Goal: Task Accomplishment & Management: Use online tool/utility

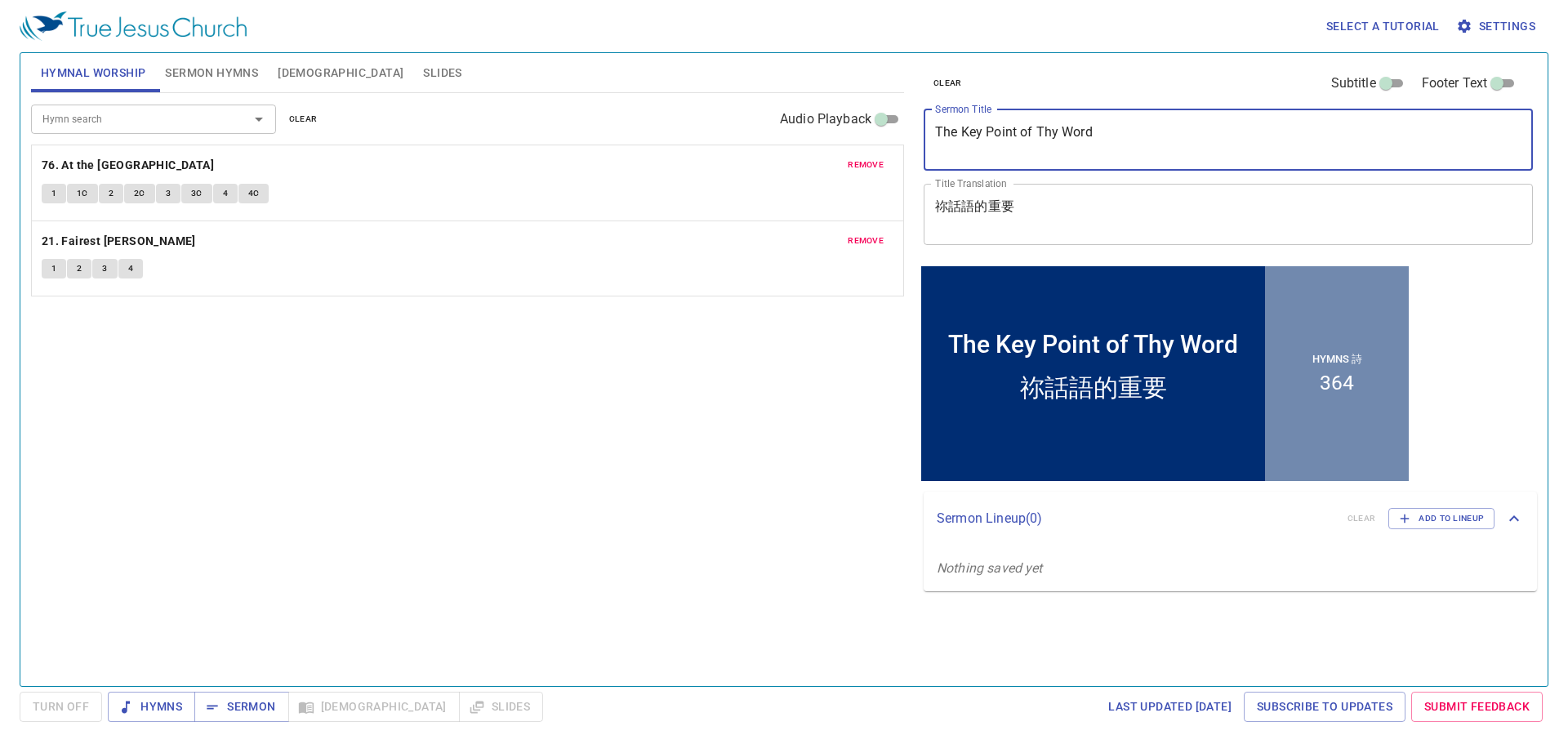
click at [1110, 139] on textarea "The Key Point of Thy Word" at bounding box center [1228, 139] width 587 height 31
drag, startPoint x: 1110, startPoint y: 139, endPoint x: 890, endPoint y: 102, distance: 223.1
click at [890, 102] on div "Hymnal Worship Sermon Hymns Bible Slides Hymn search Hymn search clear Audio Pl…" at bounding box center [784, 363] width 1519 height 633
type textarea "Morning Prayer Session"
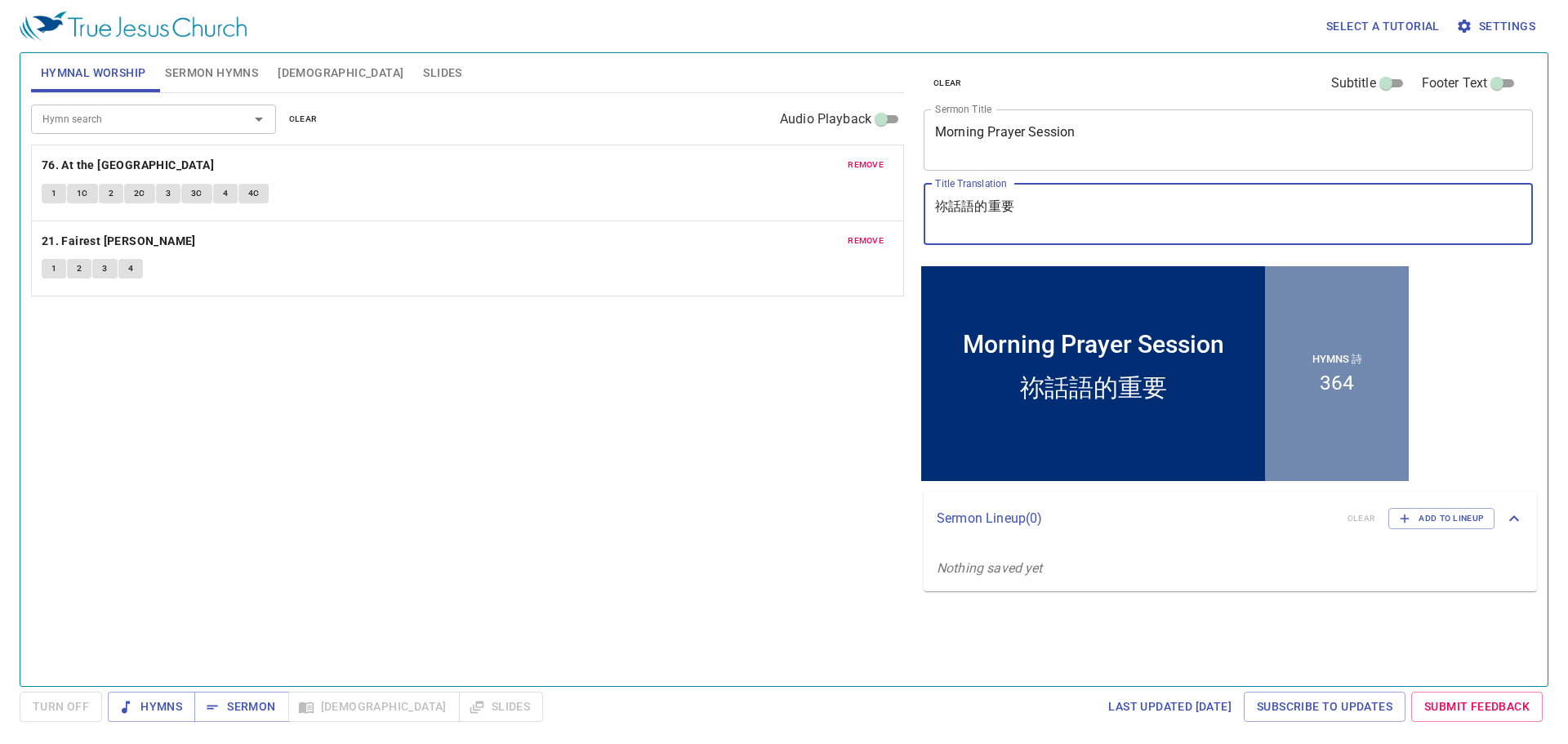
drag, startPoint x: 1085, startPoint y: 217, endPoint x: 685, endPoint y: 178, distance: 401.9
click at [685, 178] on div "Hymnal Worship Sermon Hymns Bible Slides Hymn search Hymn search clear Audio Pl…" at bounding box center [784, 363] width 1519 height 633
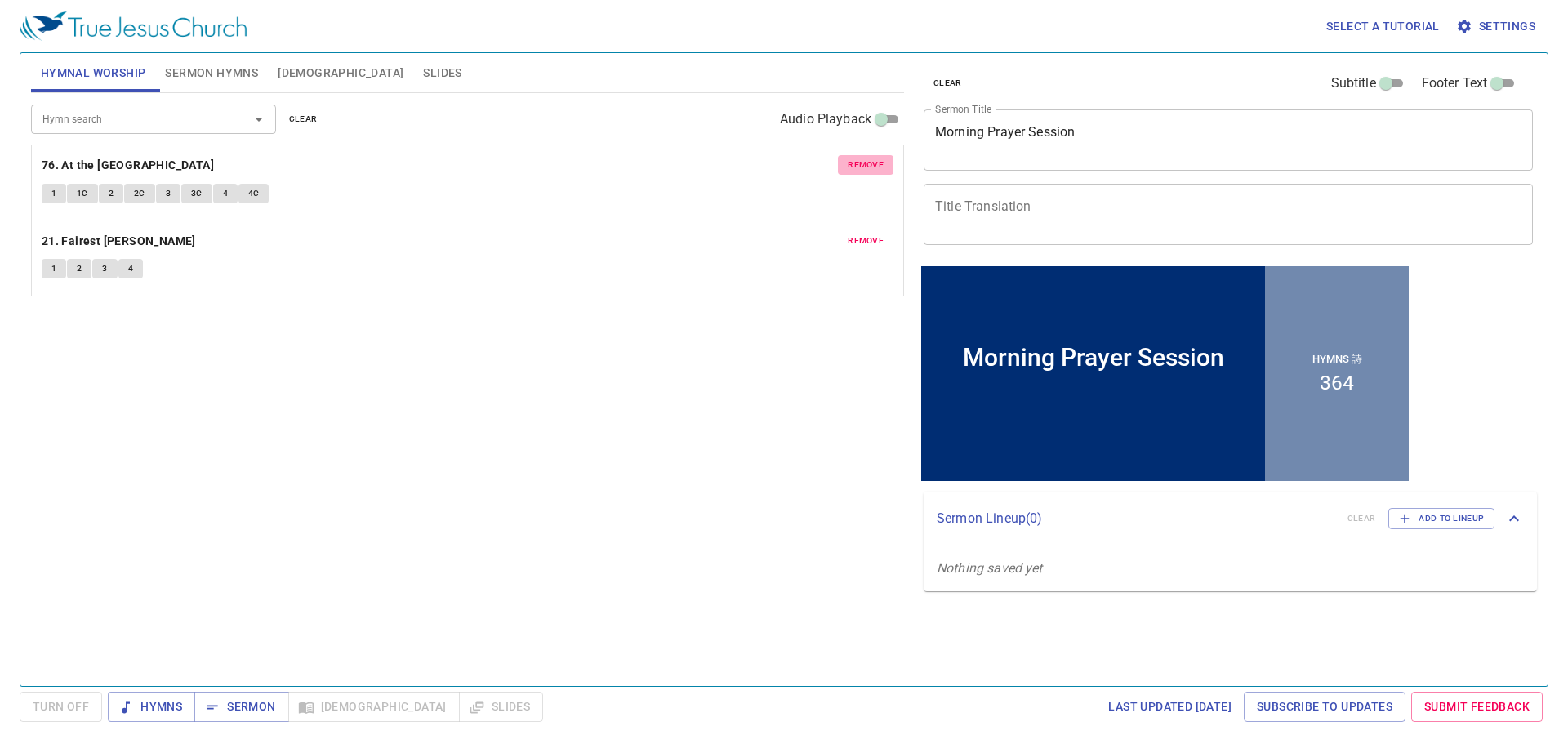
click at [874, 168] on span "remove" at bounding box center [865, 164] width 36 height 15
click at [874, 233] on span "remove" at bounding box center [865, 240] width 36 height 15
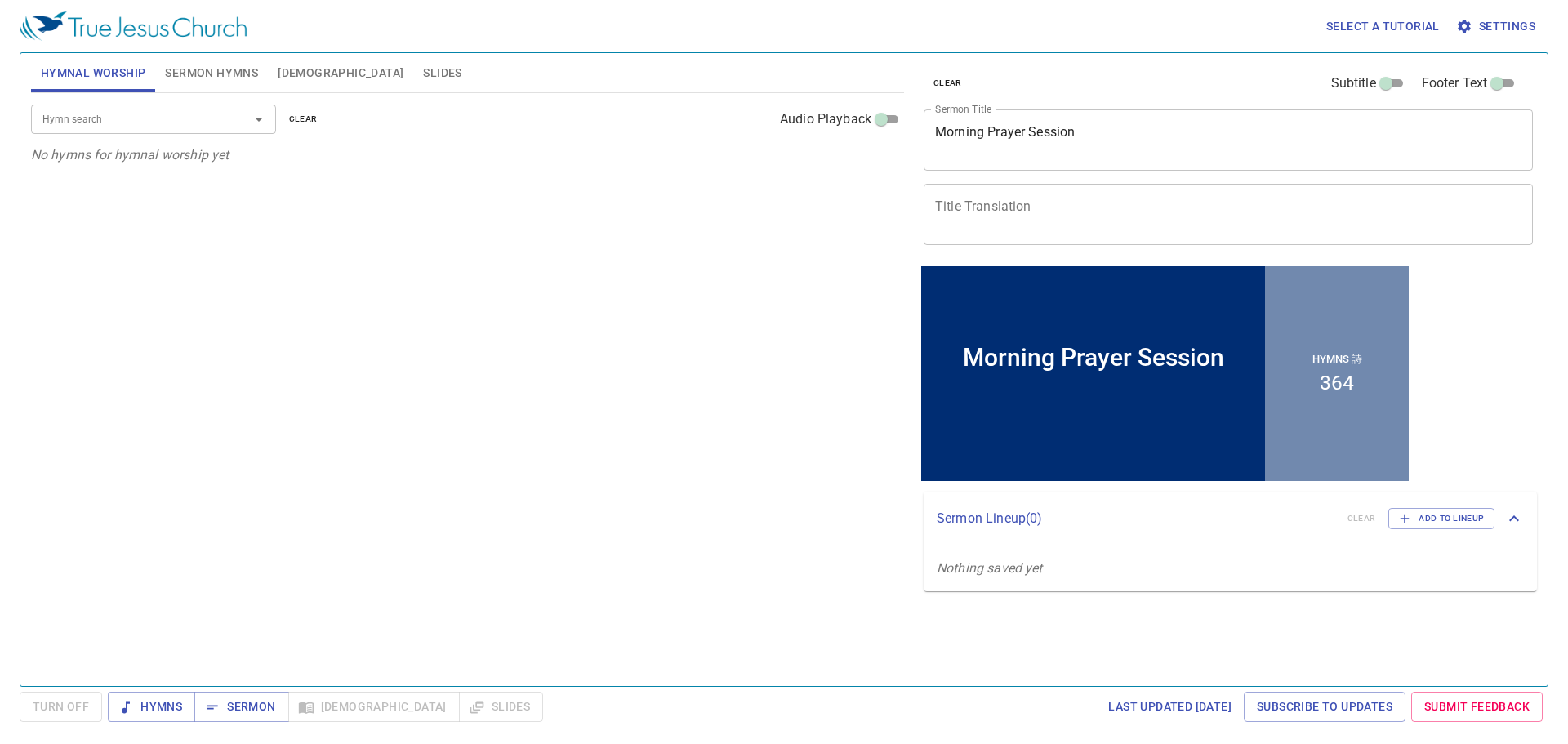
click at [224, 113] on div "Hymn search" at bounding box center [153, 118] width 245 height 28
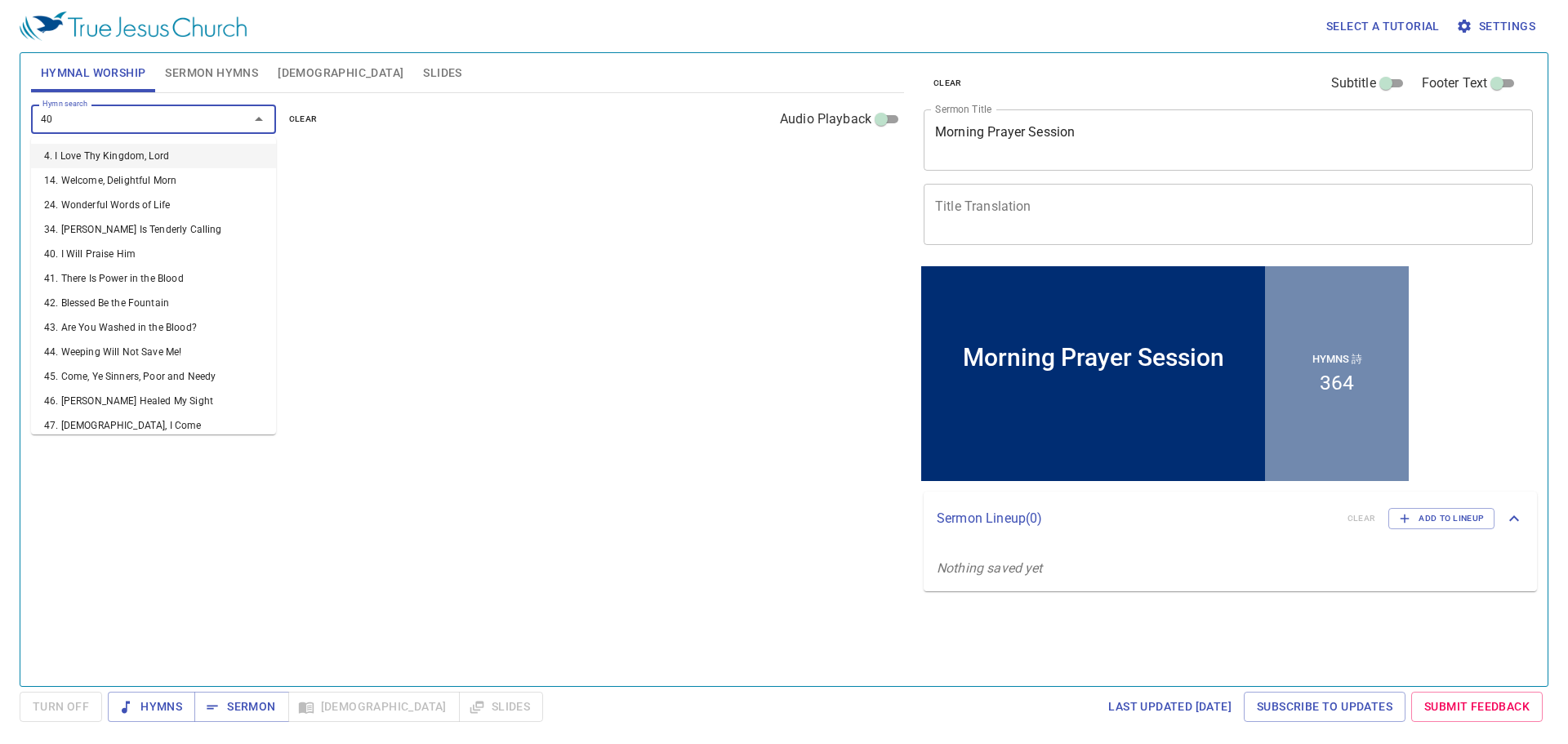
type input "405"
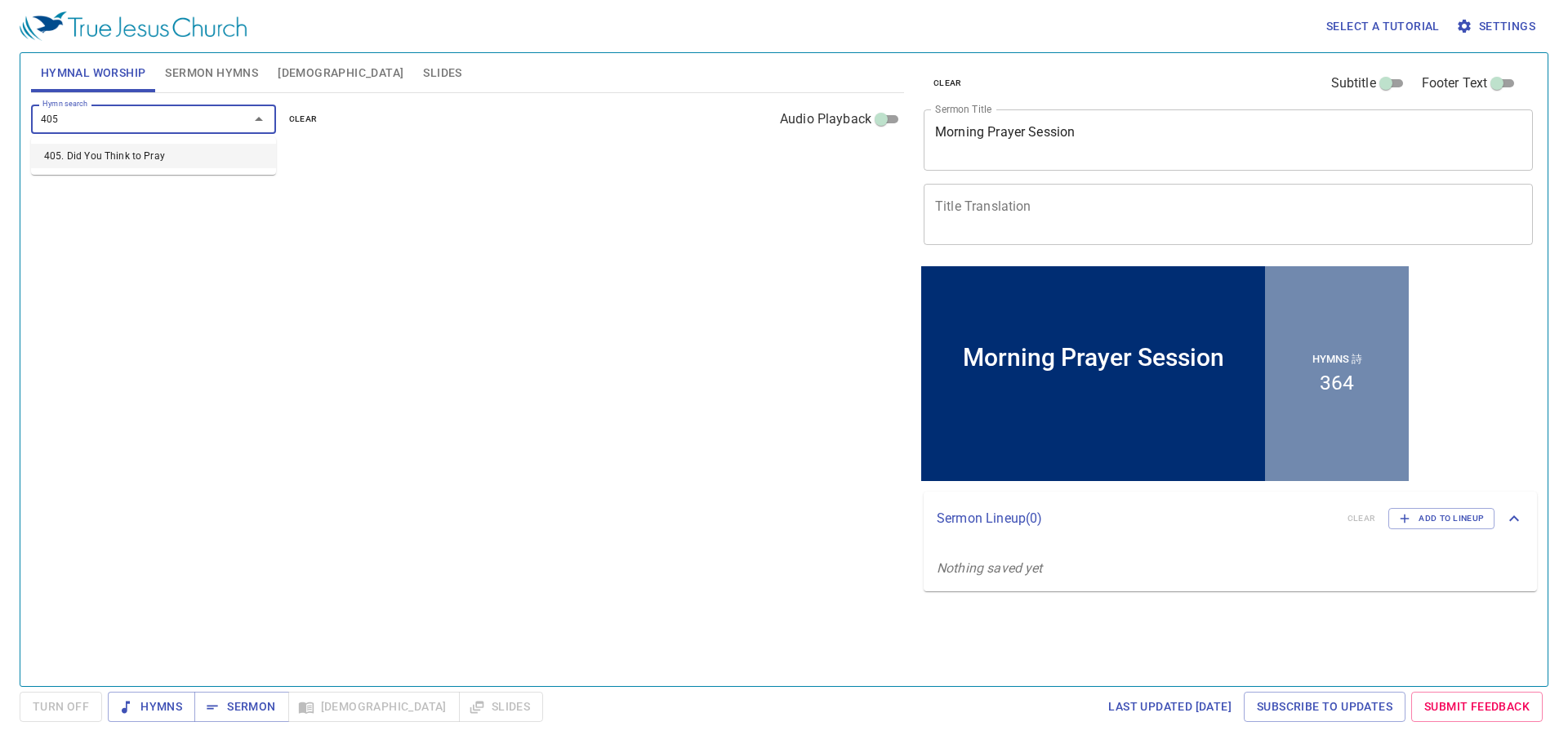
click at [208, 164] on li "405. Did You Think to Pray" at bounding box center [153, 156] width 245 height 25
click at [640, 334] on div "Hymn search Hymn search clear Audio Playback remove 405. Did You Think to Pray …" at bounding box center [467, 382] width 873 height 579
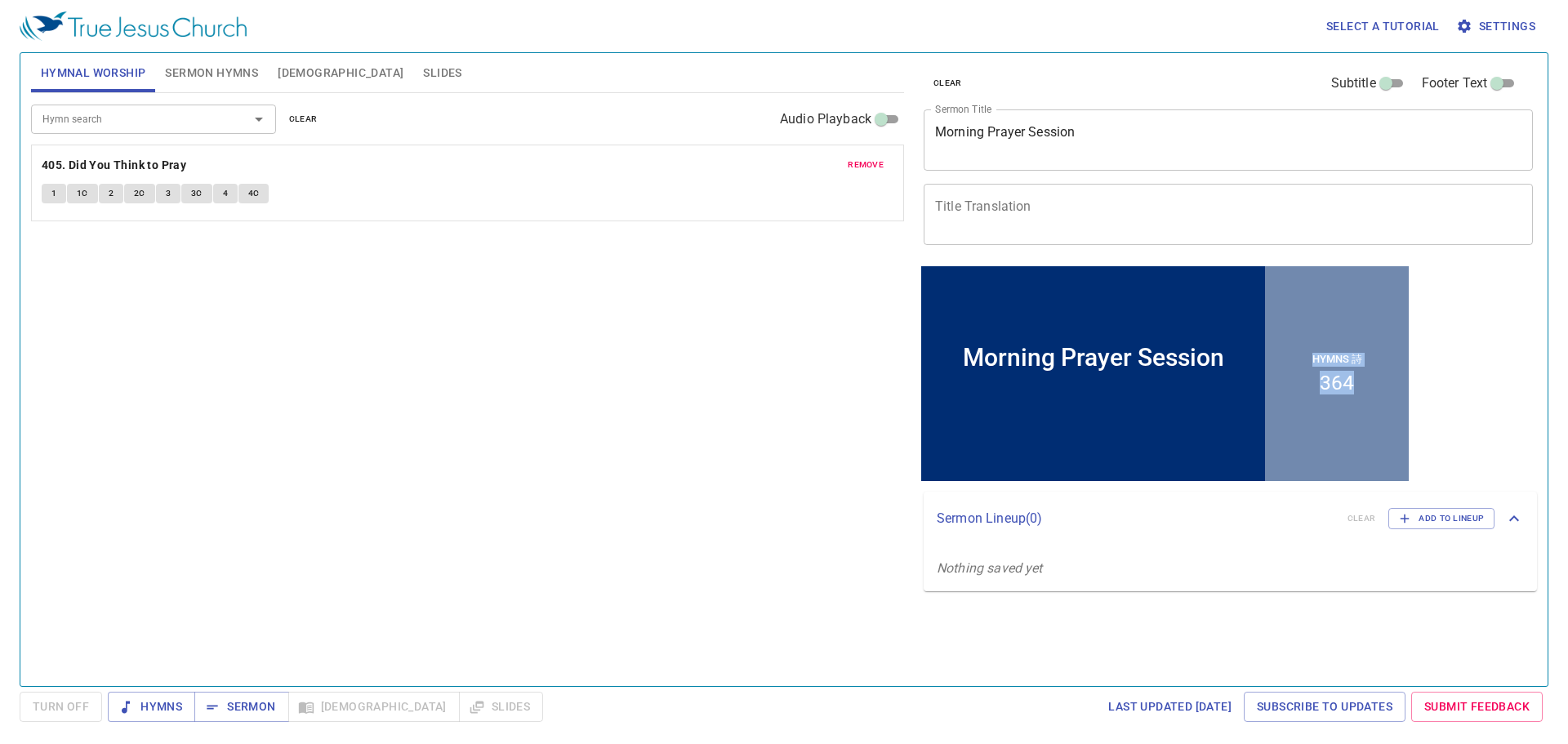
drag, startPoint x: 1352, startPoint y: 386, endPoint x: 1292, endPoint y: 374, distance: 61.2
click at [1292, 374] on div "Hymns 詩 364" at bounding box center [1337, 372] width 144 height 215
drag, startPoint x: 634, startPoint y: 404, endPoint x: 588, endPoint y: 277, distance: 135.1
click at [633, 404] on div "Hymn search Hymn search clear Audio Playback remove 405. Did You Think to Pray …" at bounding box center [467, 382] width 873 height 579
click at [849, 163] on span "remove" at bounding box center [865, 164] width 36 height 15
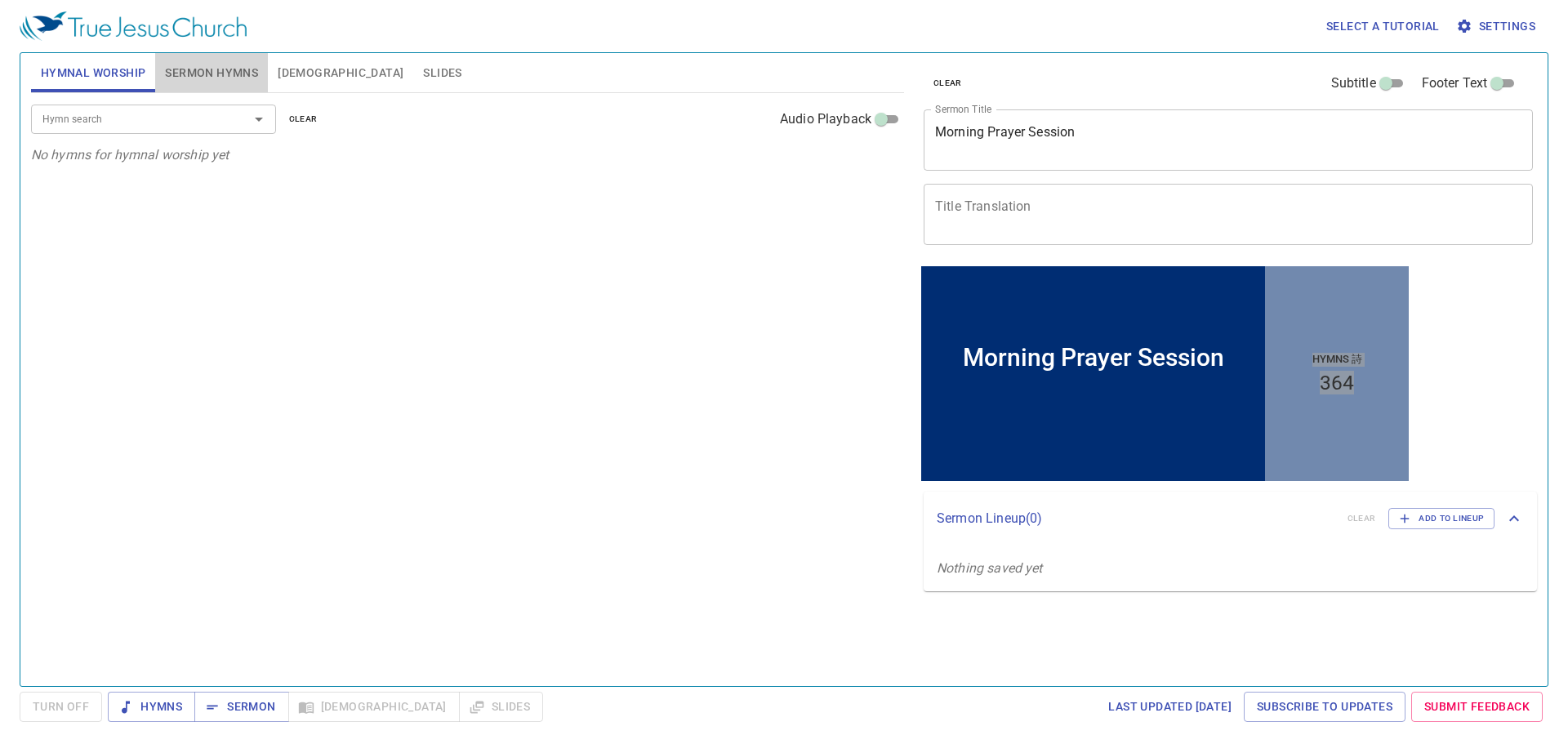
click at [247, 68] on span "Sermon Hymns" at bounding box center [211, 72] width 93 height 20
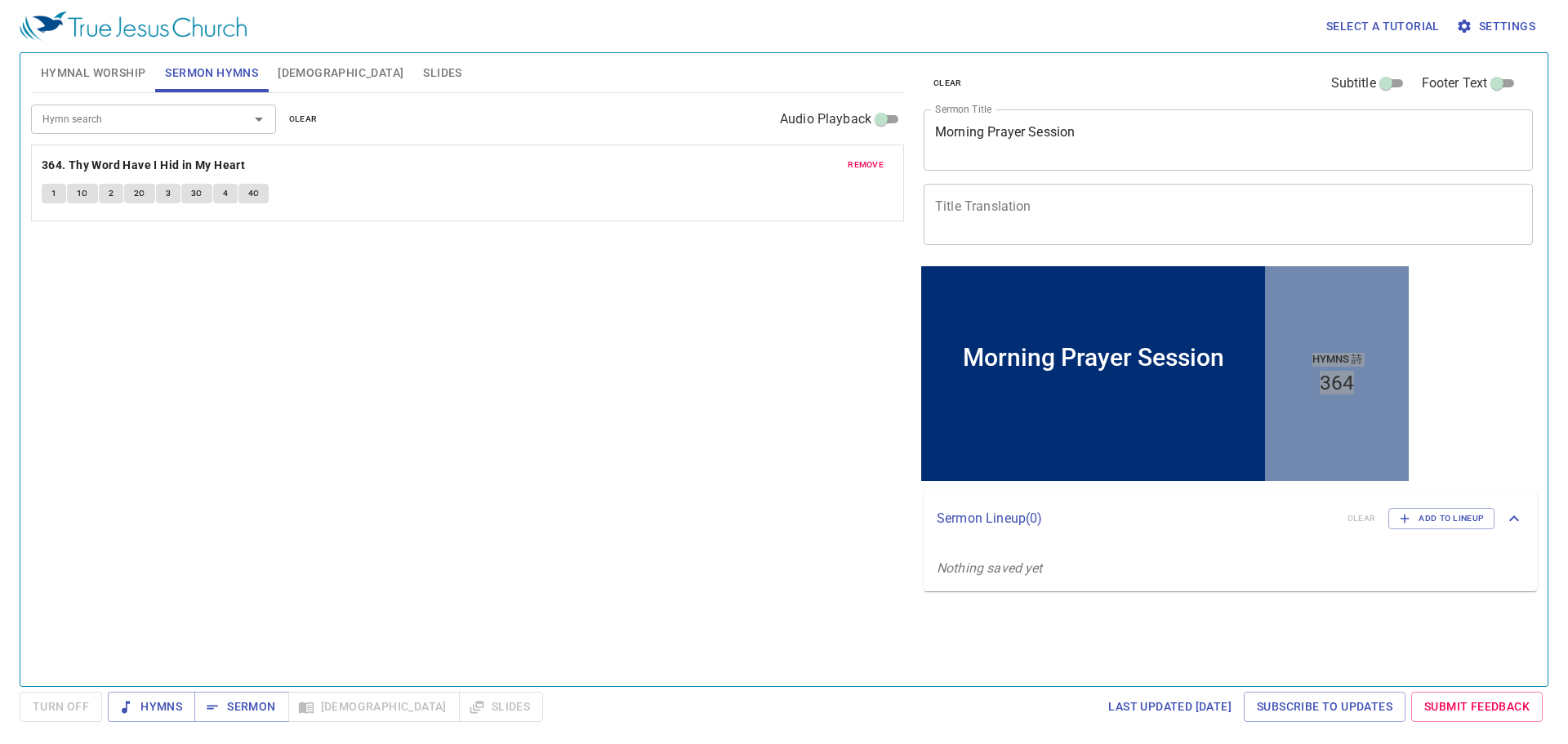
click at [882, 165] on span "remove" at bounding box center [865, 164] width 36 height 15
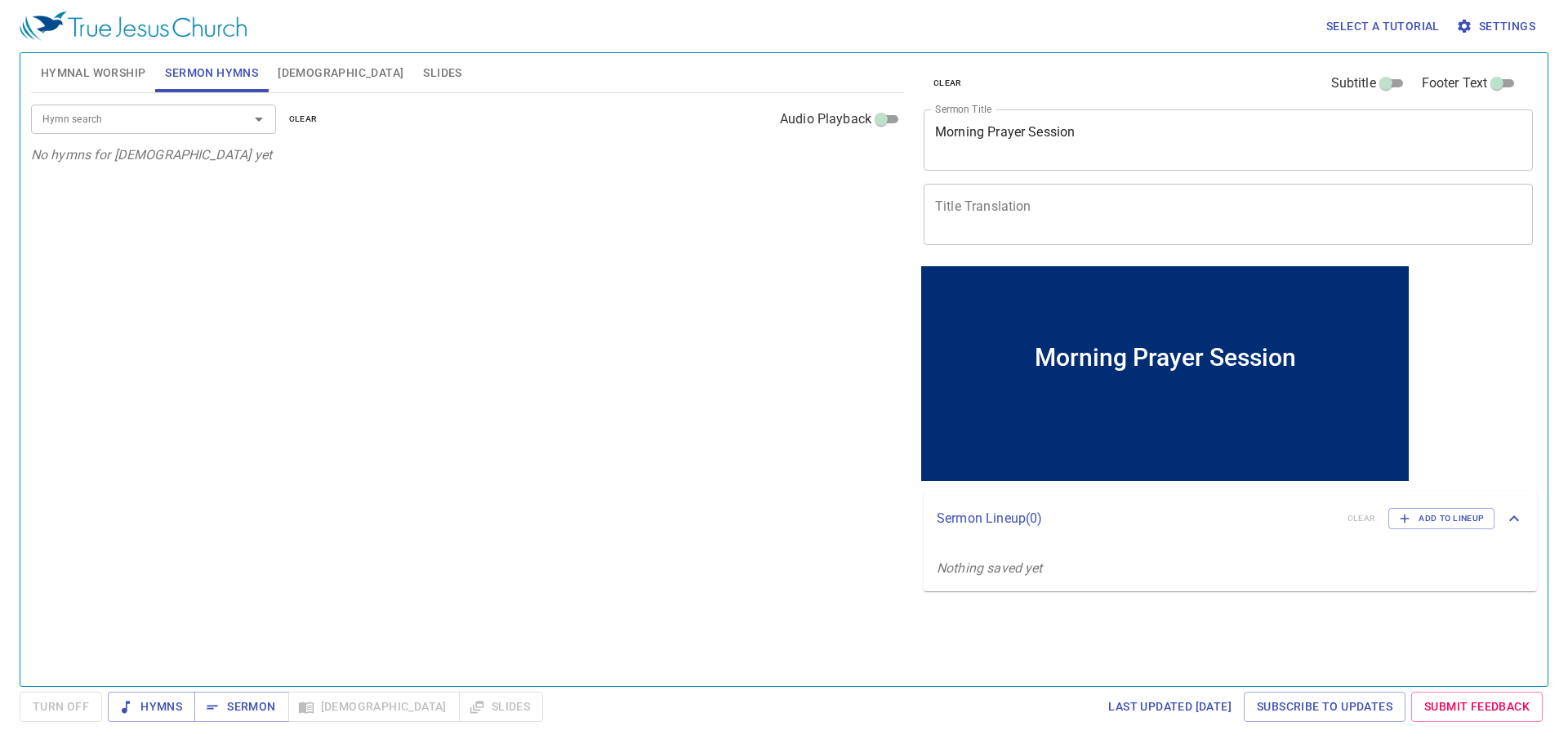
click at [213, 120] on input "Hymn search" at bounding box center [130, 118] width 187 height 19
type input "405"
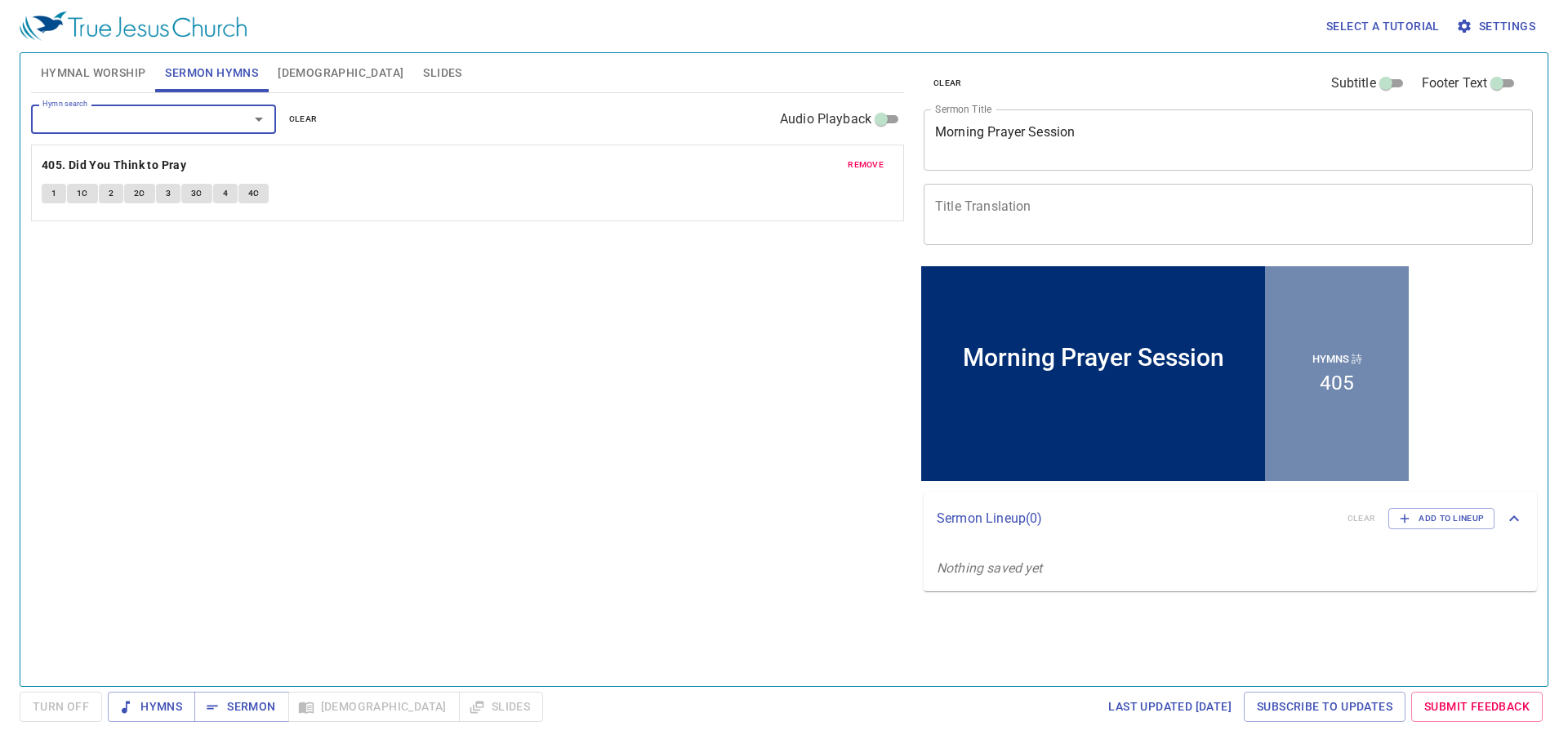
click at [1000, 199] on textarea "Title Translation" at bounding box center [1228, 214] width 587 height 31
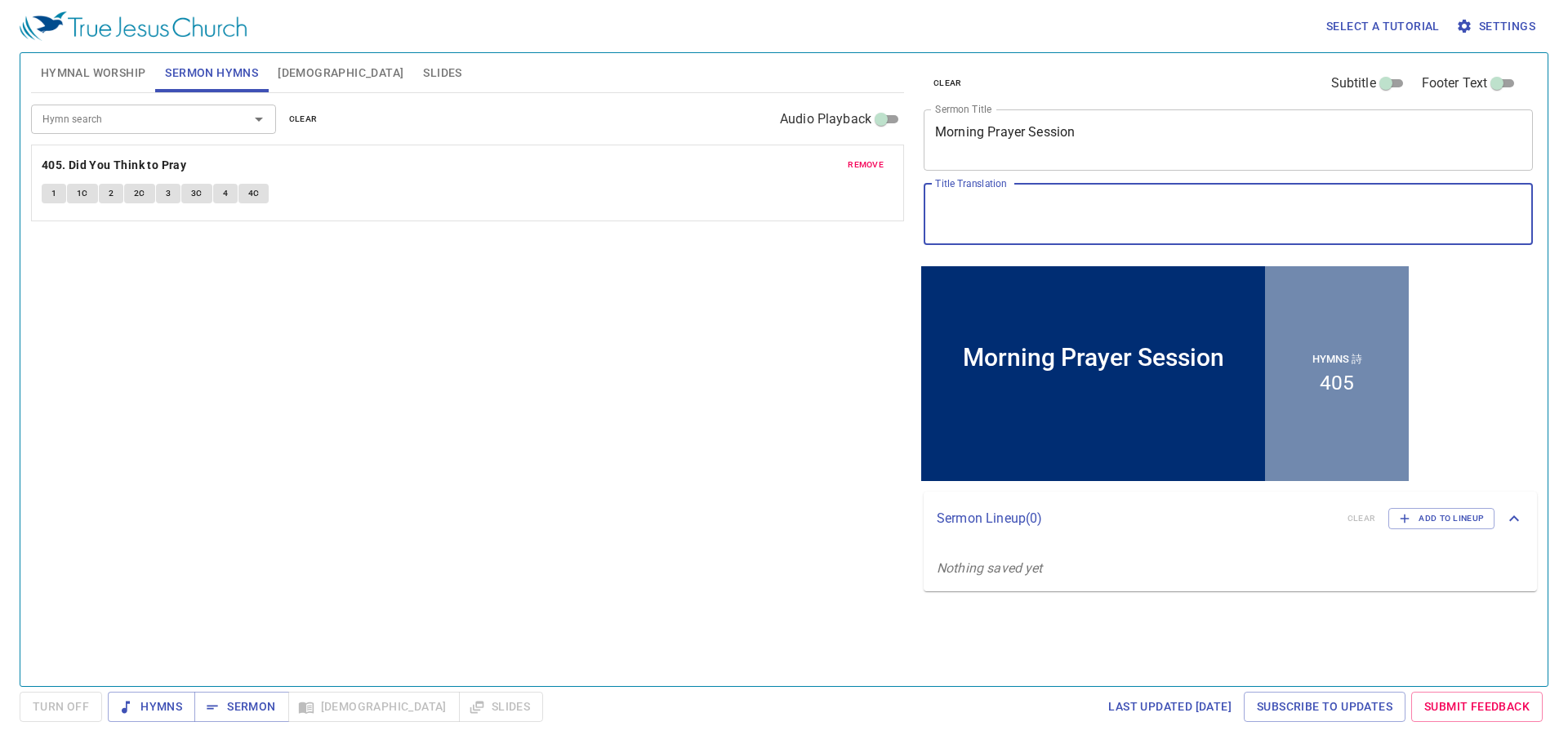
paste textarea "禱會"
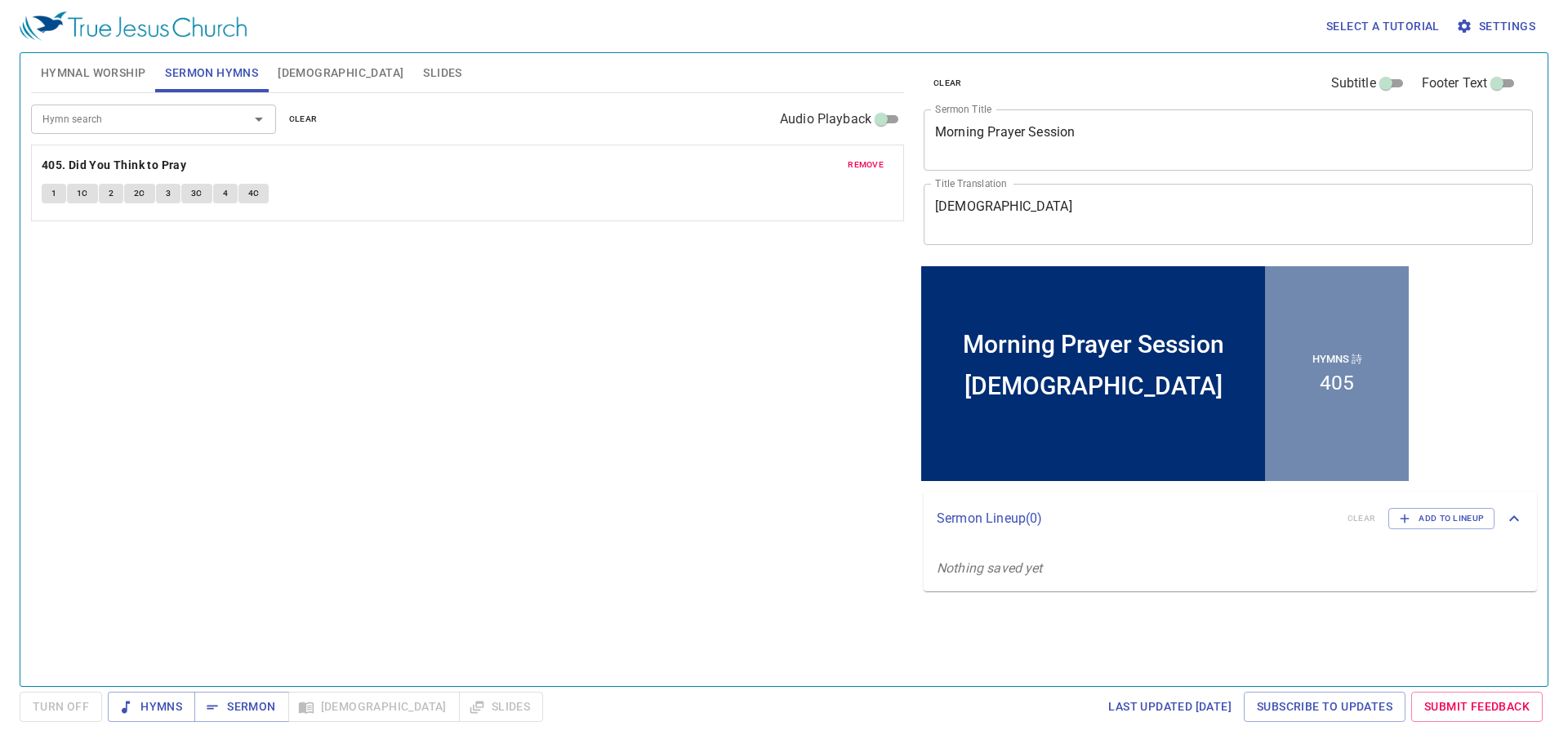
click at [934, 208] on div "禱會 x Title Translation" at bounding box center [1228, 214] width 610 height 61
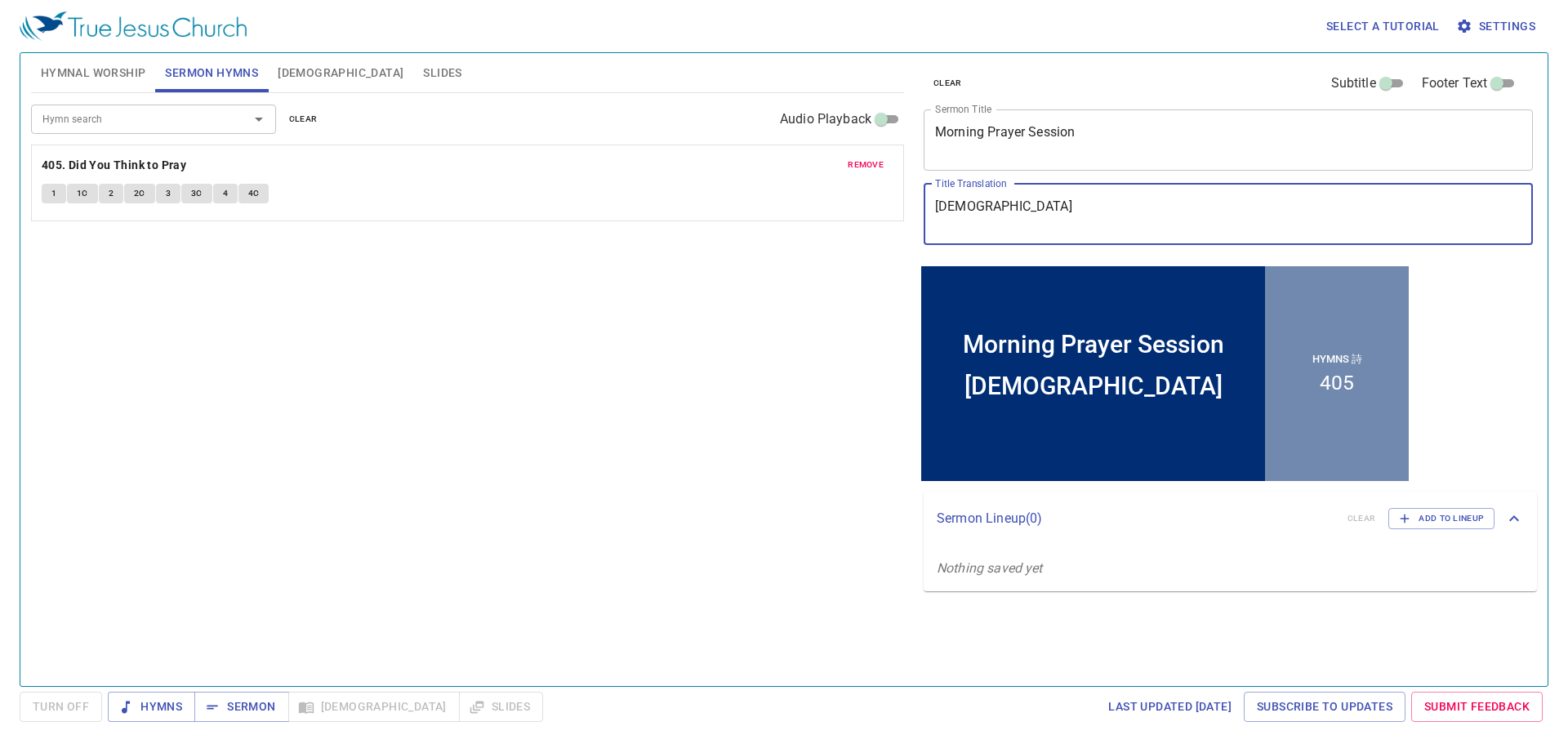
click at [937, 201] on textarea "禱會" at bounding box center [1228, 214] width 587 height 31
paste textarea "早晨"
type textarea "早[DEMOGRAPHIC_DATA]"
click at [221, 708] on span "Sermon" at bounding box center [241, 706] width 68 height 20
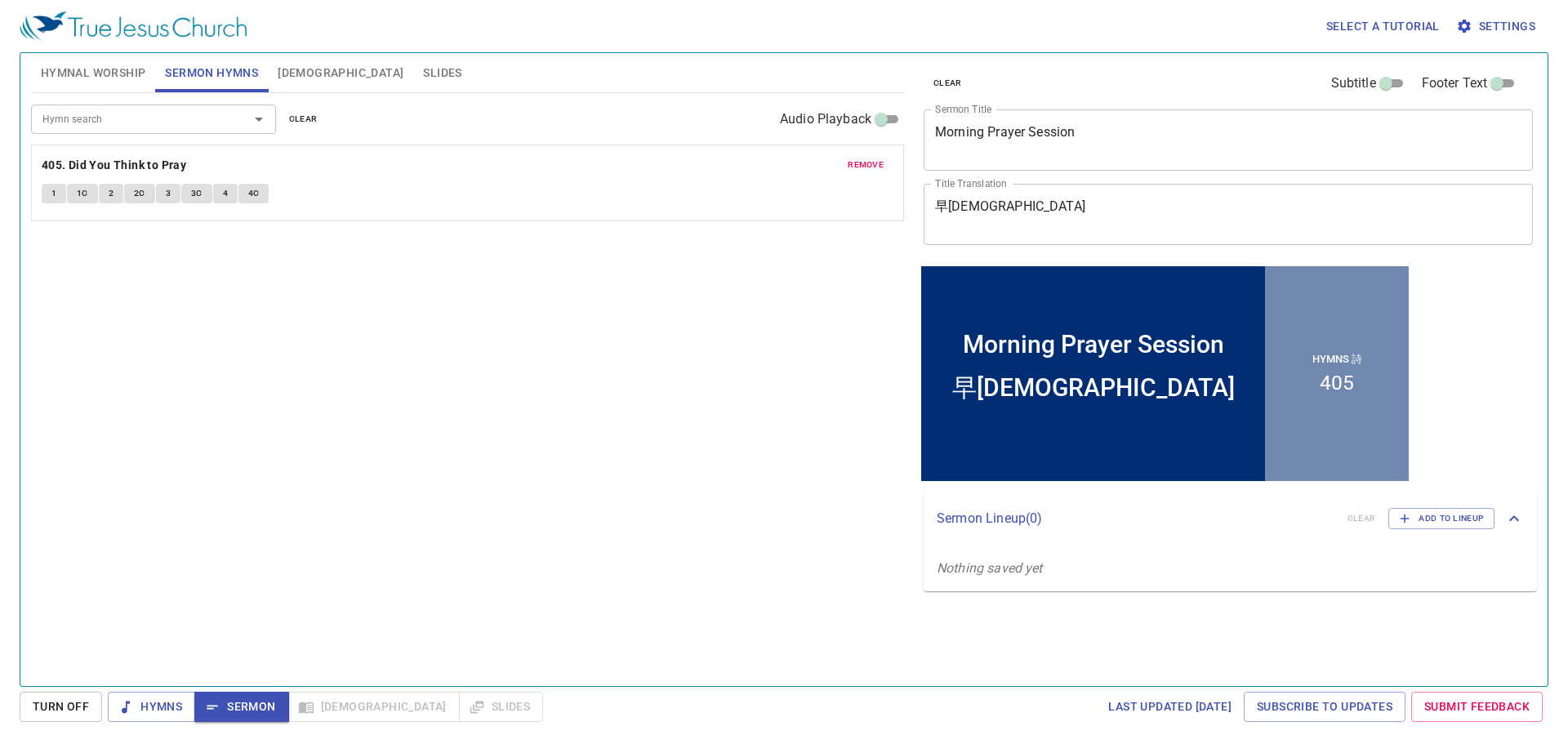
click at [63, 195] on button "1" at bounding box center [54, 194] width 25 height 19
click at [460, 350] on div "Hymn search Hymn search clear Audio Playback remove 405. Did You Think to Pray …" at bounding box center [467, 382] width 873 height 579
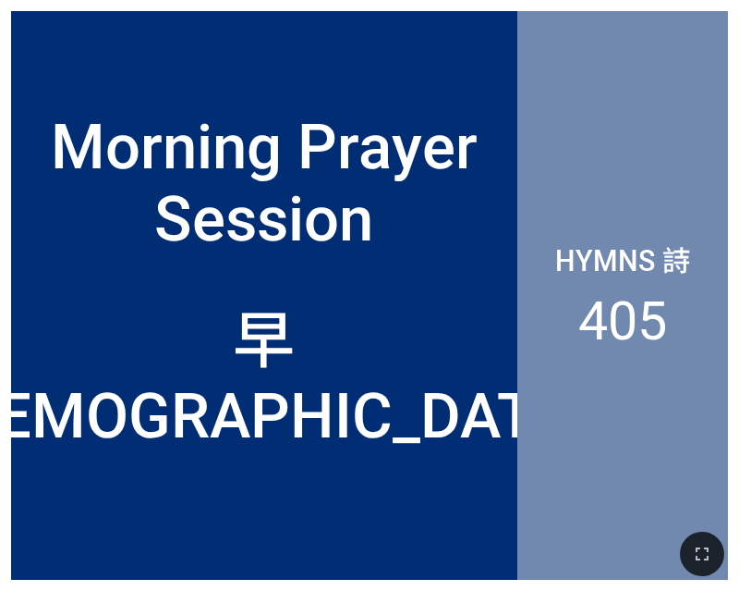
click at [463, 61] on div "Morning Prayer Session" at bounding box center [264, 153] width 507 height 227
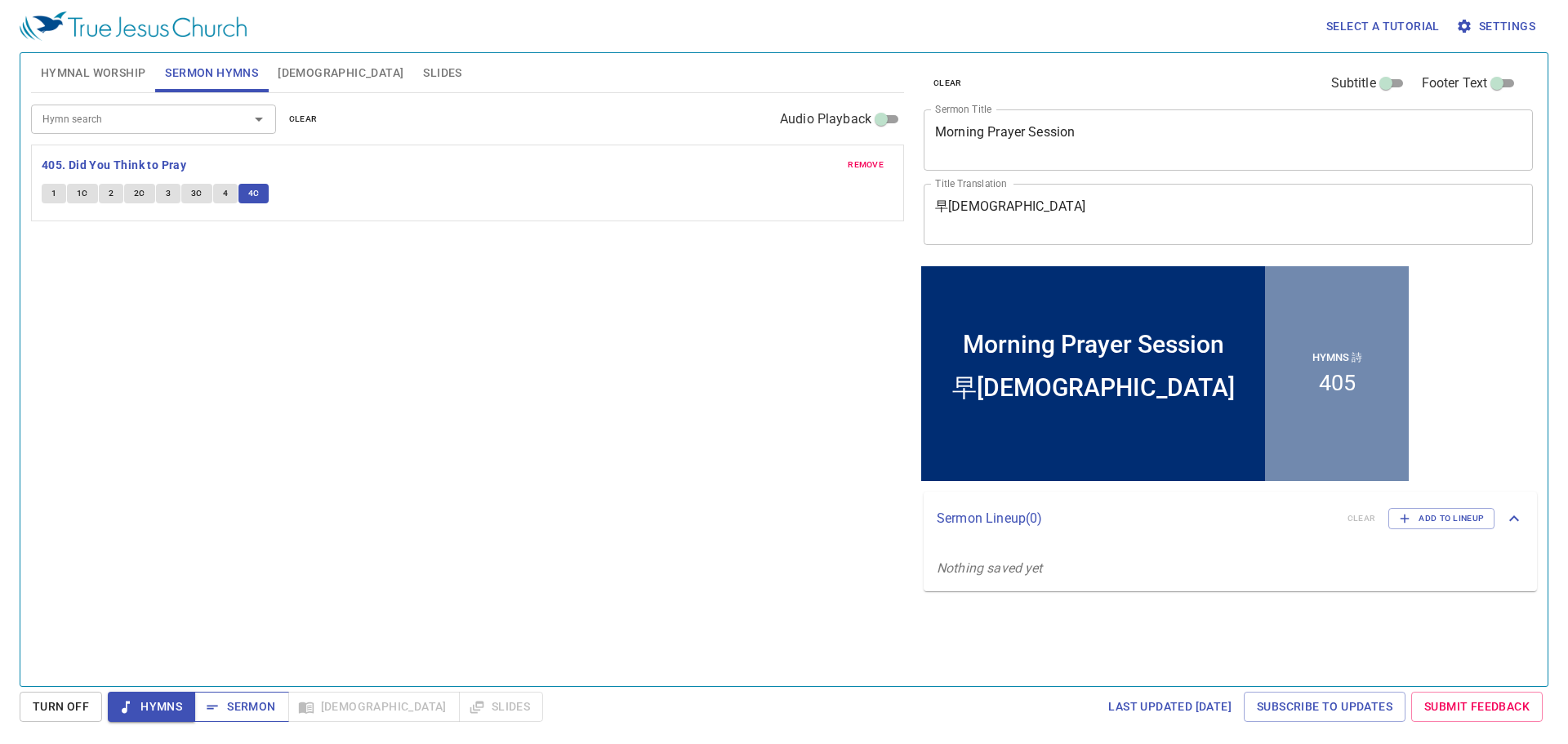
click at [221, 710] on span "Sermon" at bounding box center [241, 706] width 68 height 20
click at [313, 91] on button "[DEMOGRAPHIC_DATA]" at bounding box center [340, 72] width 146 height 39
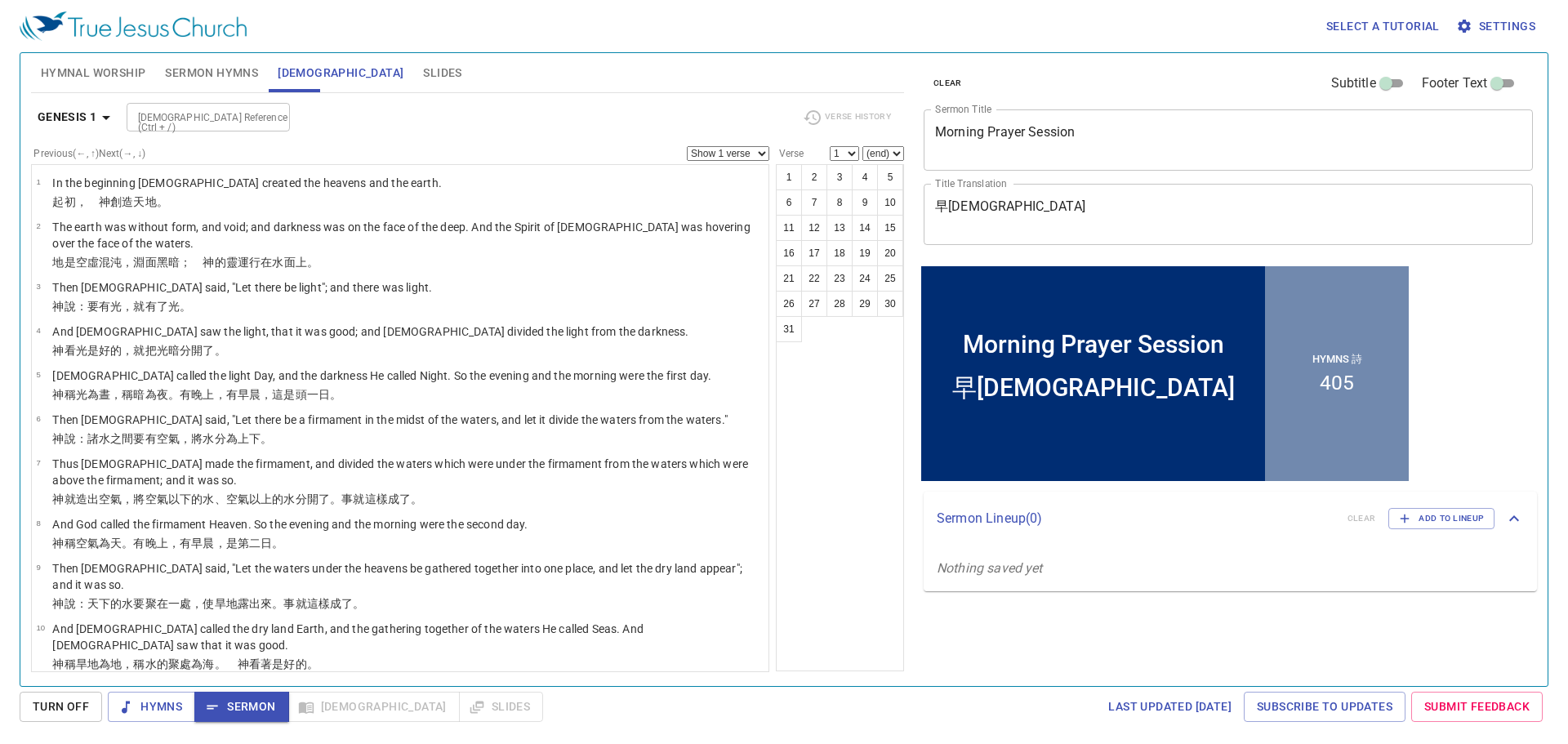
click at [283, 127] on div "[DEMOGRAPHIC_DATA] Reference (Ctrl + /)" at bounding box center [208, 117] width 163 height 28
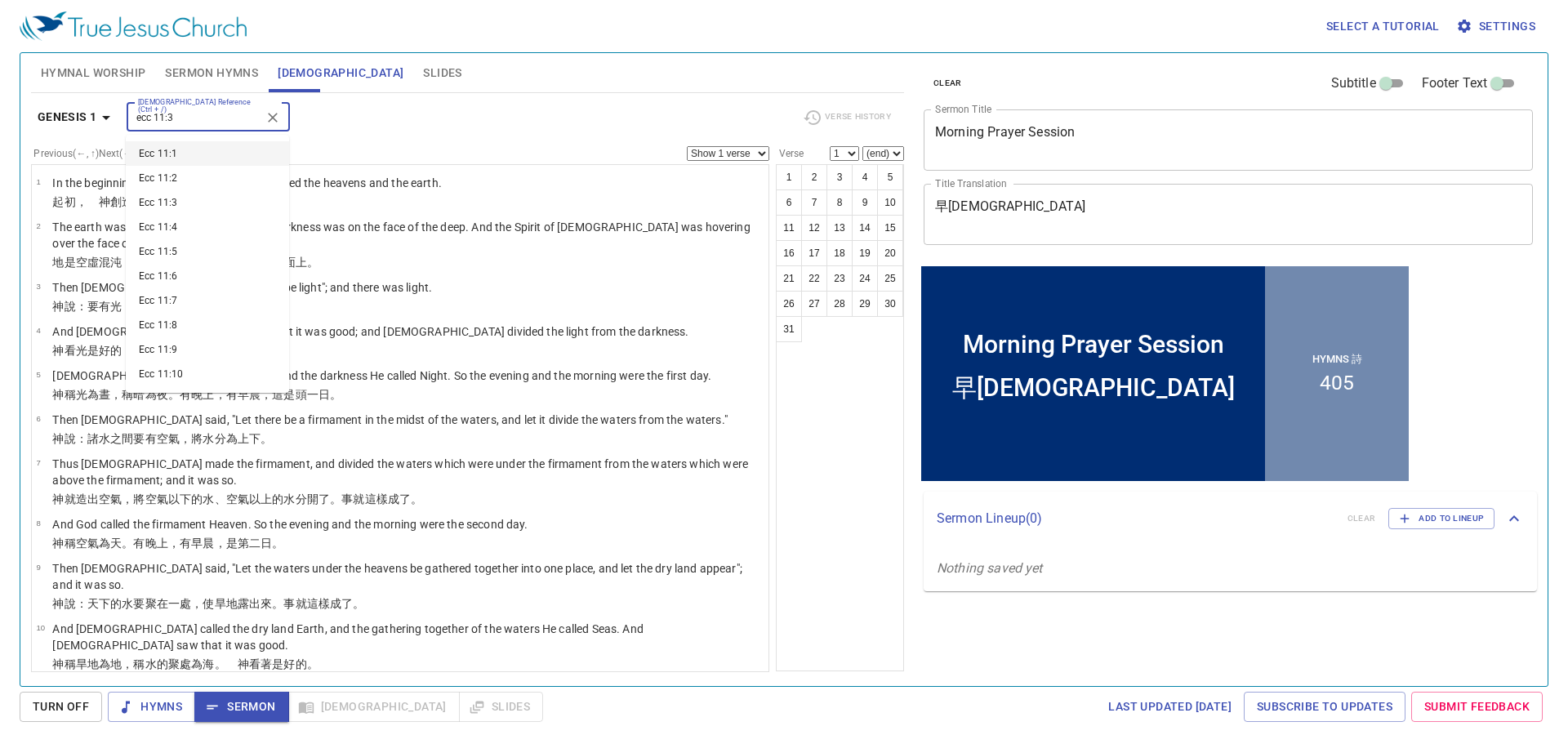
type input "ecc 11:3"
select select "3"
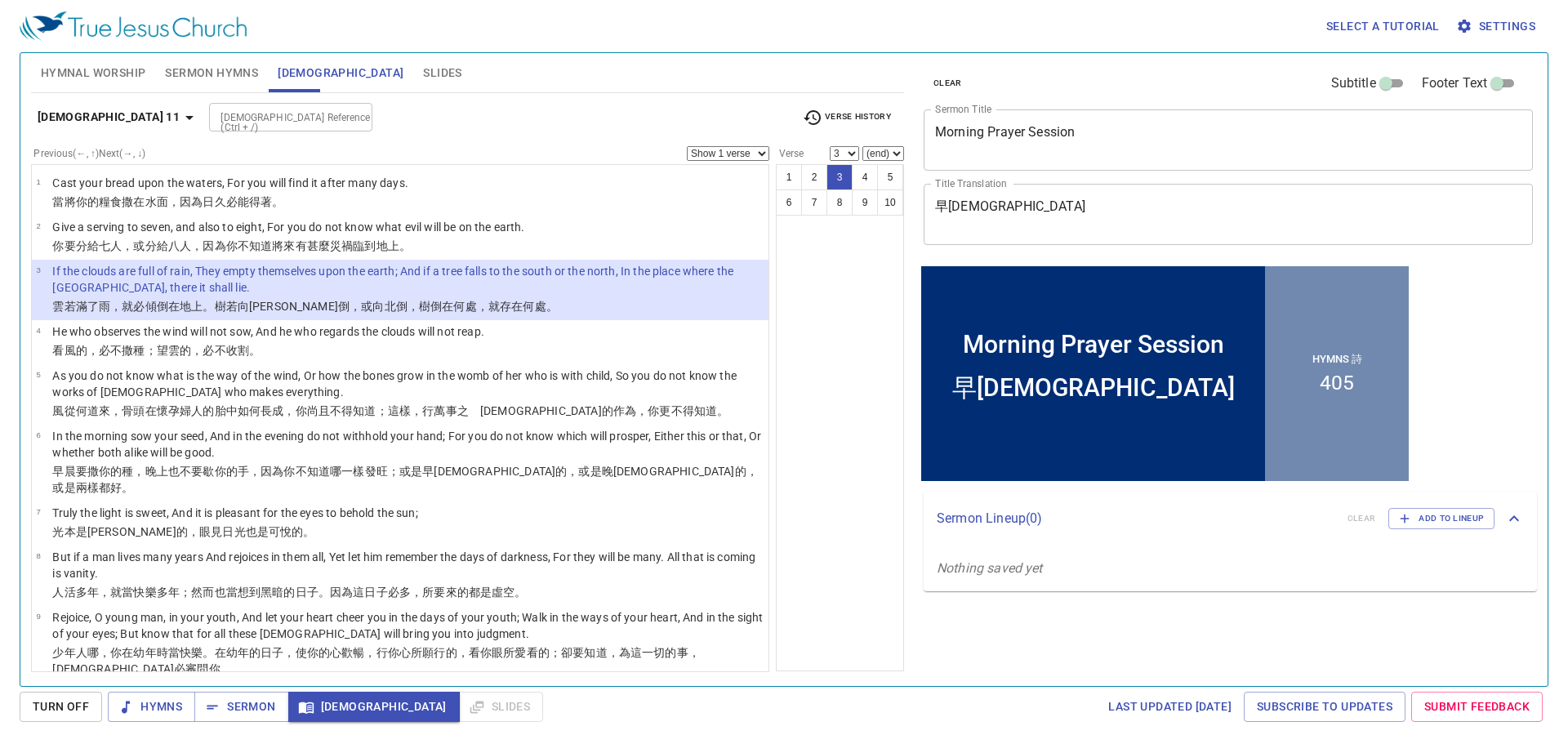
click at [209, 127] on div "[DEMOGRAPHIC_DATA] Reference (Ctrl + /)" at bounding box center [291, 117] width 163 height 28
type input "job 36 27"
select select "27"
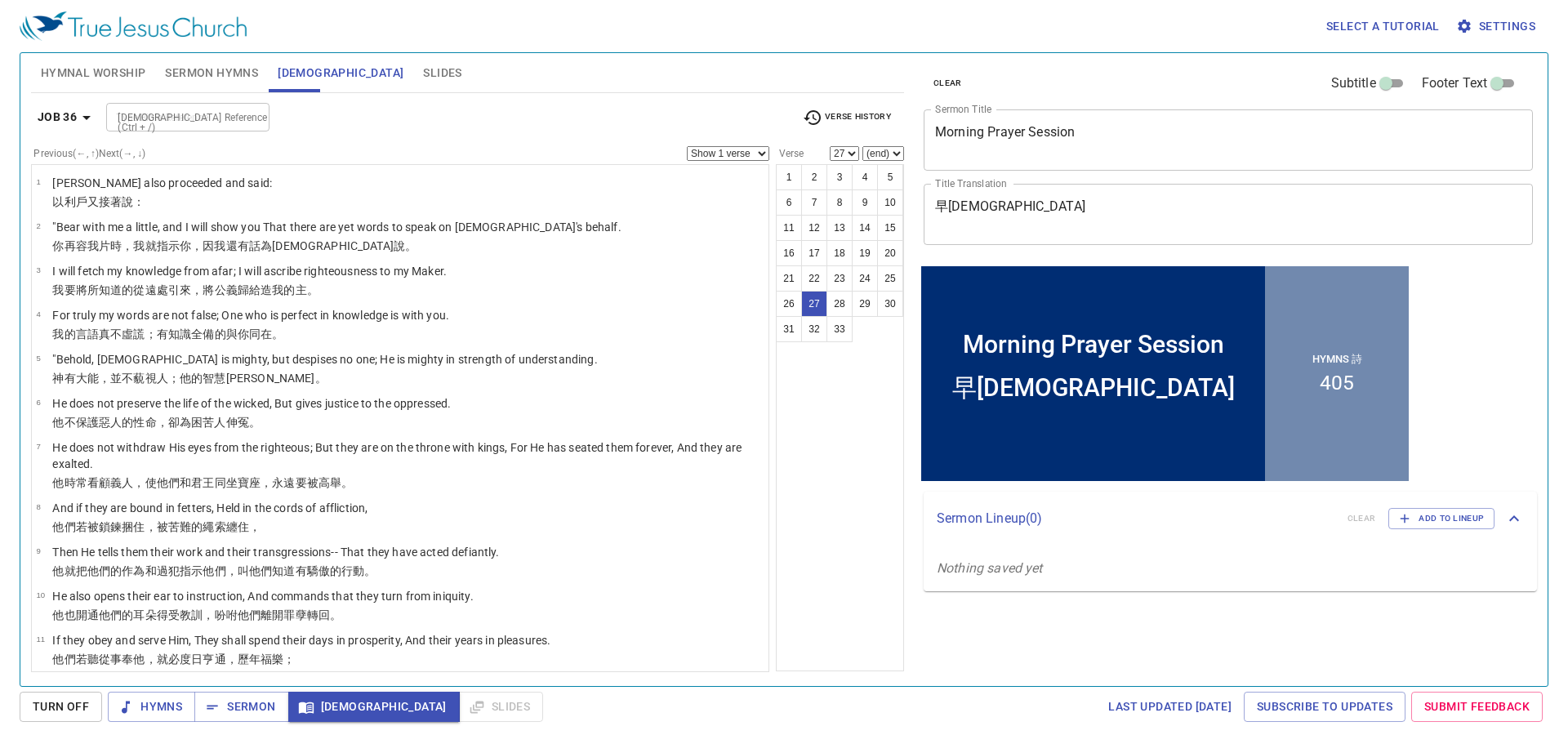
scroll to position [954, 0]
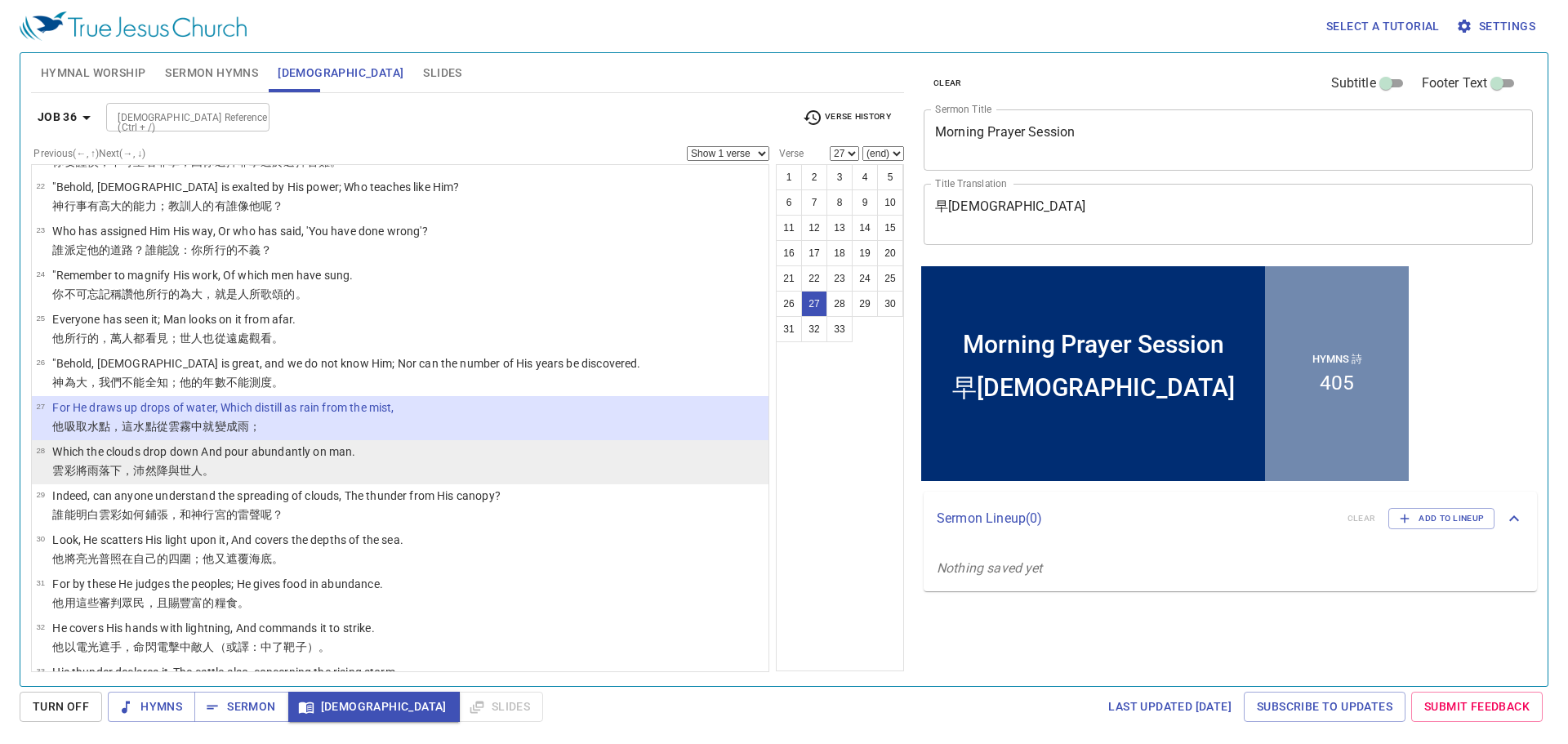
click at [293, 457] on p "Which the clouds drop down And pour abundantly on man." at bounding box center [203, 452] width 303 height 16
select select "28"
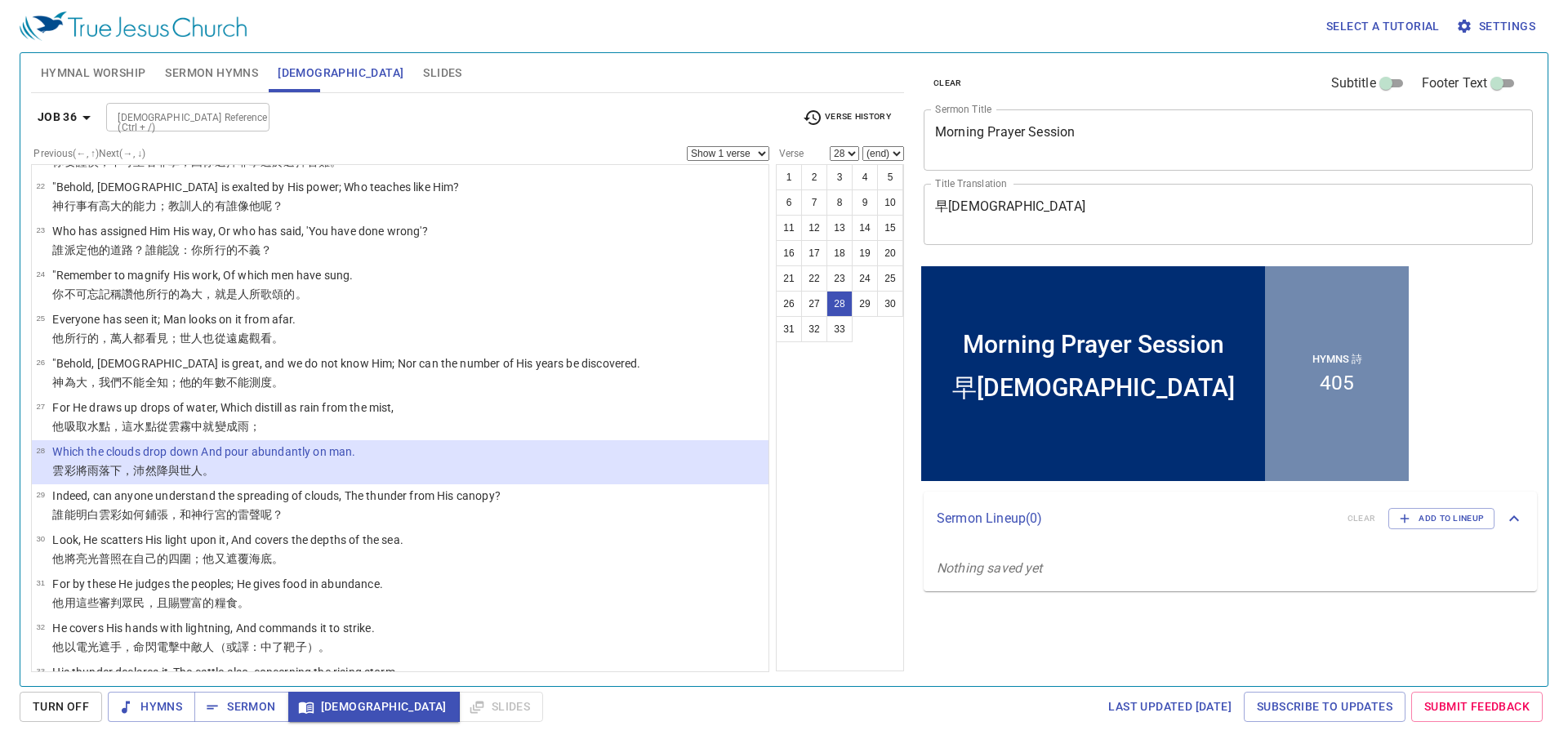
click at [136, 75] on span "Hymnal Worship" at bounding box center [93, 72] width 105 height 20
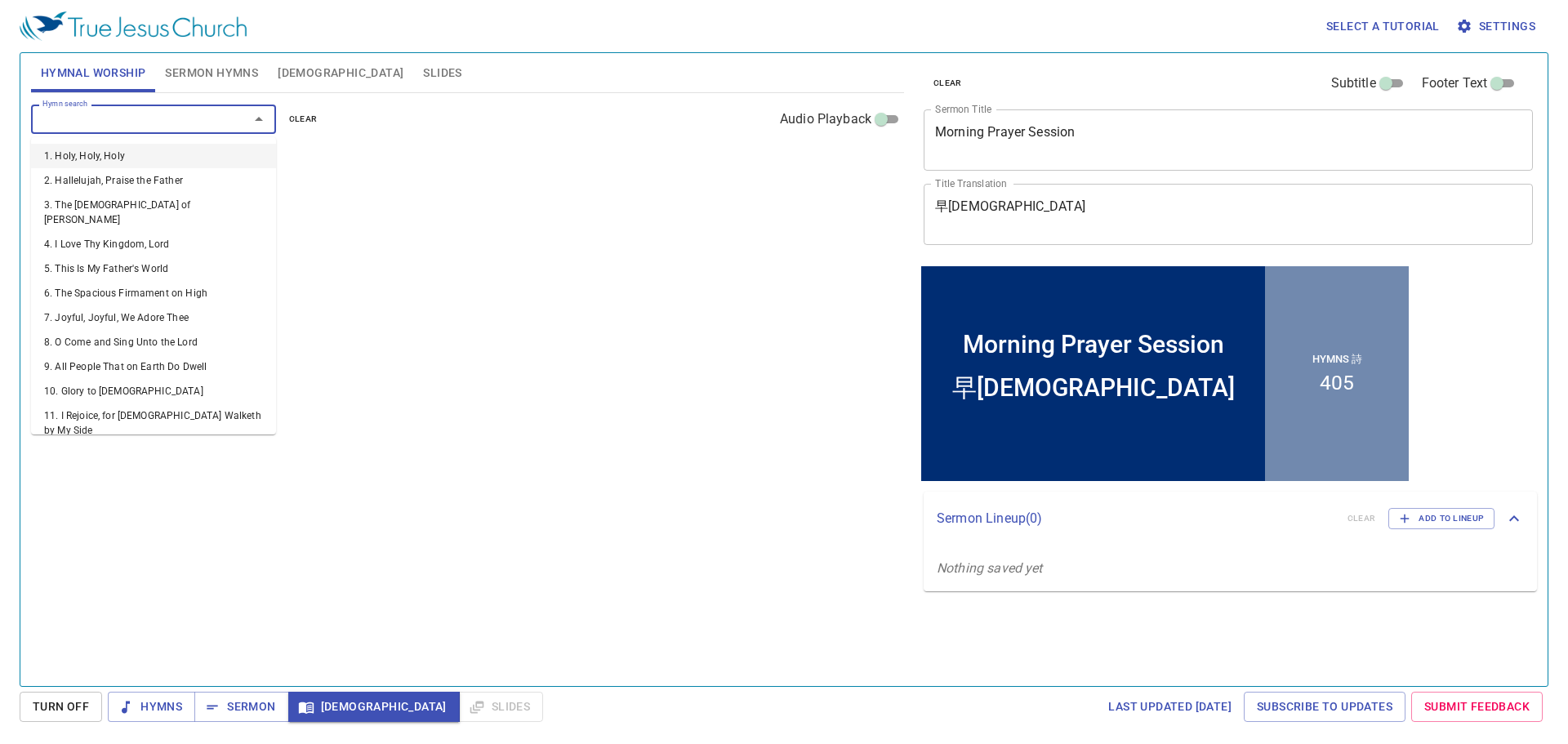
click at [175, 127] on input "Hymn search" at bounding box center [130, 118] width 187 height 19
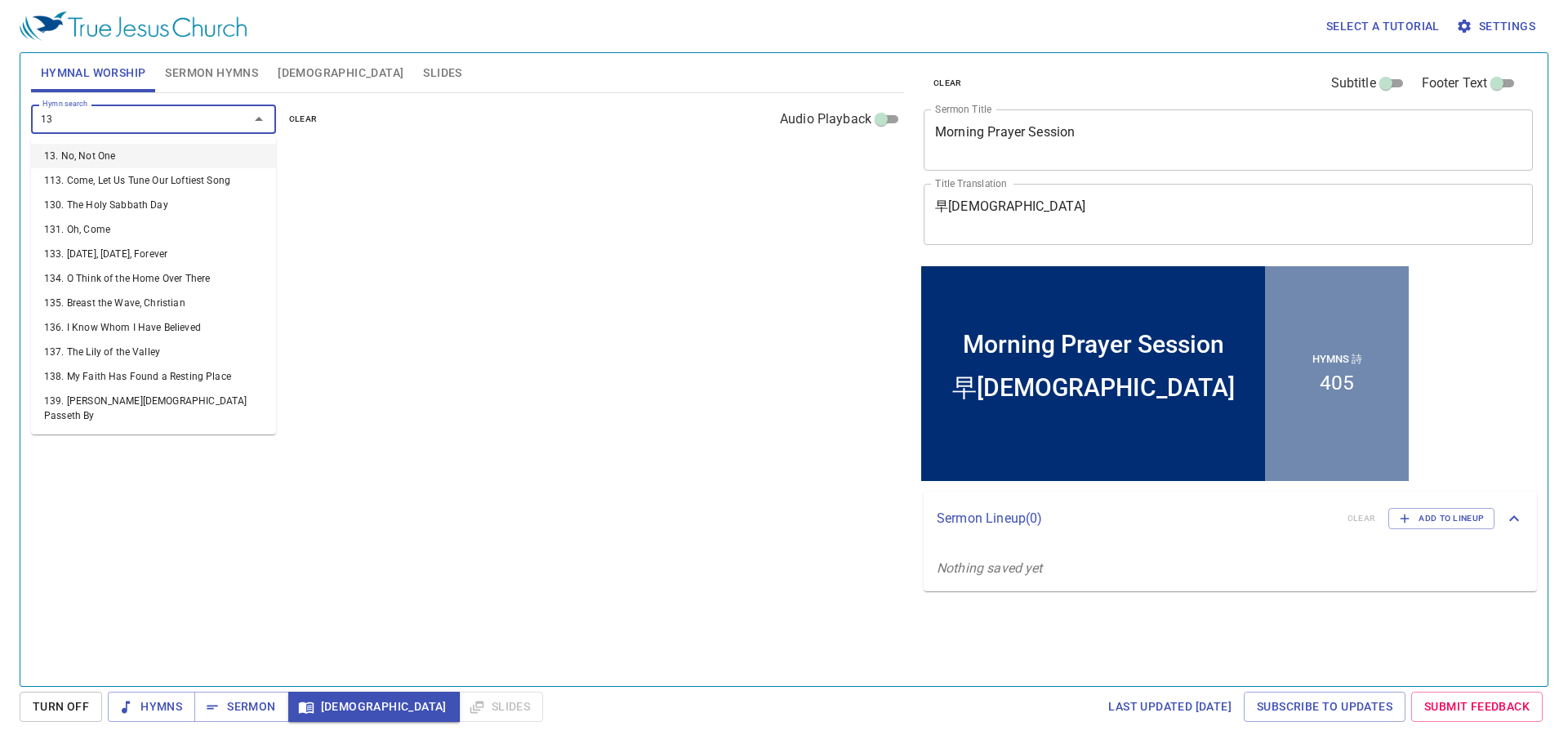
type input "135"
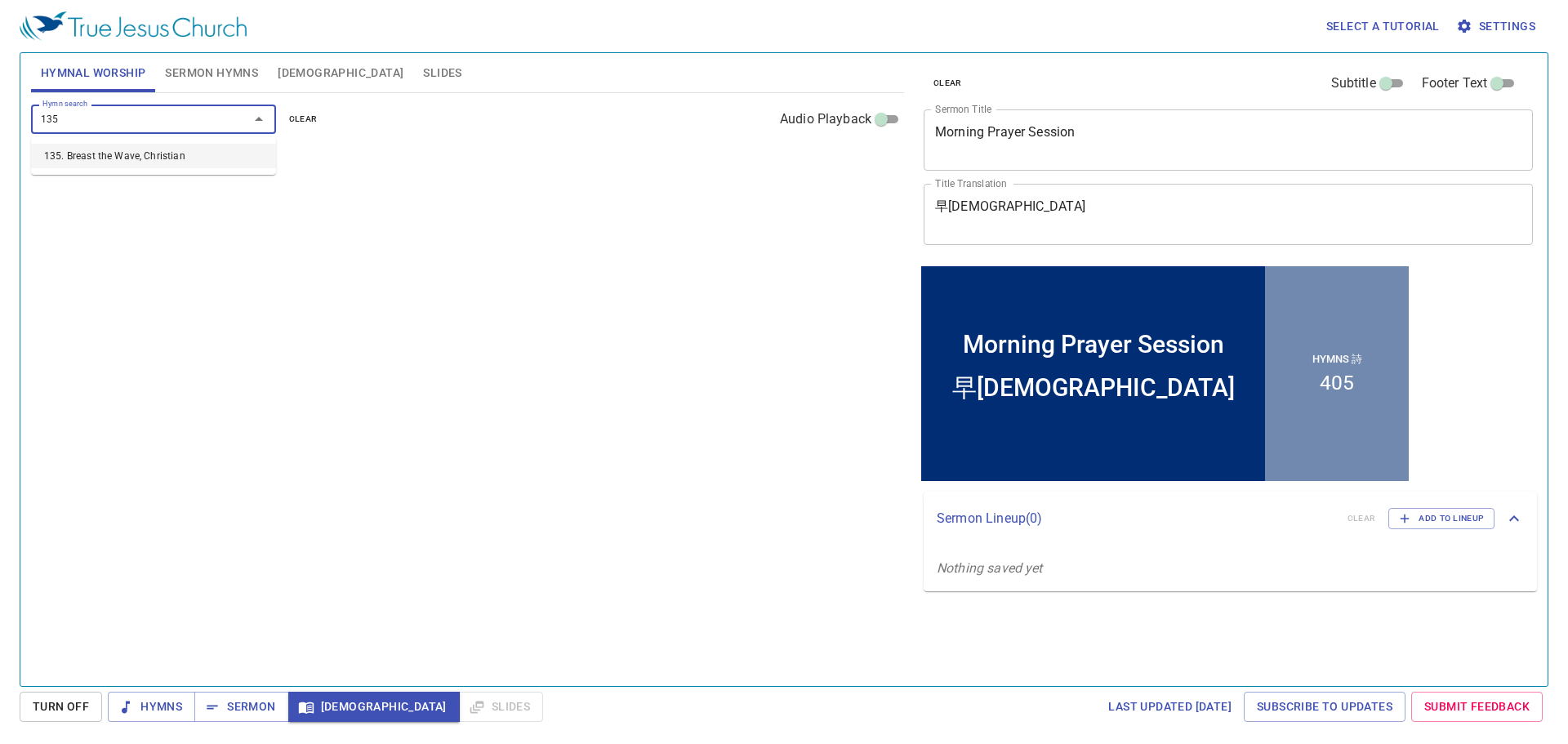
click at [108, 153] on li "135. Breast the Wave, Christian" at bounding box center [153, 156] width 245 height 25
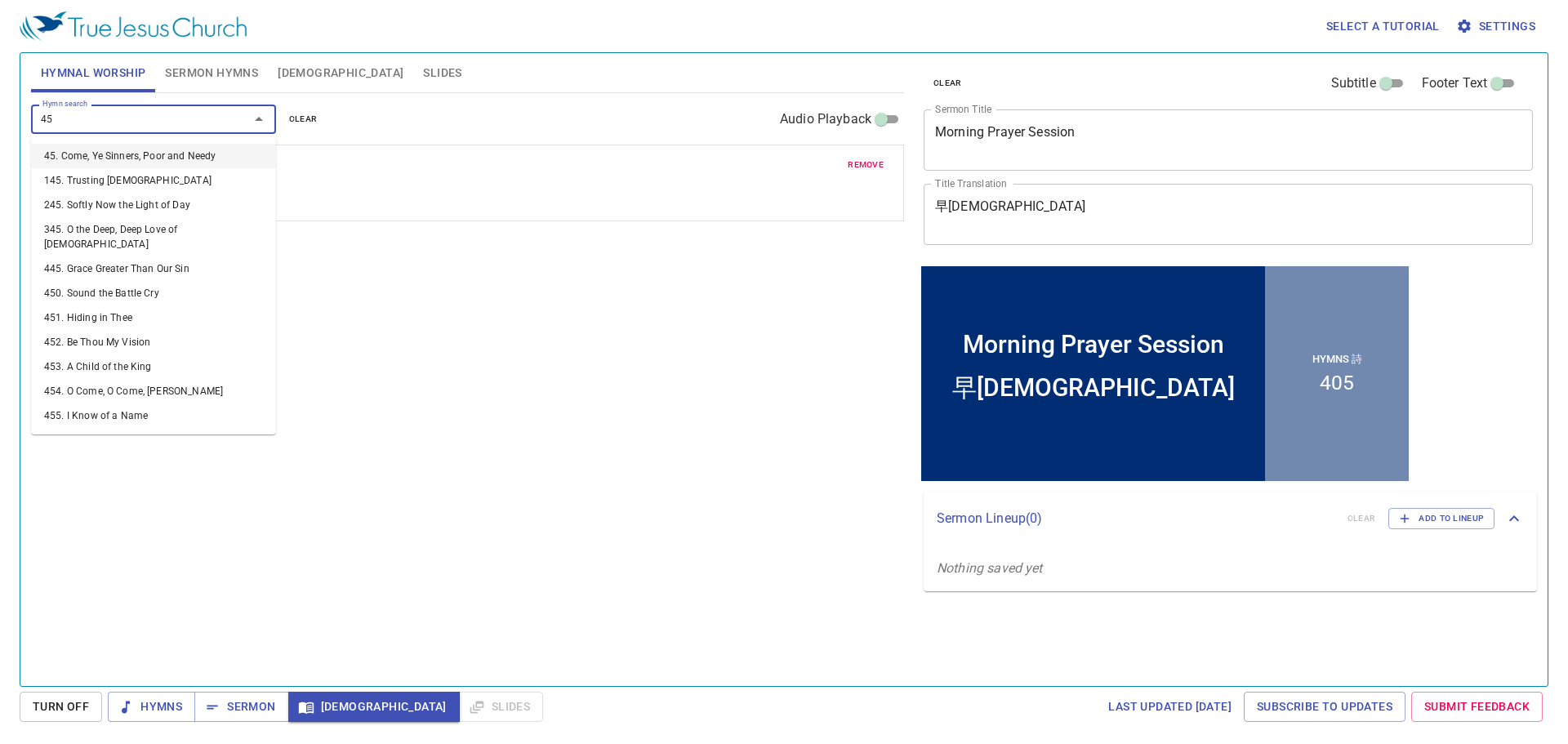
type input "450"
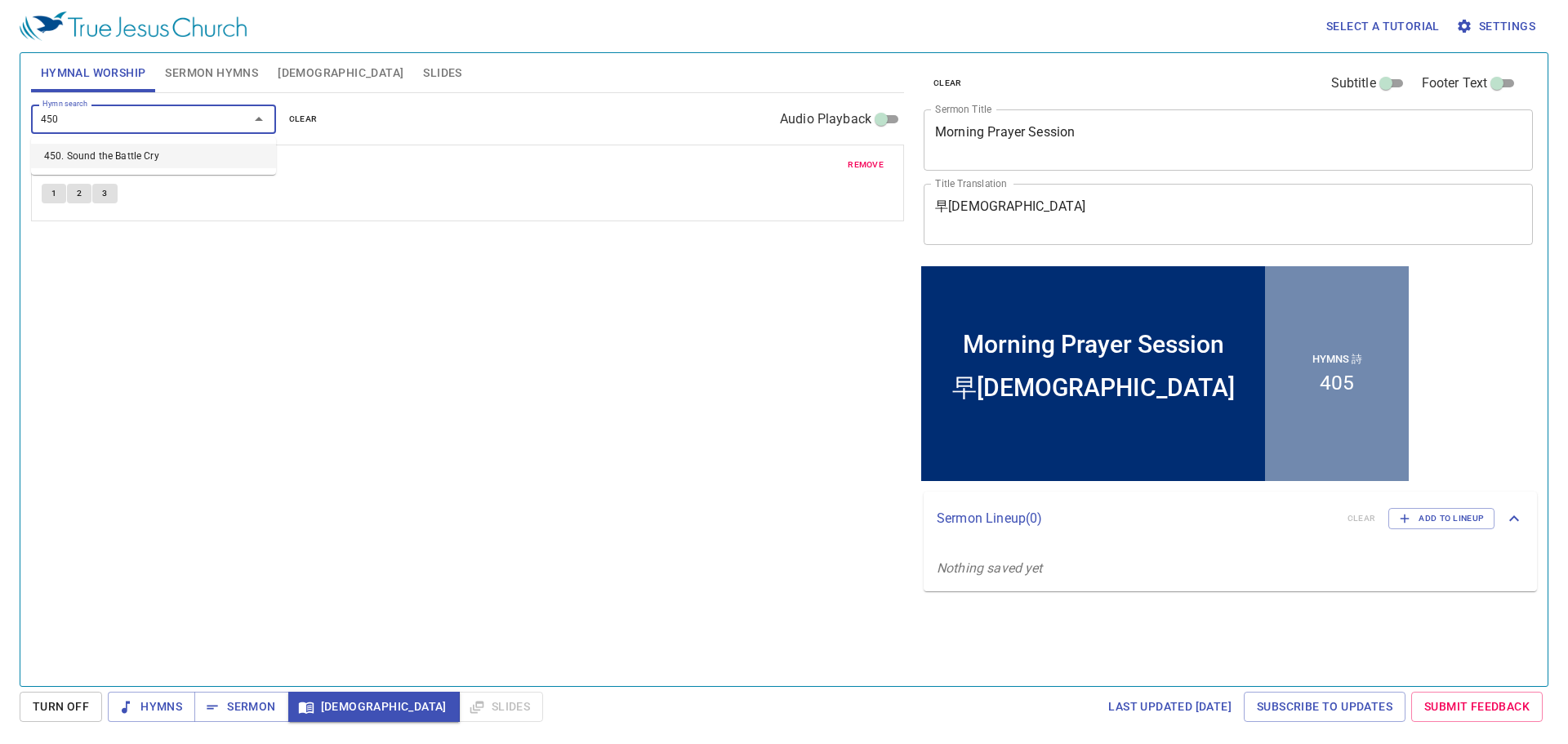
click at [208, 156] on li "450. Sound the Battle Cry" at bounding box center [153, 156] width 245 height 25
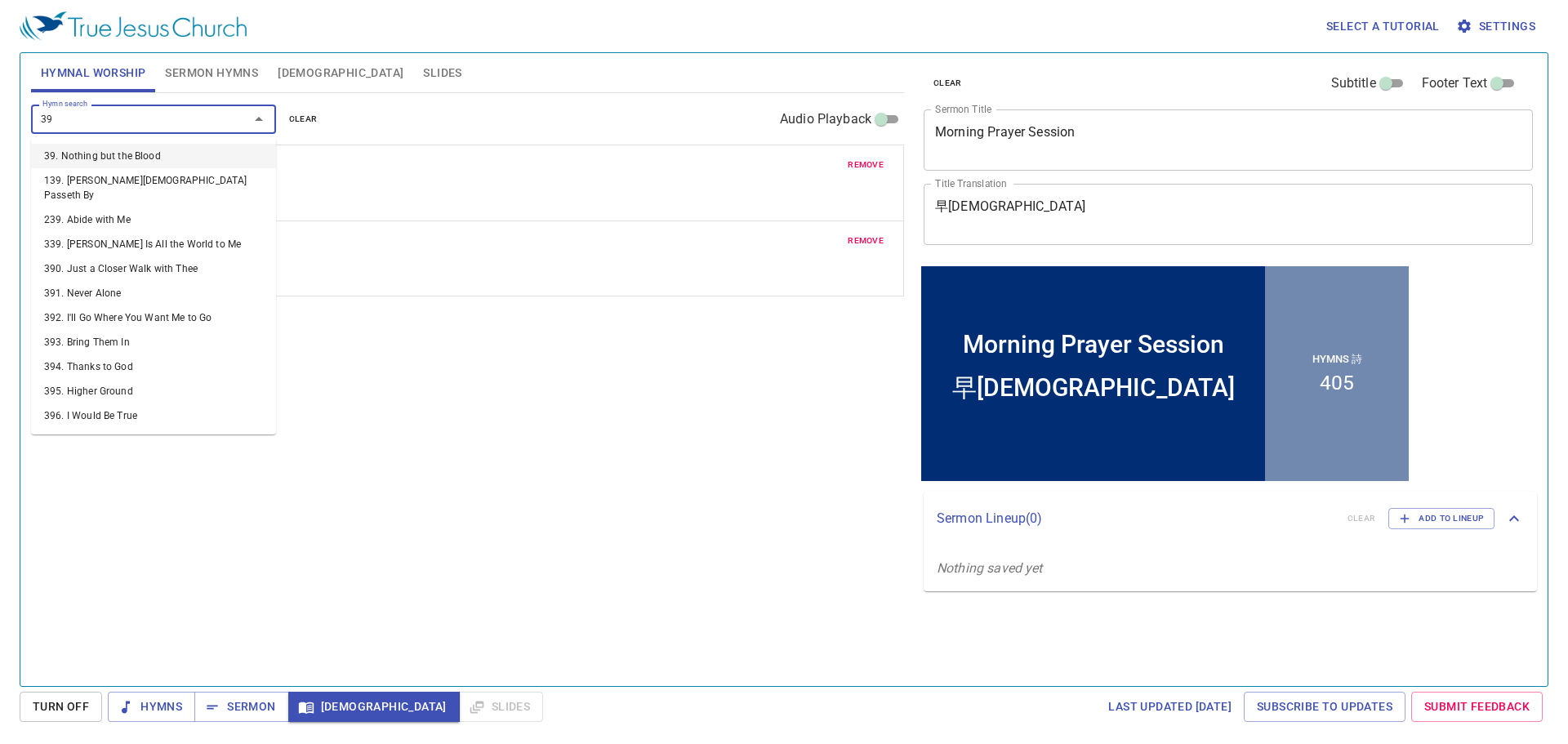
type input "395"
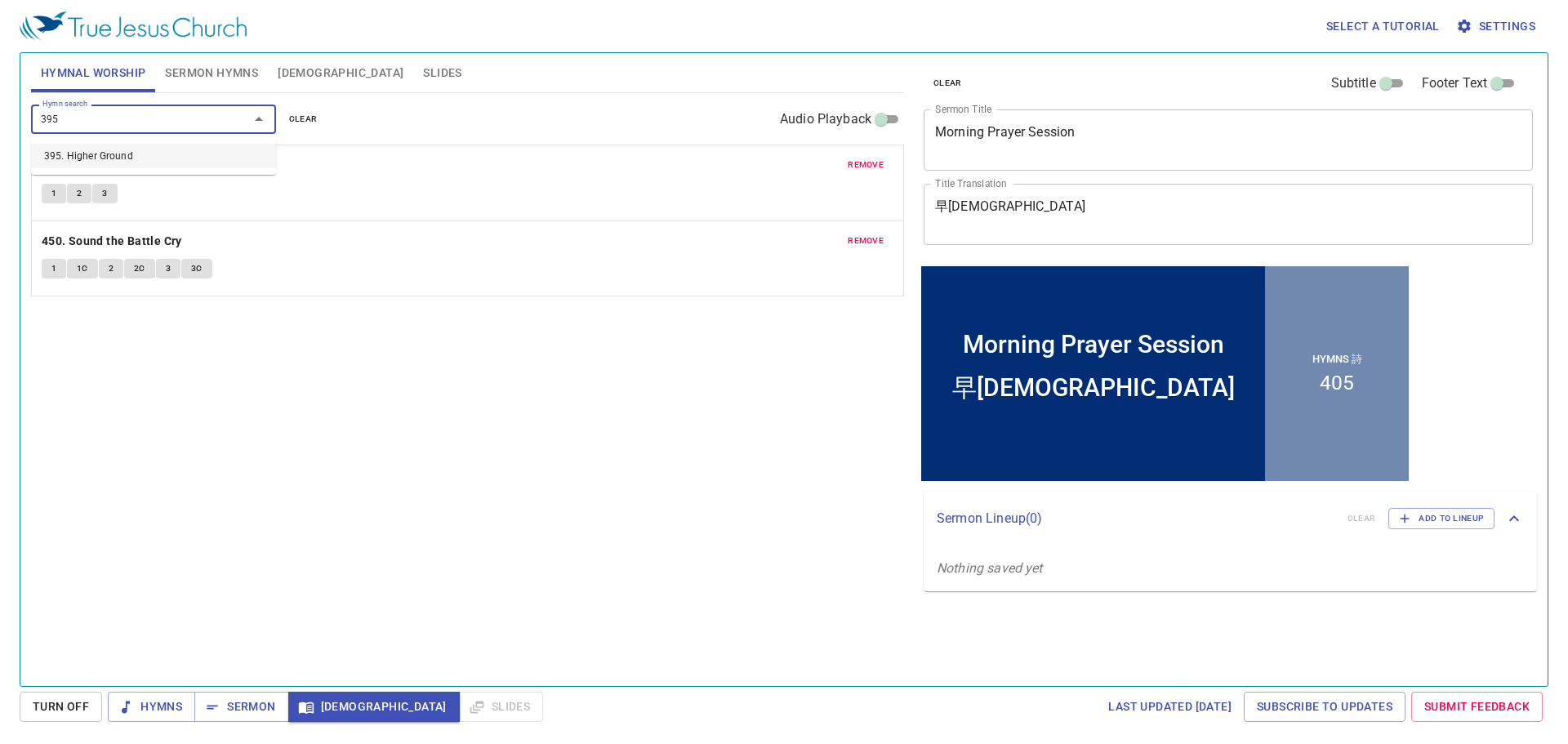
click at [193, 153] on li "395. Higher Ground" at bounding box center [153, 156] width 245 height 25
click at [241, 696] on span "Sermon" at bounding box center [241, 706] width 68 height 20
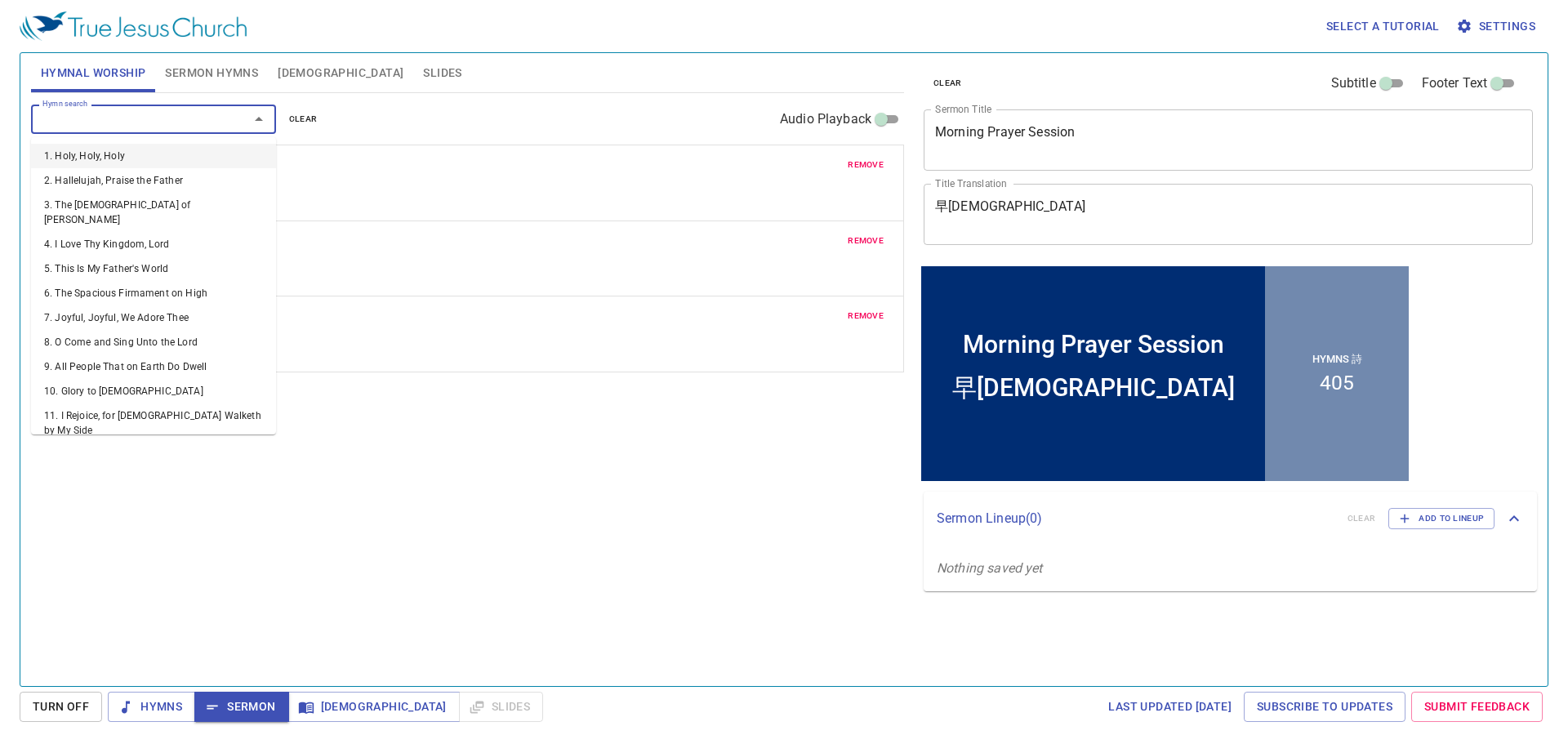
click at [147, 123] on input "Hymn search" at bounding box center [130, 118] width 187 height 19
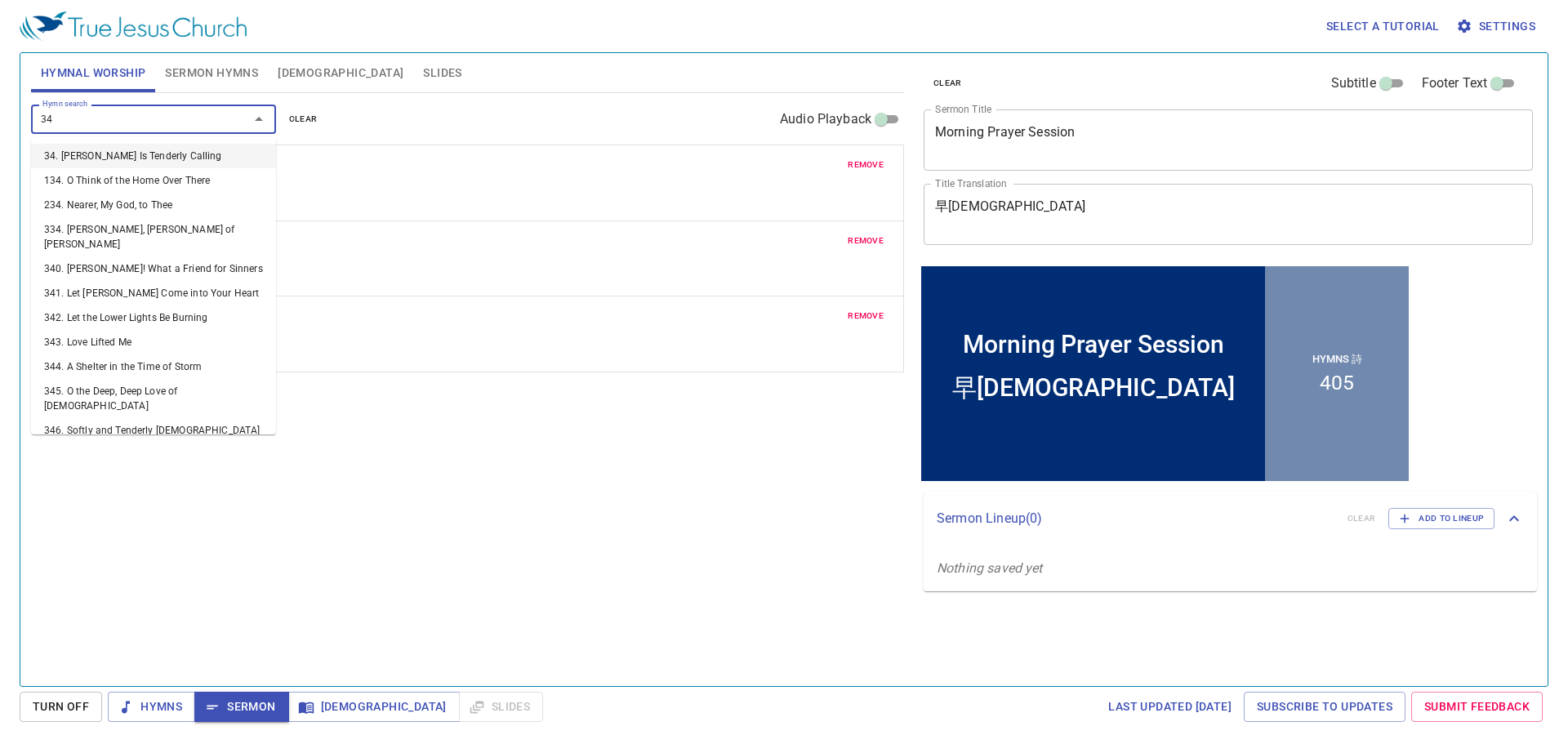
type input "344"
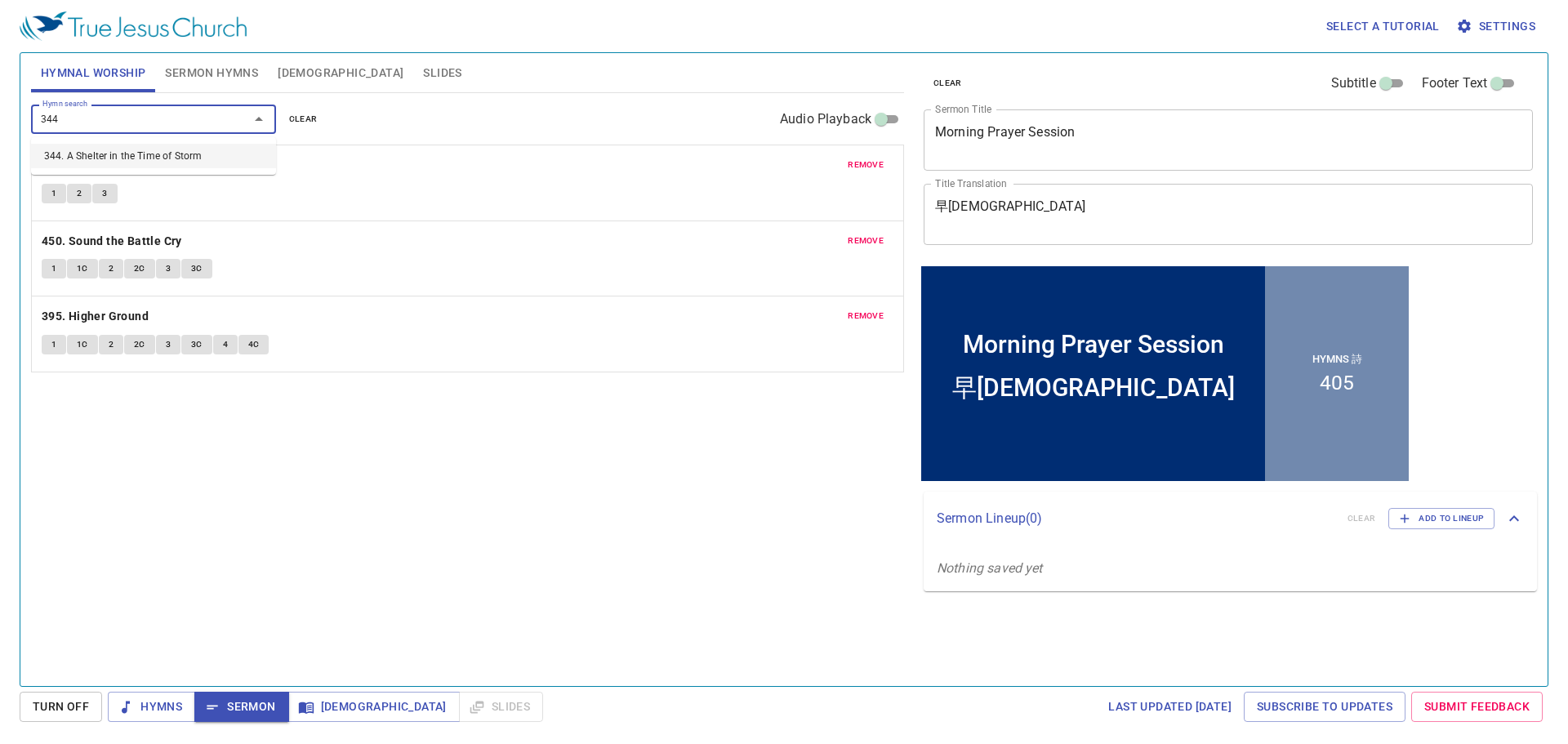
click at [189, 159] on li "344. A Shelter in the Time of Storm" at bounding box center [153, 156] width 245 height 25
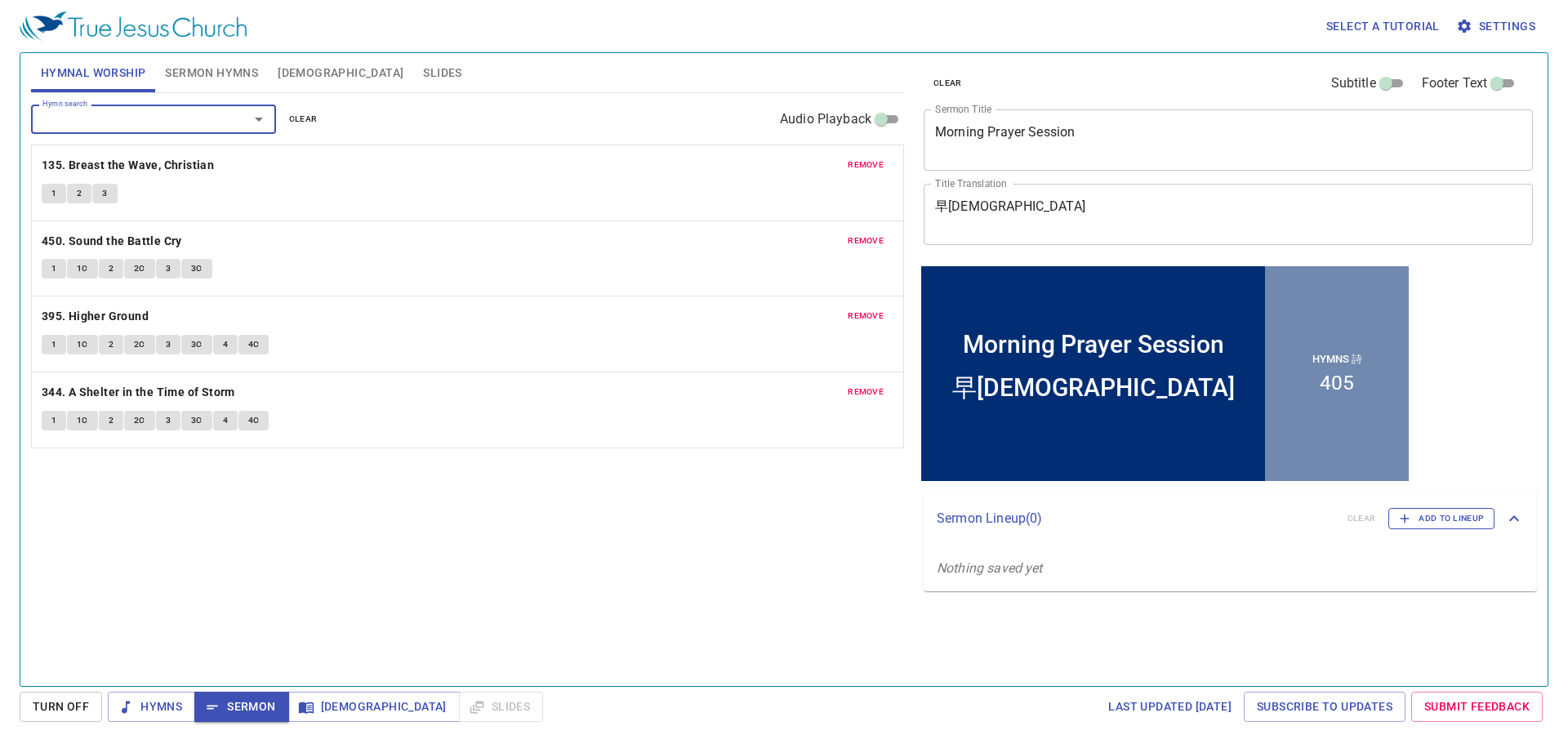
click at [1402, 515] on icon "button" at bounding box center [1404, 519] width 15 height 15
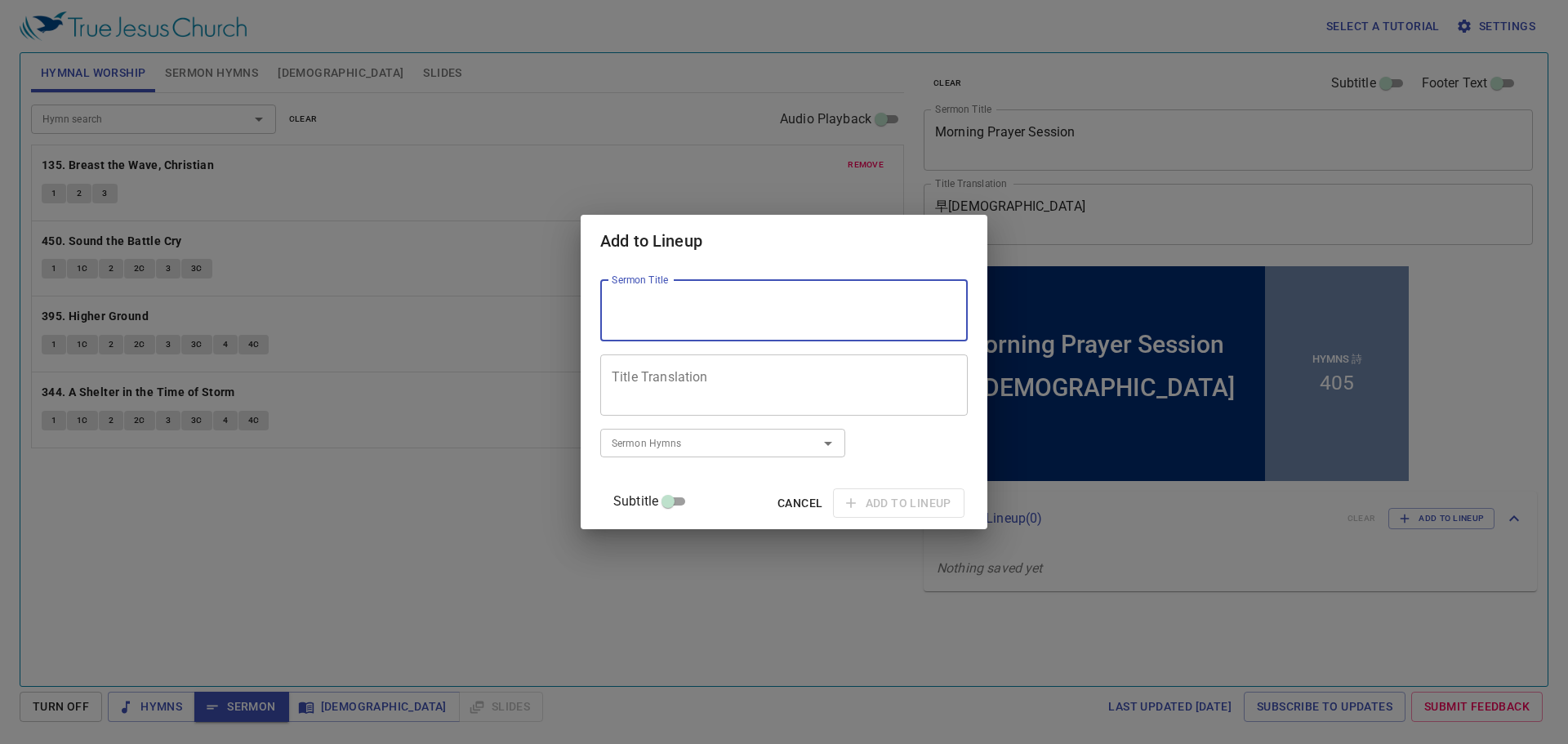
click at [723, 312] on textarea "Sermon Title" at bounding box center [784, 310] width 345 height 31
paste textarea "Demonology (4): Preventing evil spirits from coming back"
click at [806, 300] on textarea "Demonology (4): Preventing evil spirits from coming back" at bounding box center [784, 310] width 345 height 31
click at [825, 298] on textarea "Demonology (4): Preventing Evil spirits from coming back" at bounding box center [784, 310] width 345 height 31
click at [900, 303] on textarea "Demonology (4): Preventing Evil Spirits from coming back" at bounding box center [784, 310] width 345 height 31
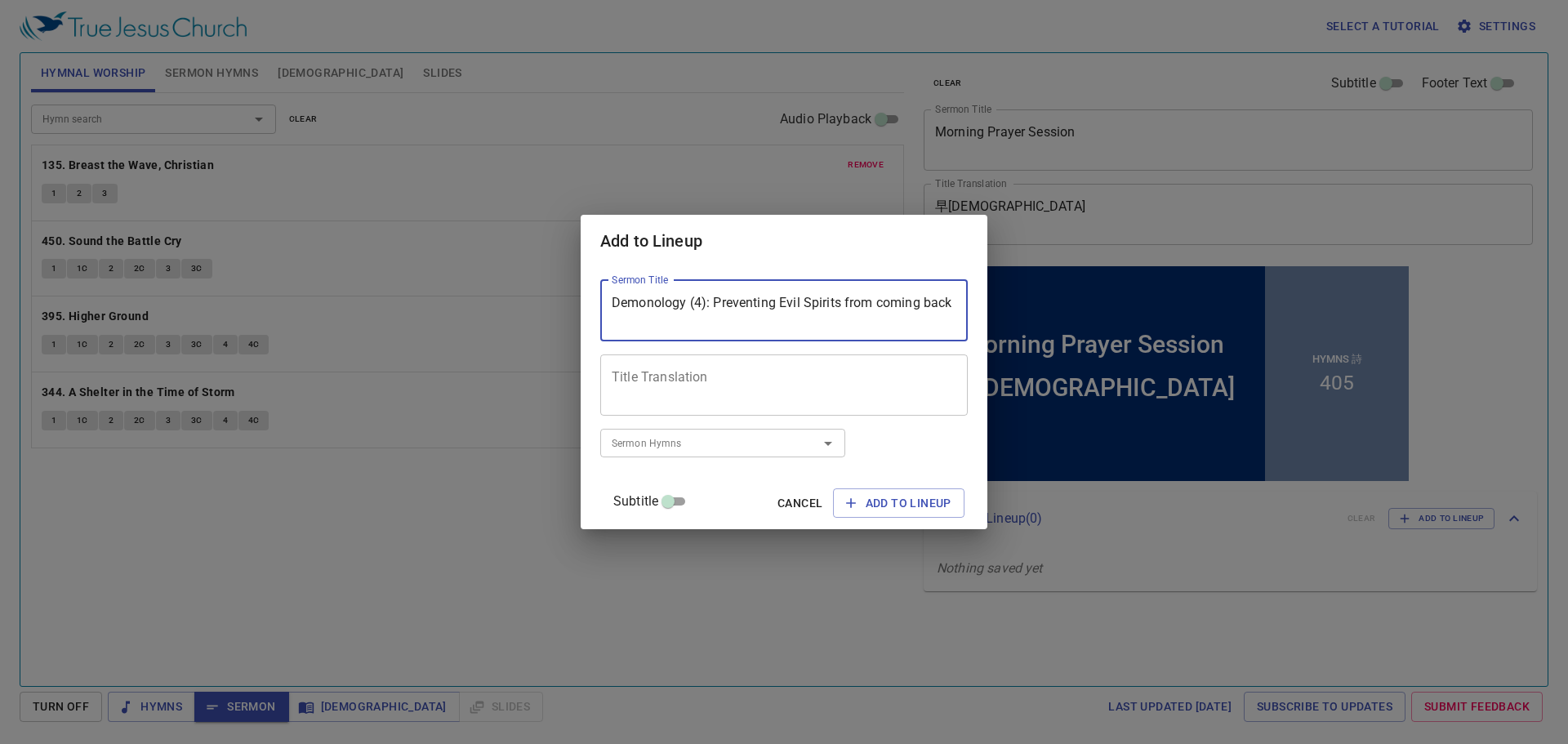
click at [865, 300] on textarea "Demonology (4): Preventing Evil Spirits from coming back" at bounding box center [784, 310] width 345 height 31
click at [633, 320] on textarea "Demonology (4): Preventing Evil Spirits From coming back" at bounding box center [784, 310] width 345 height 31
click at [684, 318] on textarea "Demonology (4): Preventing Evil Spirits From Coming back" at bounding box center [784, 310] width 345 height 31
type textarea "Demonology (4): Preventing Evil Spirits From Coming Back"
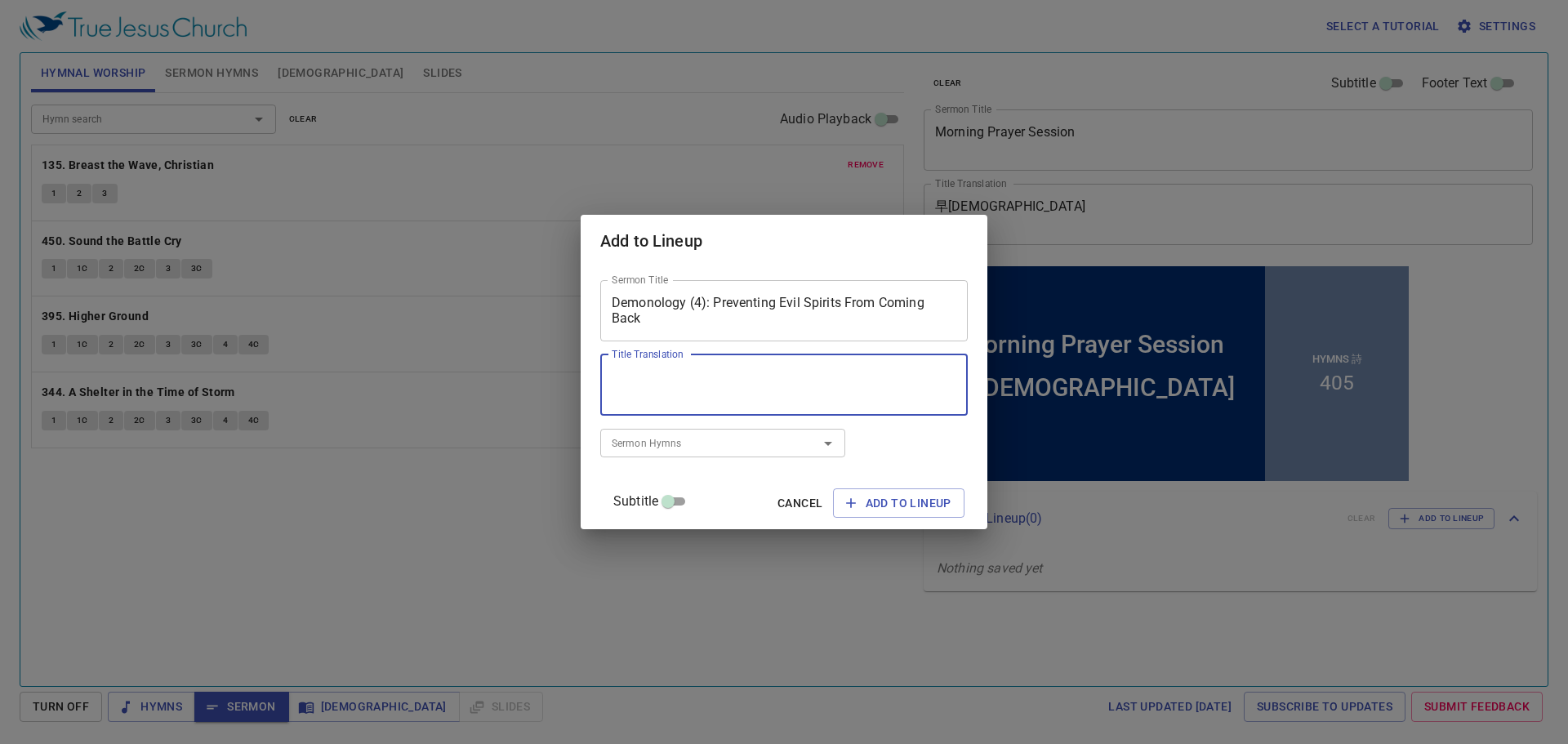
click at [754, 377] on textarea "Title Translation" at bounding box center [784, 384] width 345 height 31
paste textarea "[DEMOGRAPHIC_DATA]（4）: 防止邪靈再回來"
type textarea "[DEMOGRAPHIC_DATA]（4）: 防止邪靈再回來"
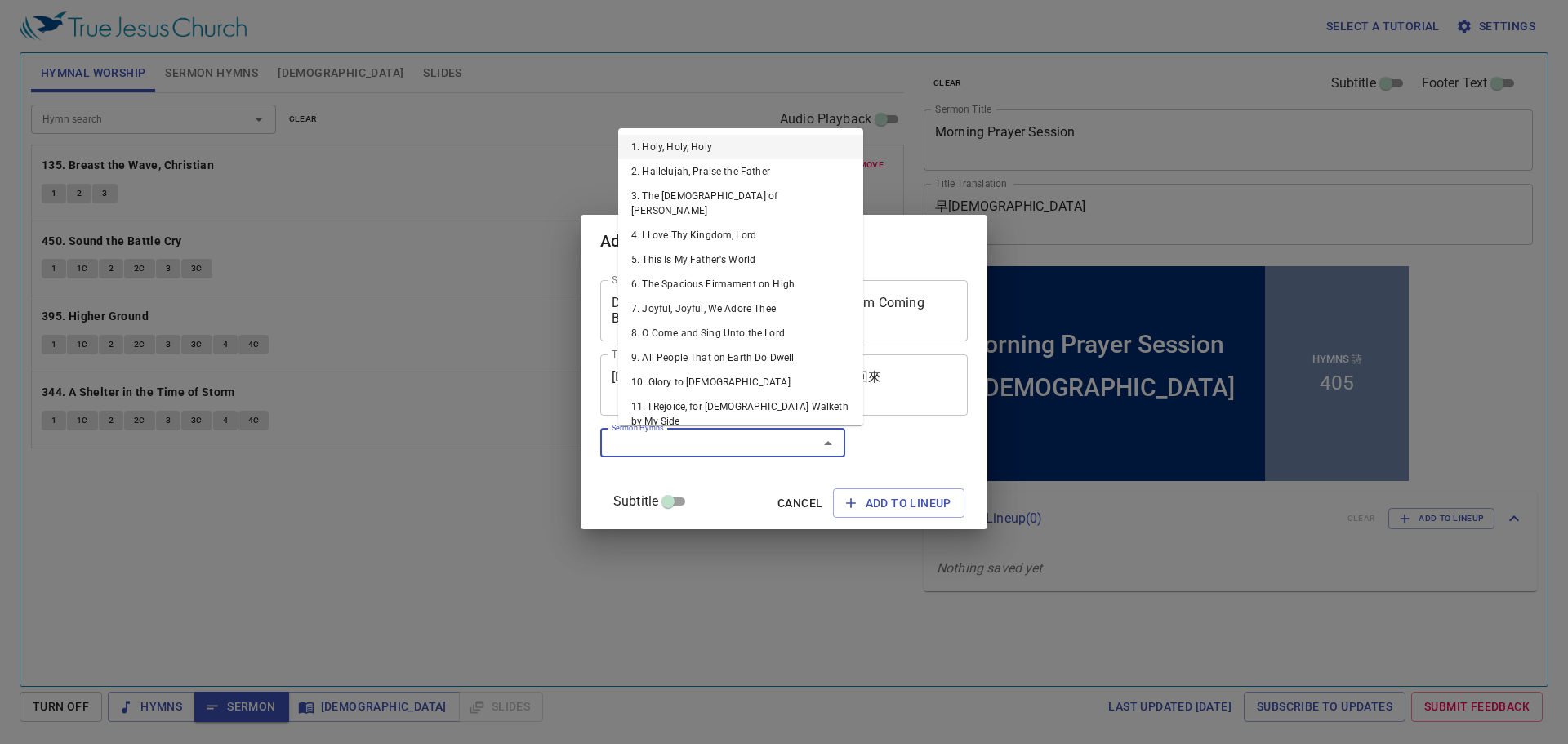
click at [750, 447] on input "Sermon Hymns" at bounding box center [699, 443] width 187 height 19
type input "177"
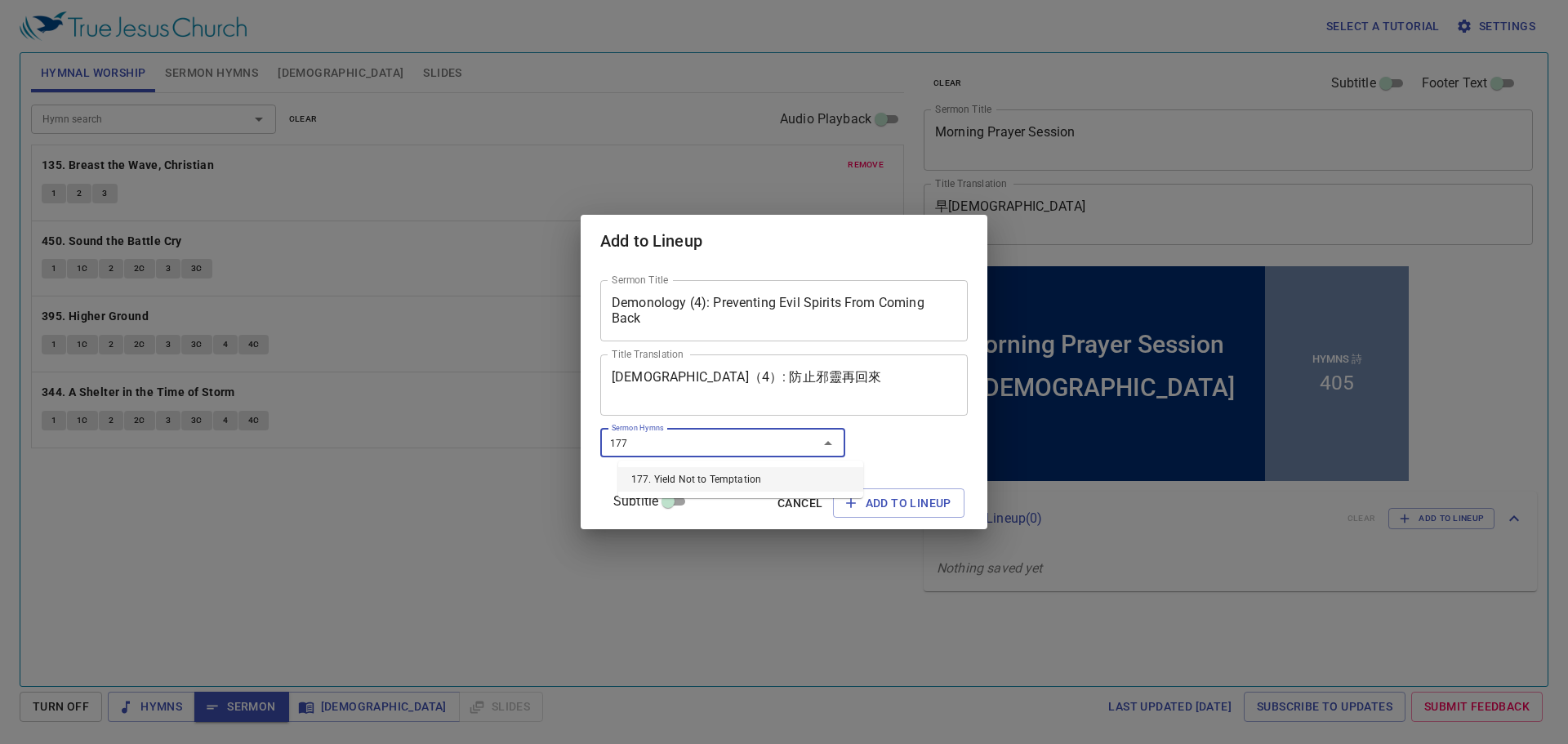
click at [676, 477] on li "177. Yield Not to Temptation" at bounding box center [740, 480] width 245 height 25
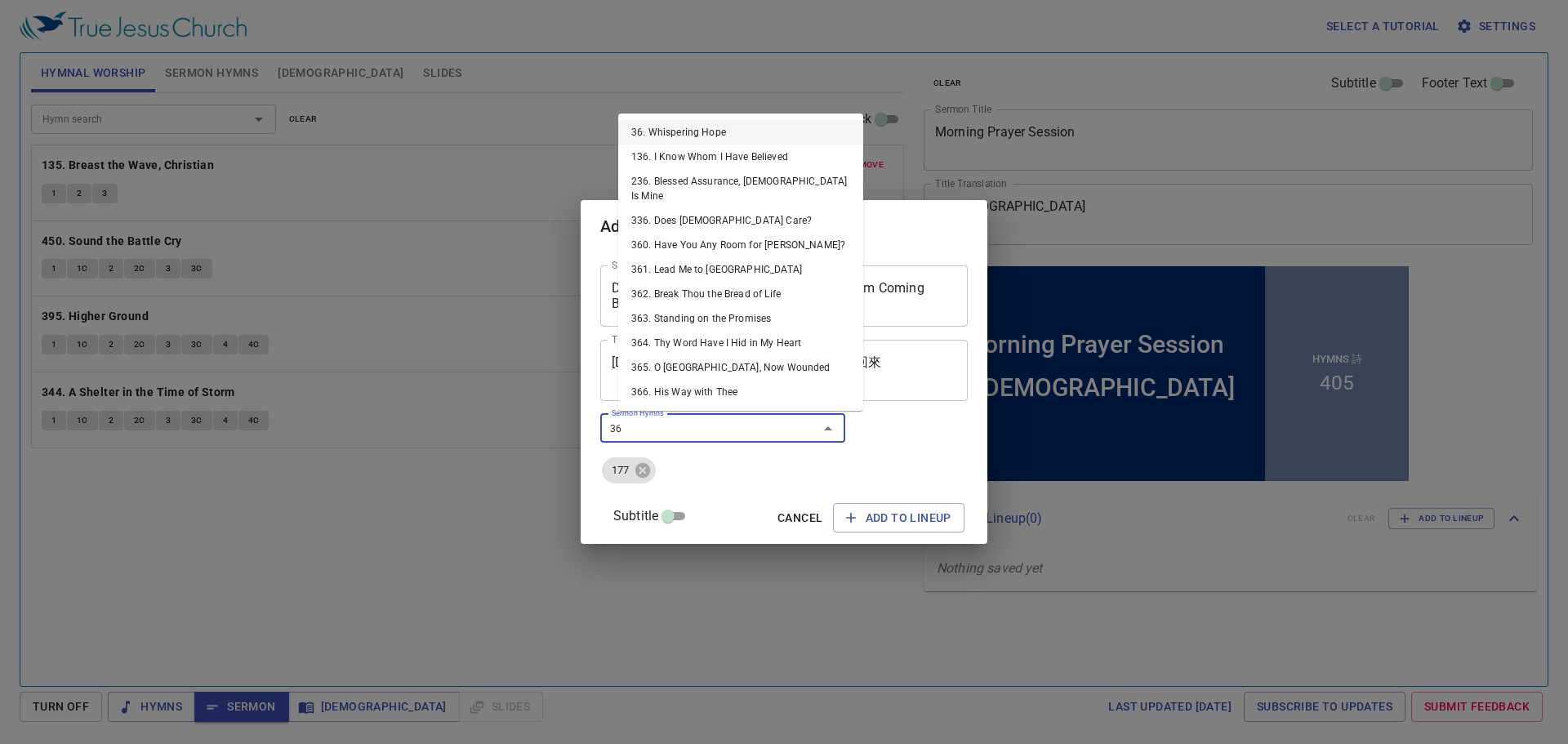
type input "364"
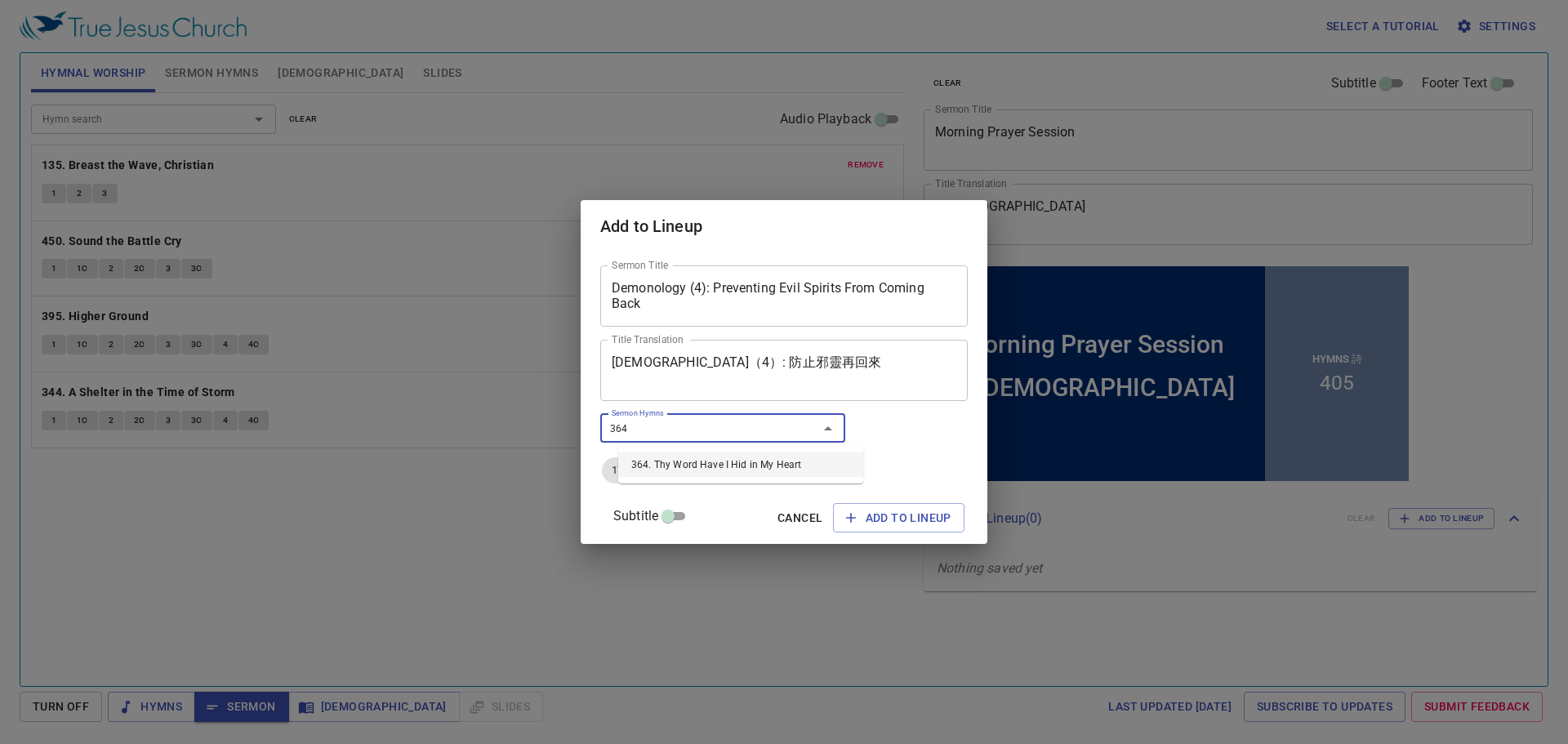
click at [776, 463] on li "364. Thy Word Have I Hid in My Heart" at bounding box center [740, 465] width 245 height 25
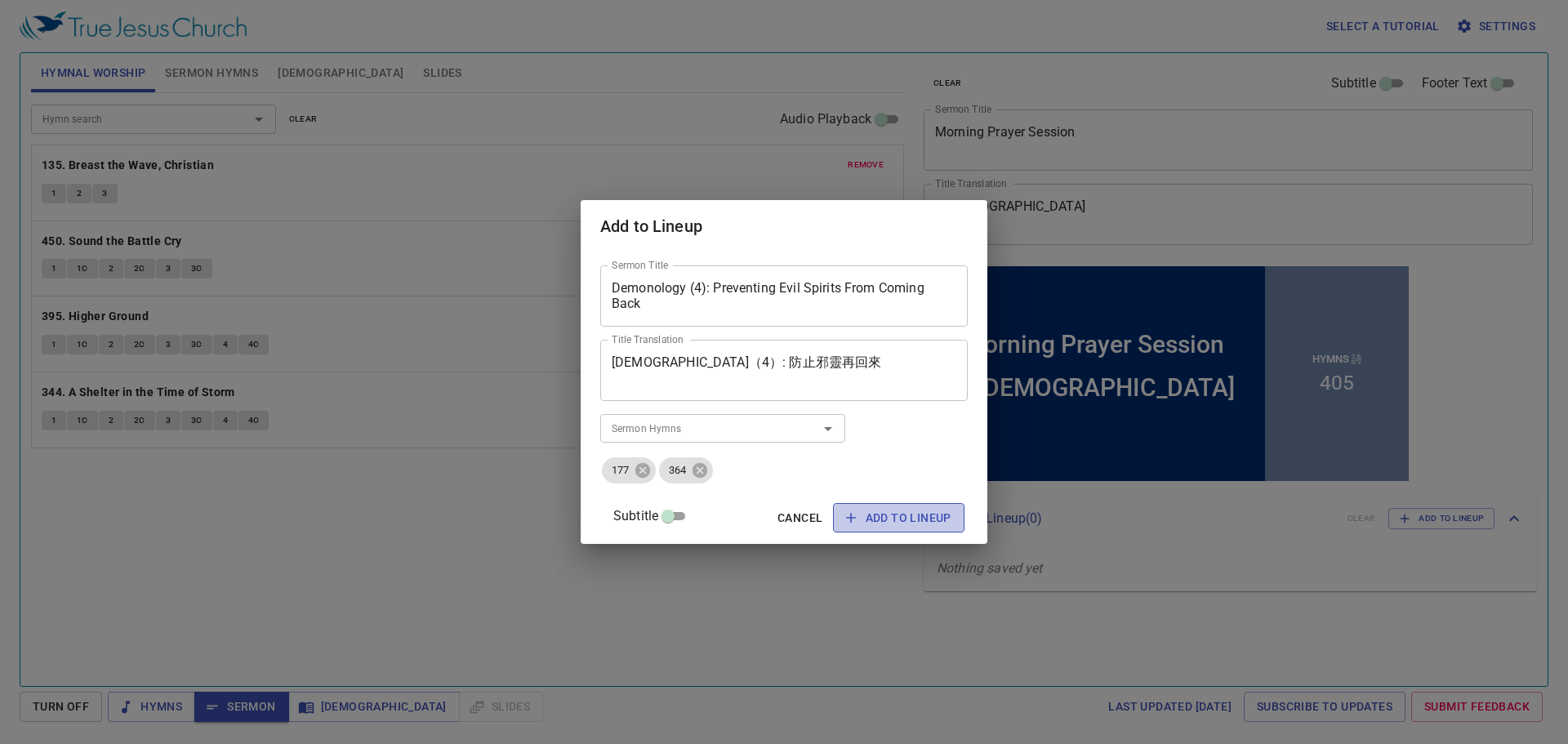
click at [882, 519] on span "Add to Lineup" at bounding box center [898, 518] width 105 height 20
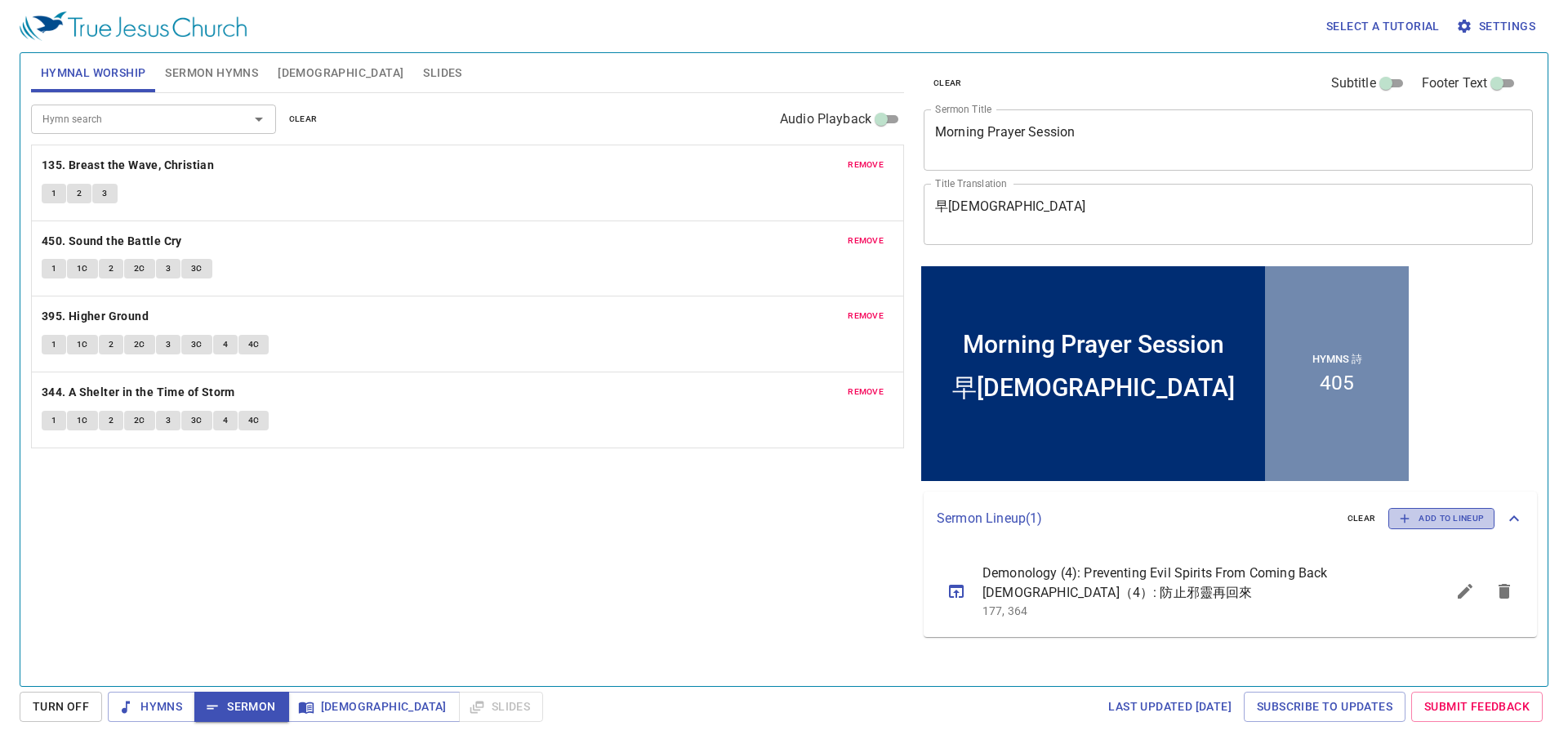
click at [1436, 516] on span "Add to Lineup" at bounding box center [1441, 519] width 85 height 15
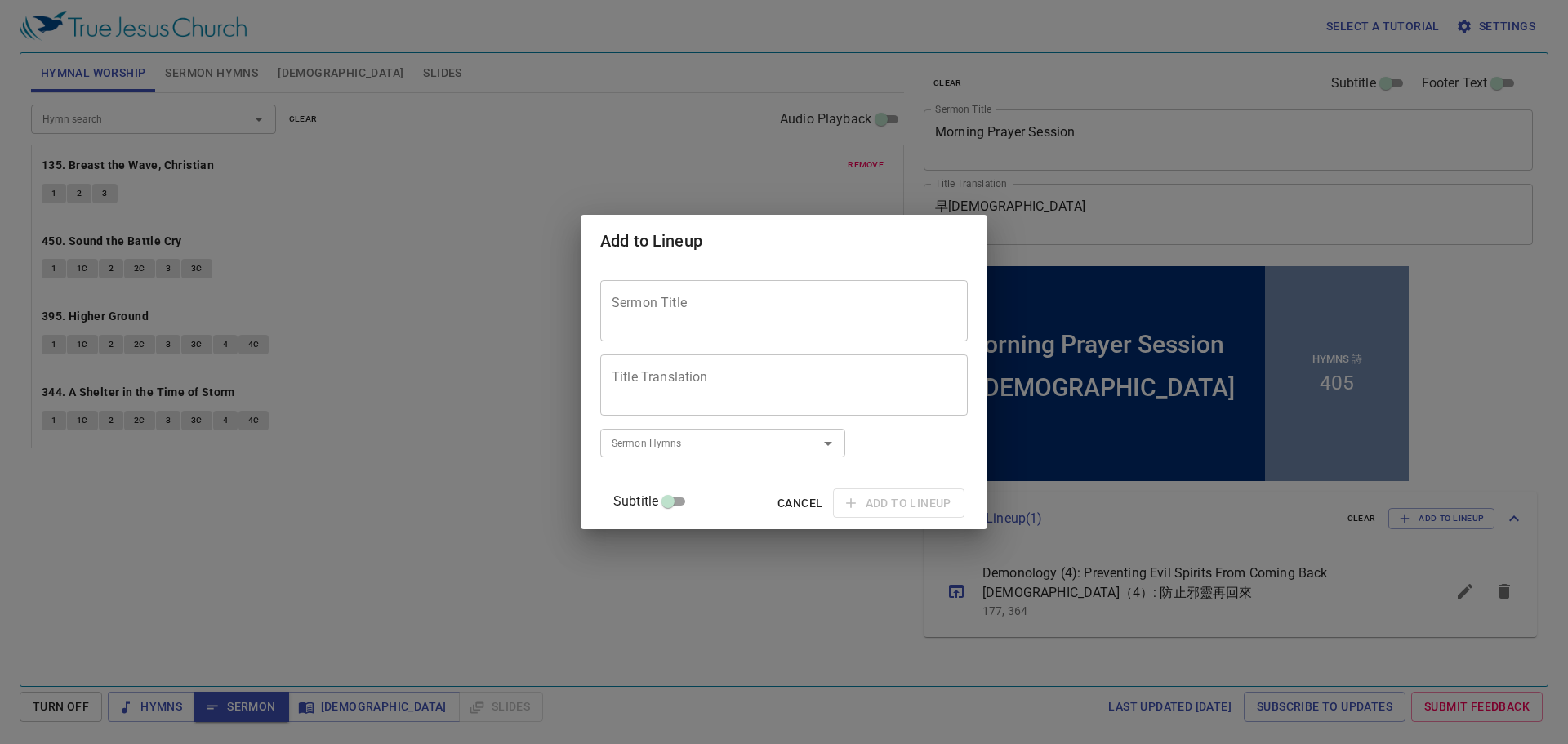
click at [740, 290] on div "Sermon Title" at bounding box center [784, 310] width 367 height 61
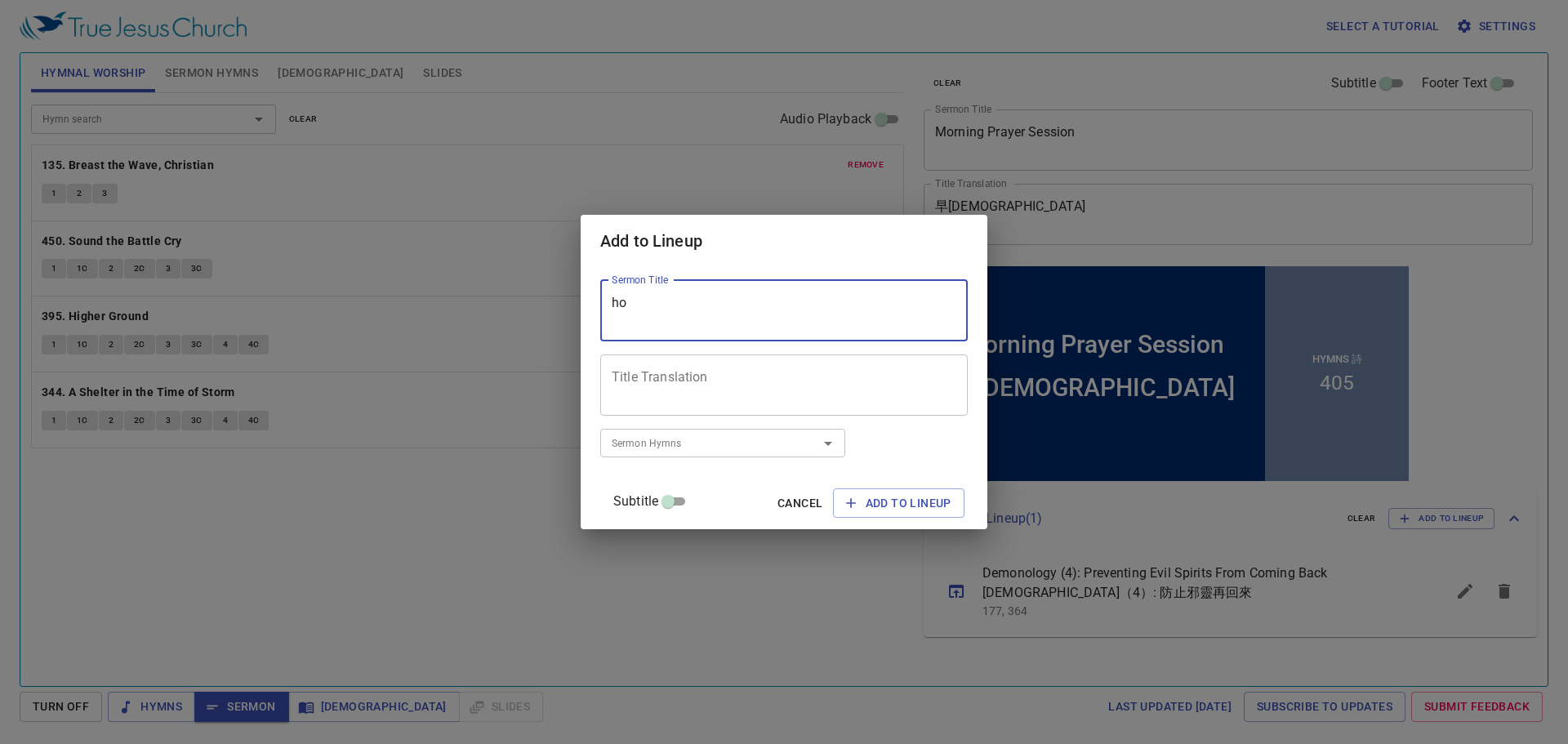
type textarea "h"
type textarea "[DEMOGRAPHIC_DATA]"
click at [879, 494] on span "Add to Lineup" at bounding box center [898, 503] width 105 height 20
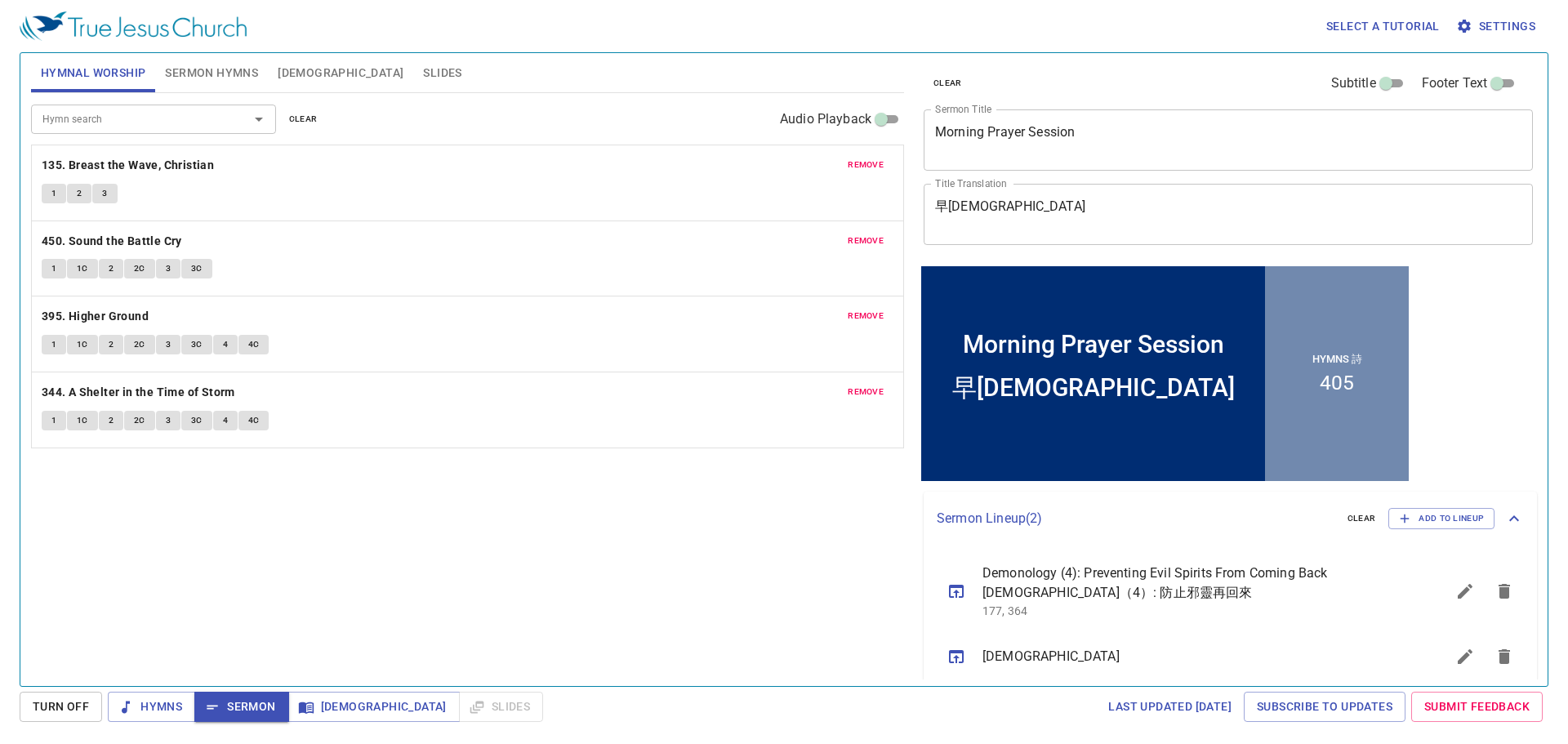
scroll to position [16, 0]
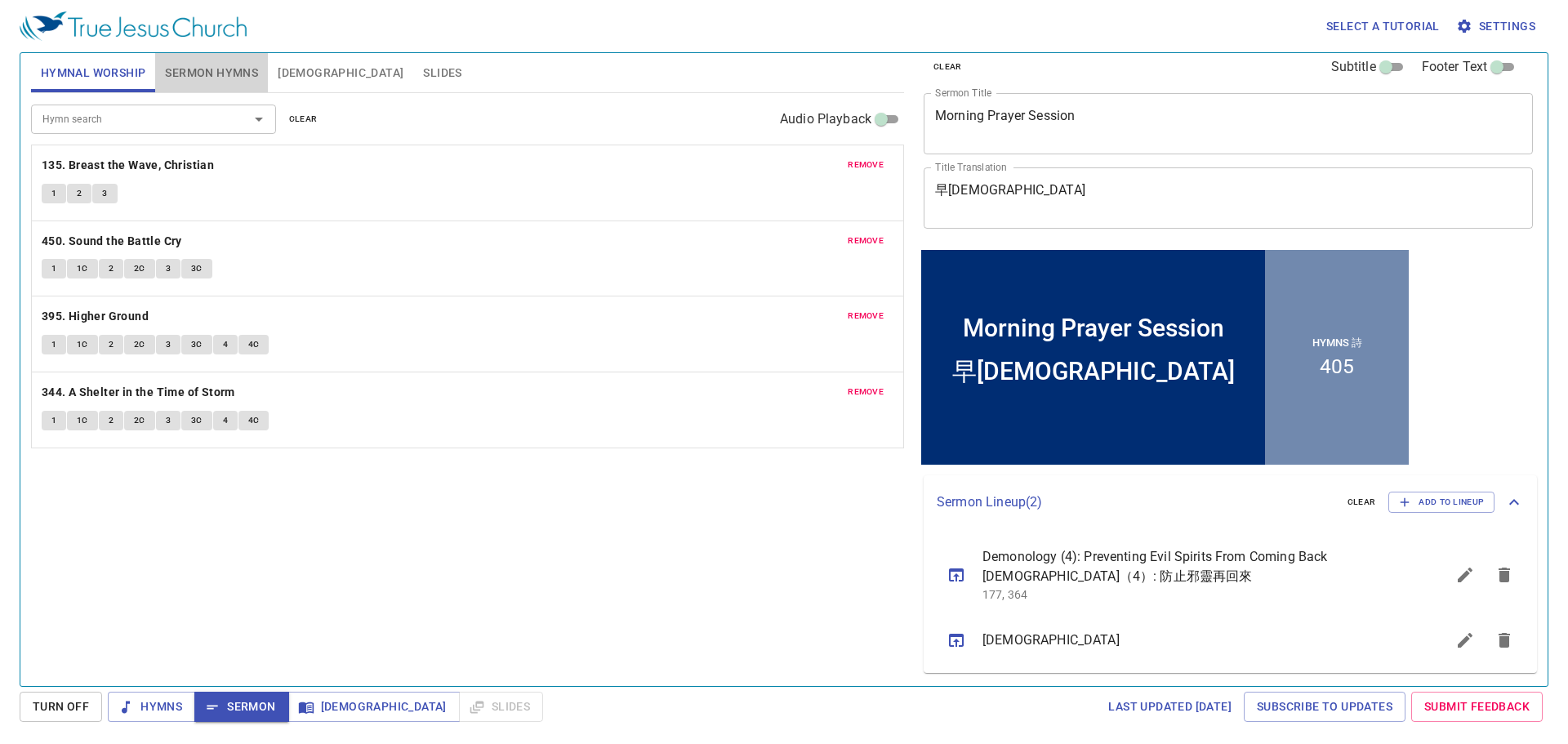
click at [205, 77] on span "Sermon Hymns" at bounding box center [211, 72] width 93 height 20
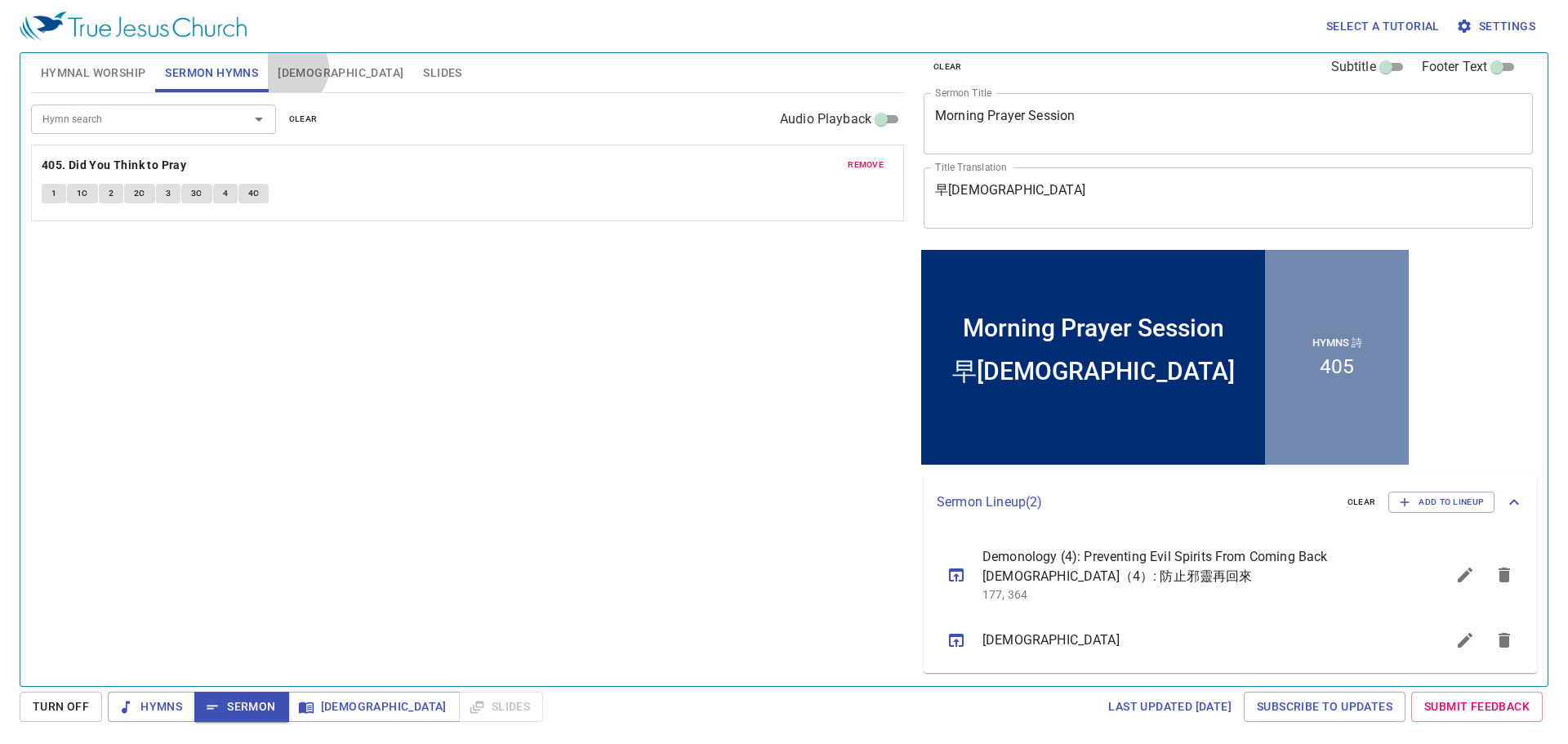
click at [291, 69] on span "[DEMOGRAPHIC_DATA]" at bounding box center [340, 72] width 125 height 20
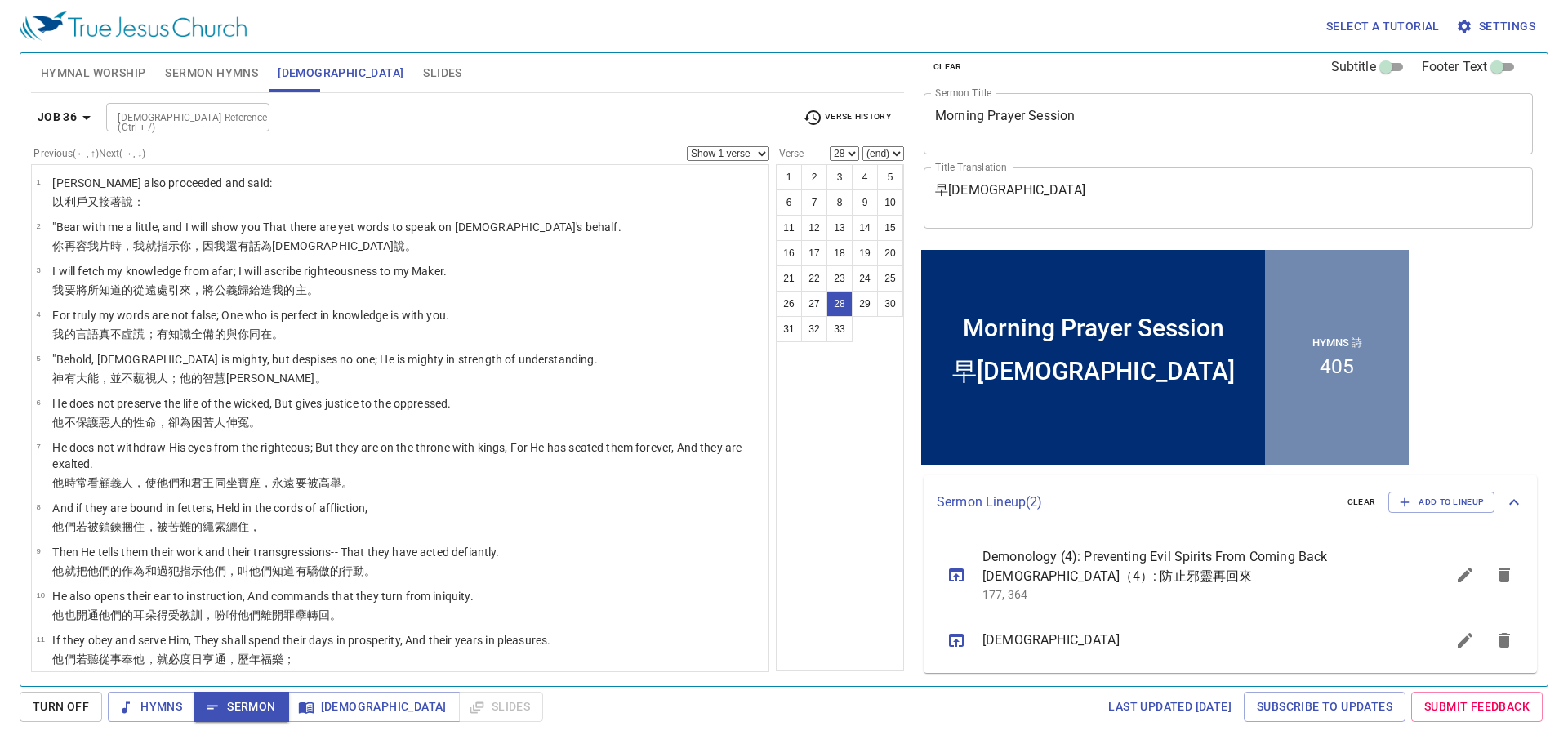
click at [138, 115] on input "[DEMOGRAPHIC_DATA] Reference (Ctrl + /)" at bounding box center [174, 117] width 126 height 19
type input "judge"
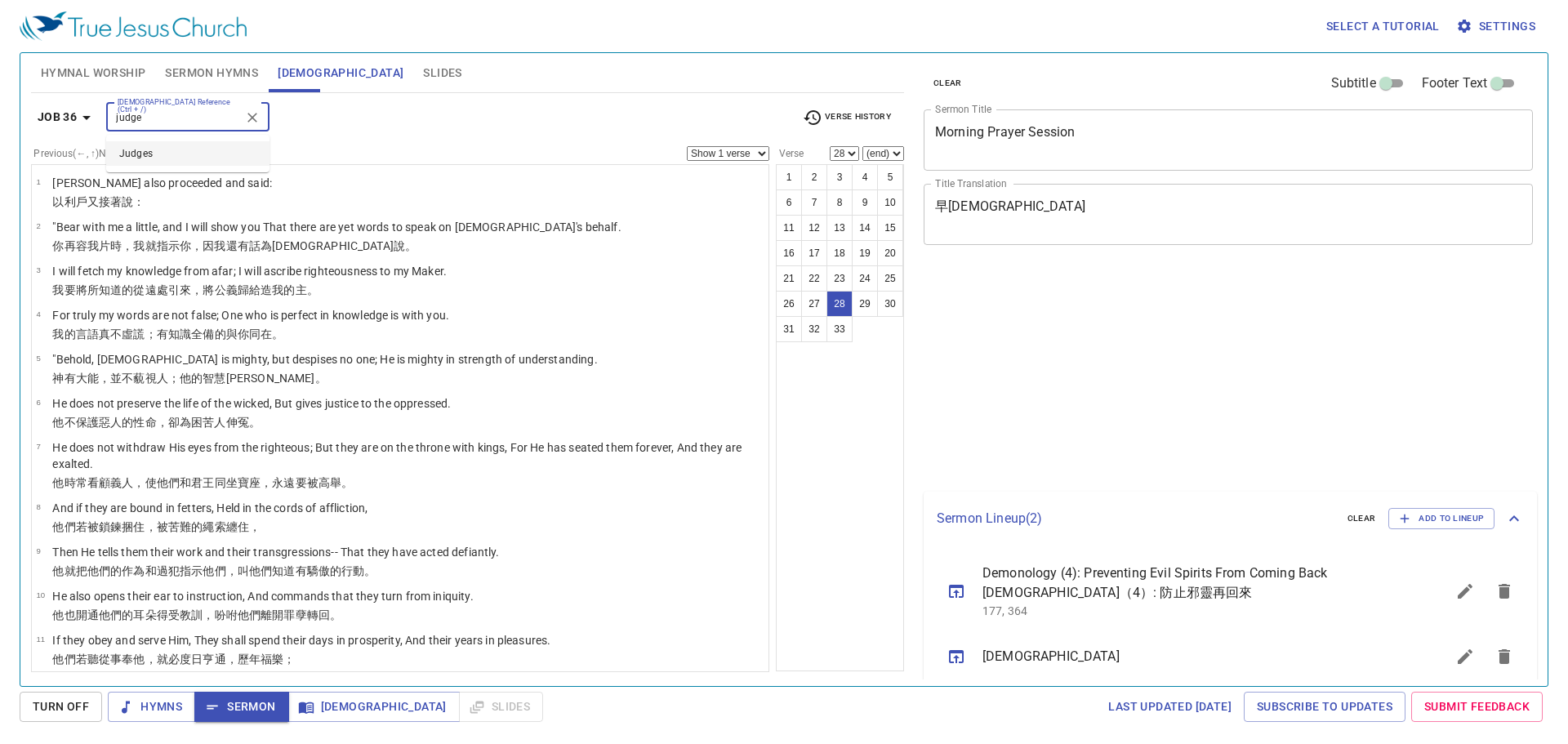
select select "28"
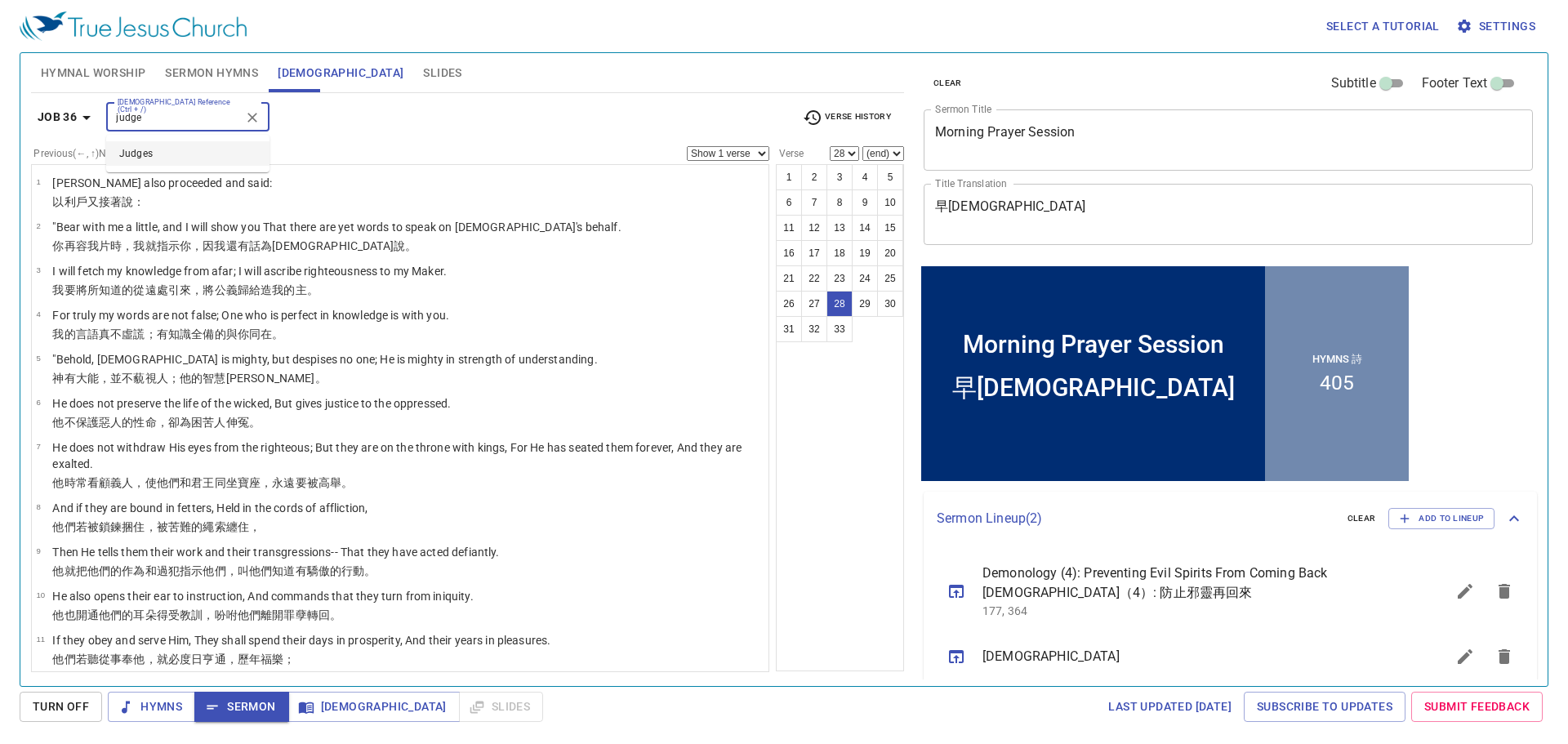
scroll to position [16, 0]
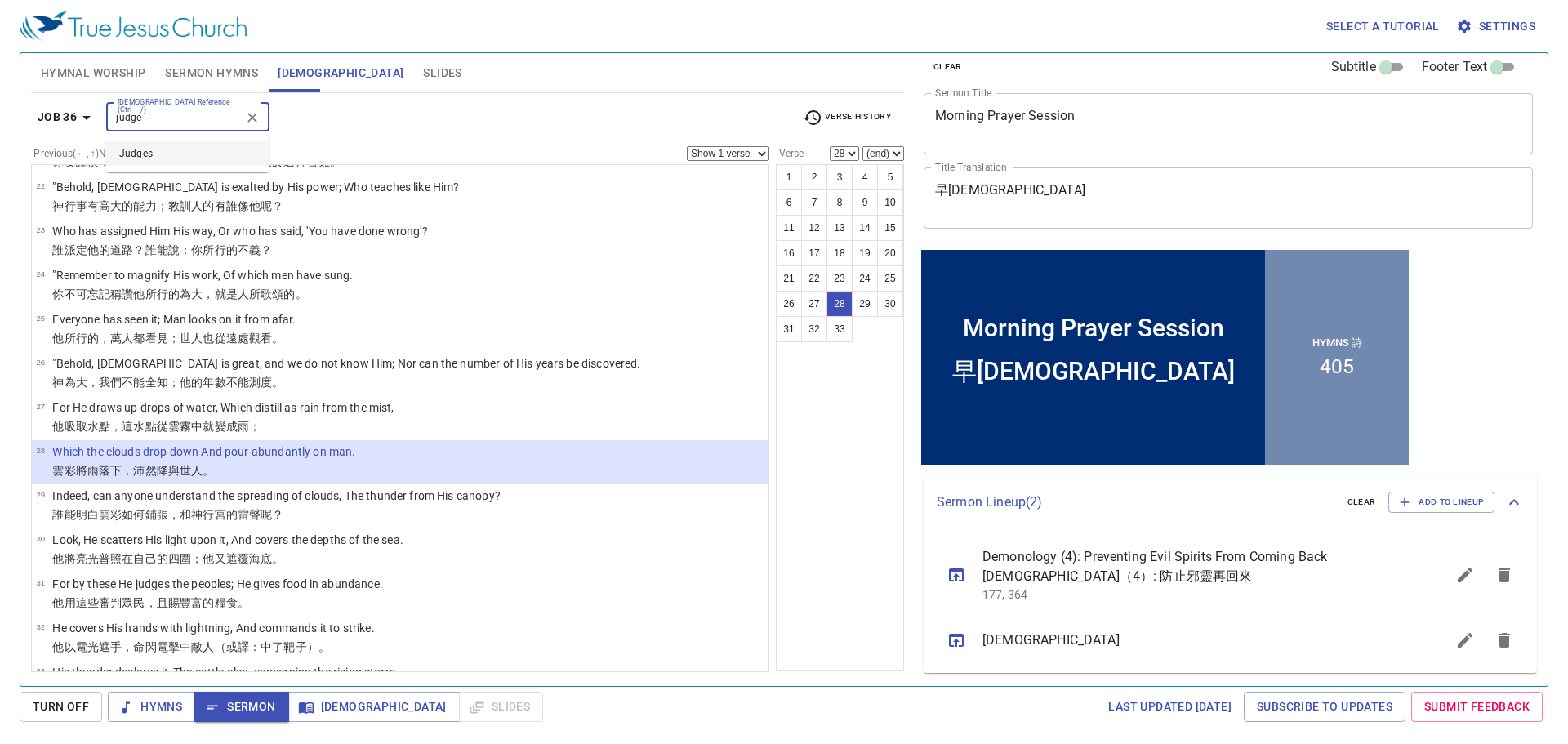
type input "judge"
click at [393, 134] on div "Job 36 Bible Reference (Ctrl + /) judge Bible Reference (Ctrl + /) Verse History" at bounding box center [467, 124] width 873 height 45
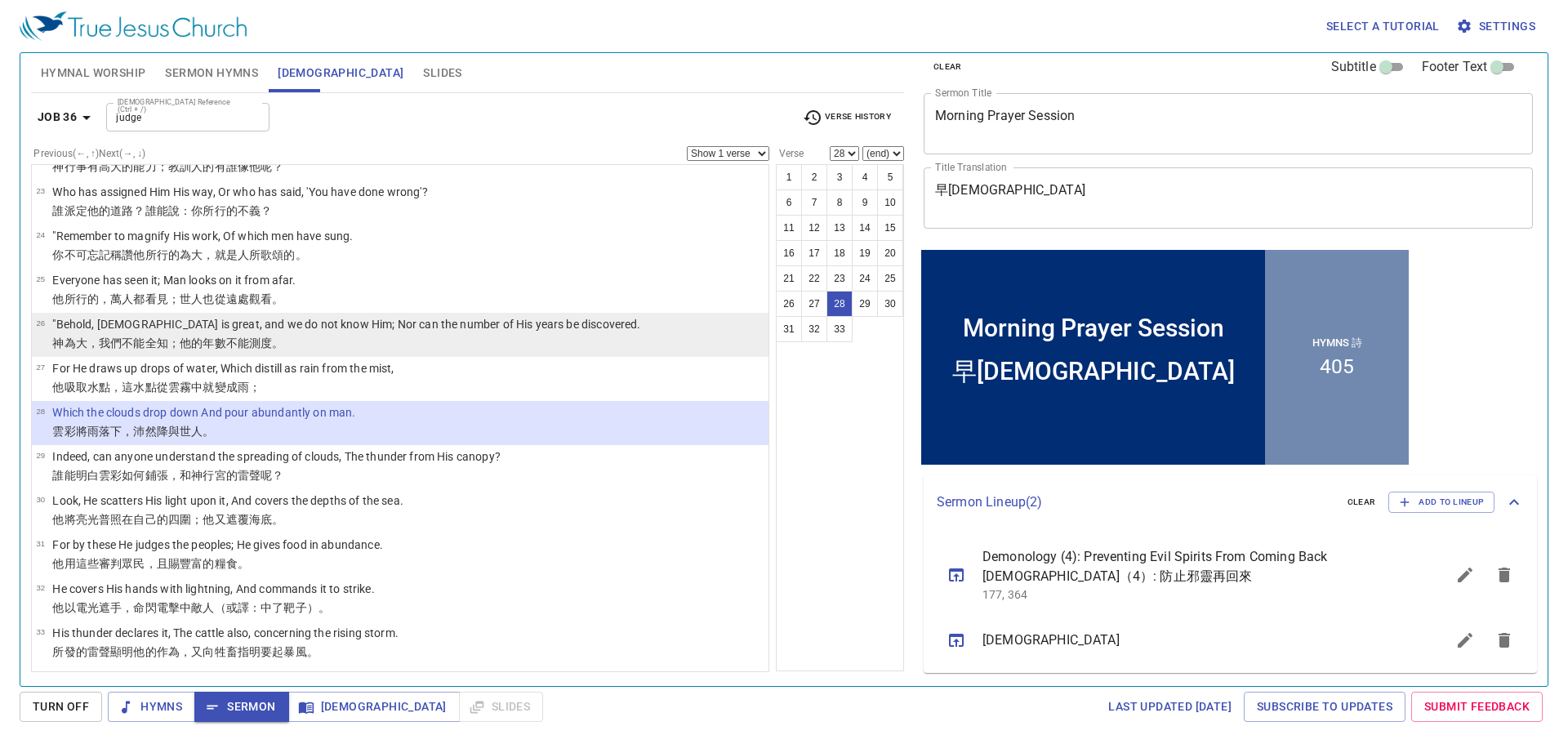
scroll to position [995, 0]
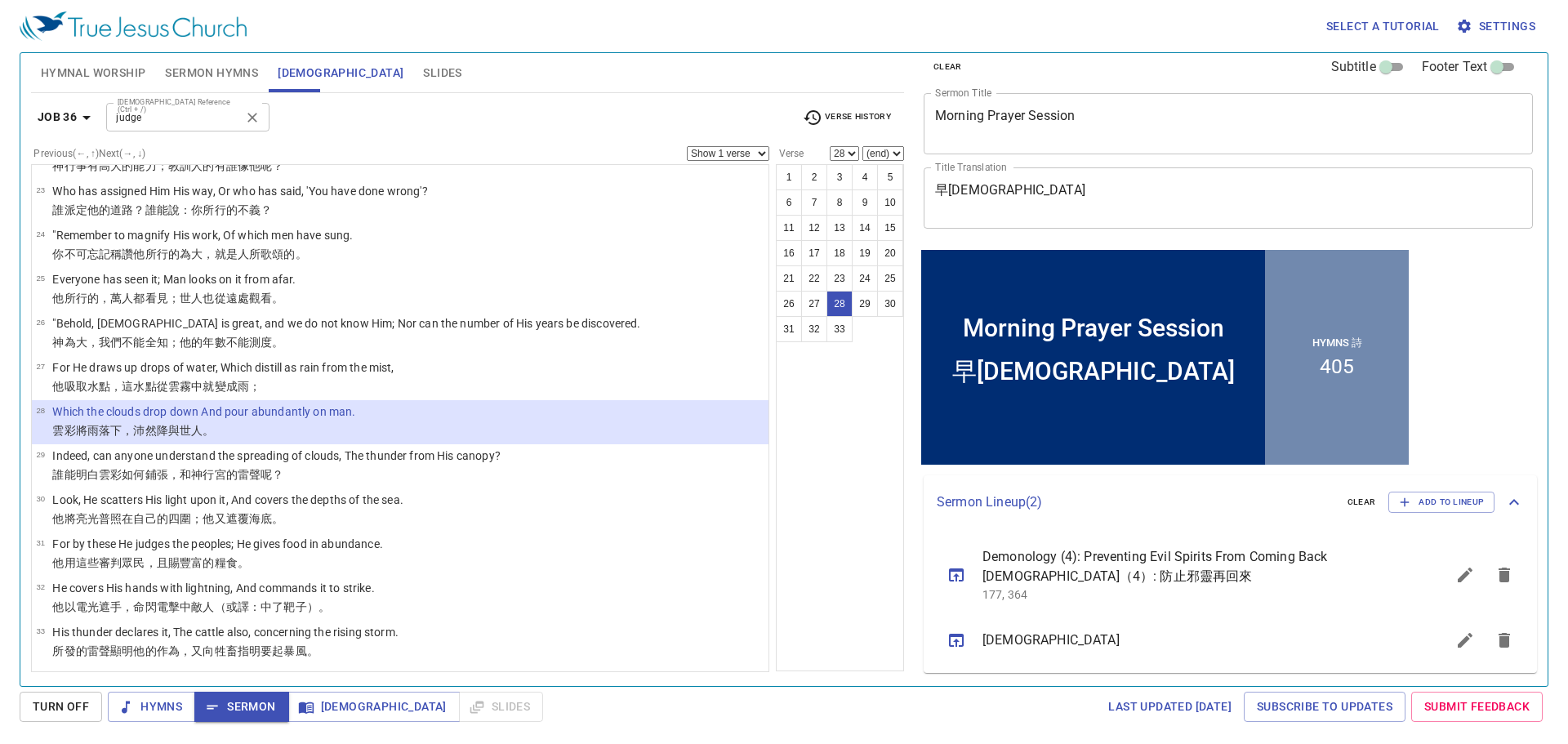
click at [156, 115] on input "judge" at bounding box center [174, 117] width 126 height 19
click at [243, 118] on button "Clear" at bounding box center [253, 118] width 23 height 23
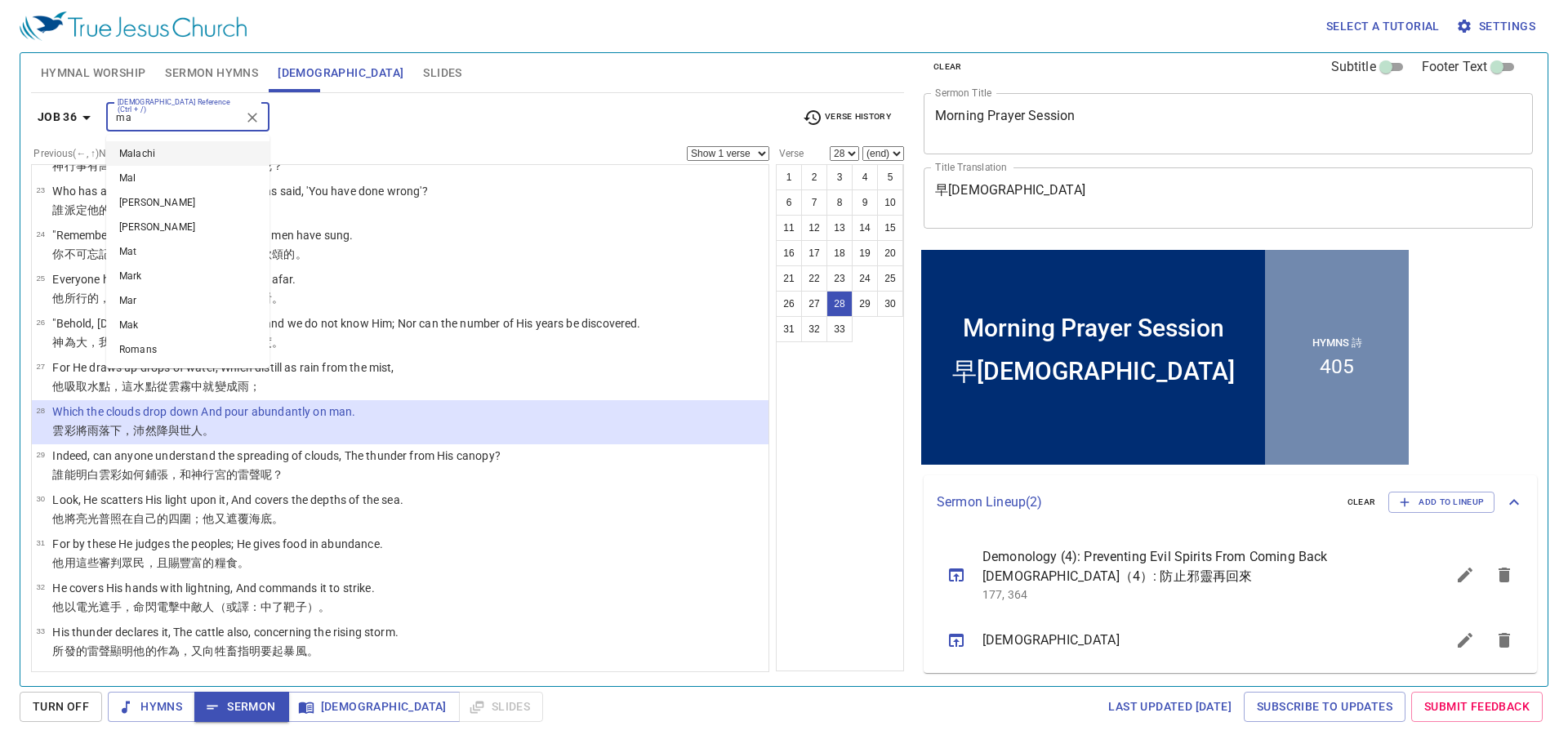
scroll to position [0, 0]
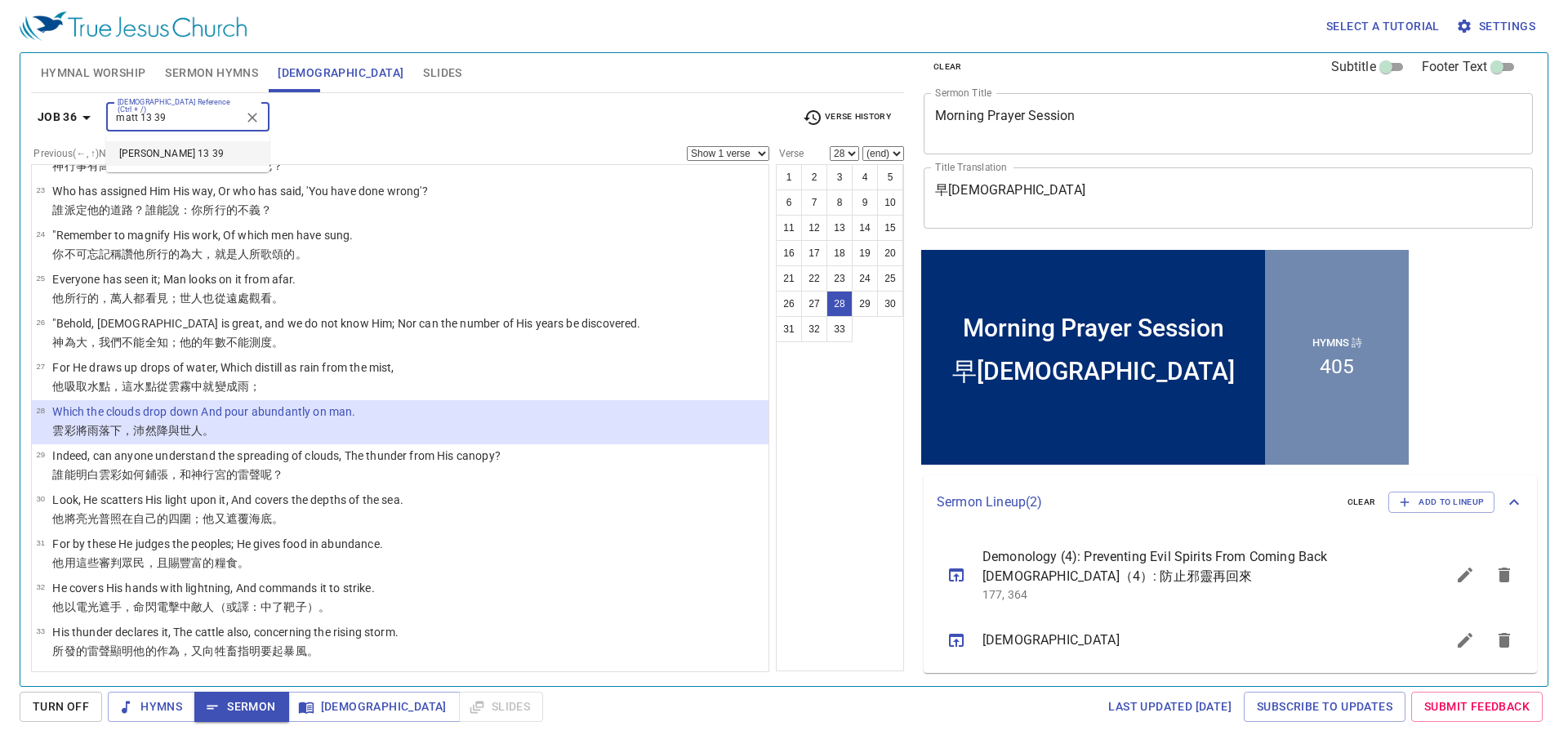
click at [182, 165] on li "Matt 13 39" at bounding box center [187, 154] width 163 height 25
type input "matt 13 39"
select select "39"
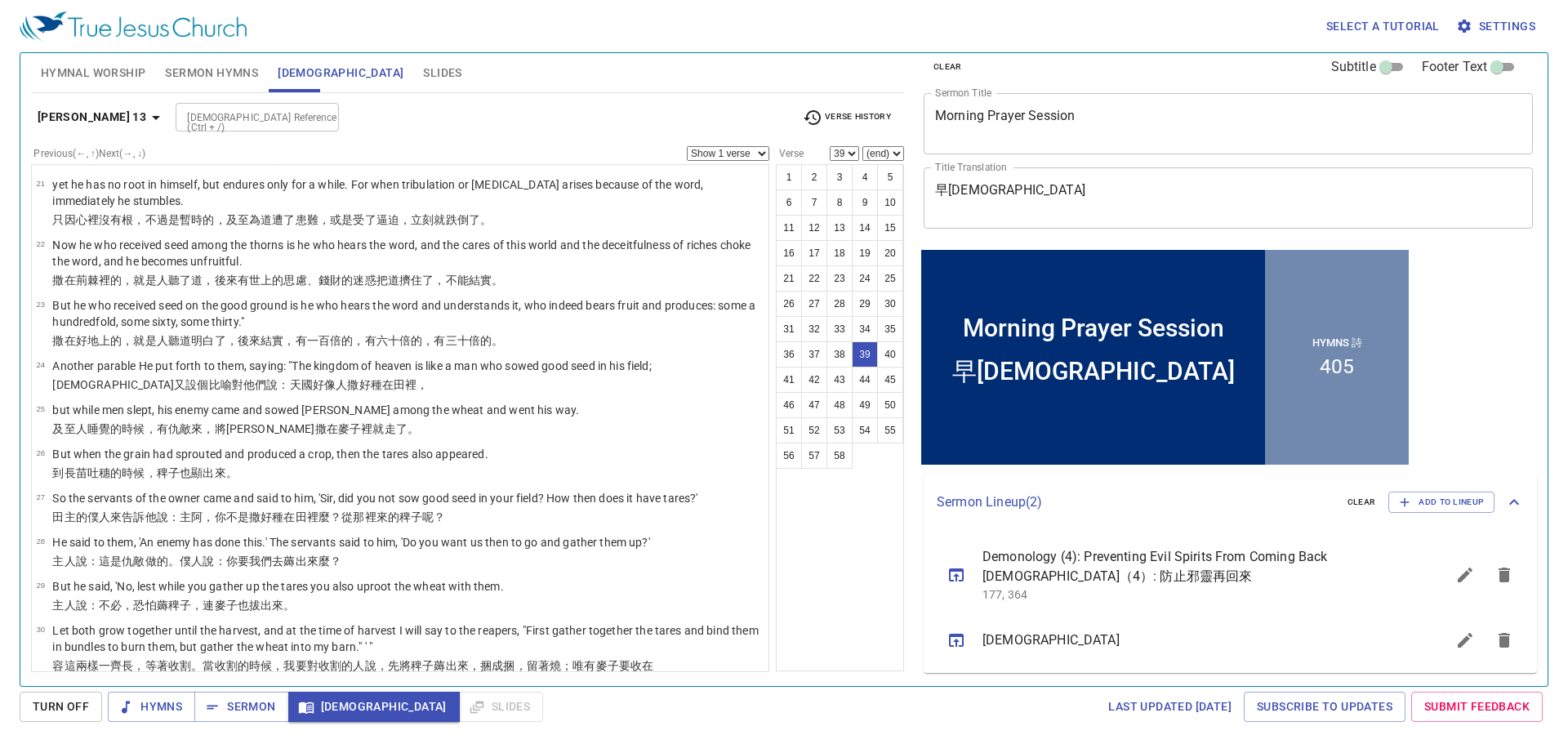
scroll to position [1697, 0]
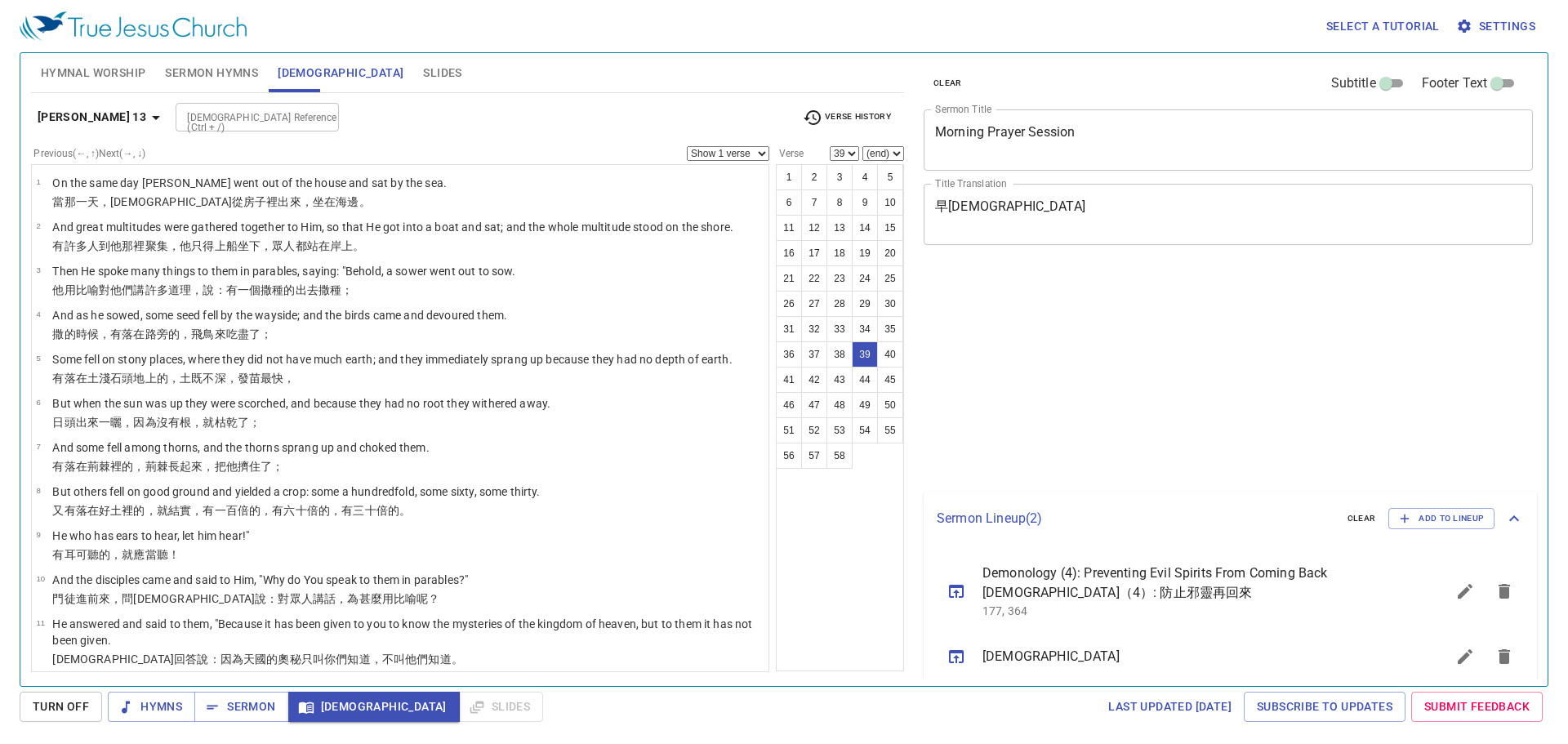
select select "39"
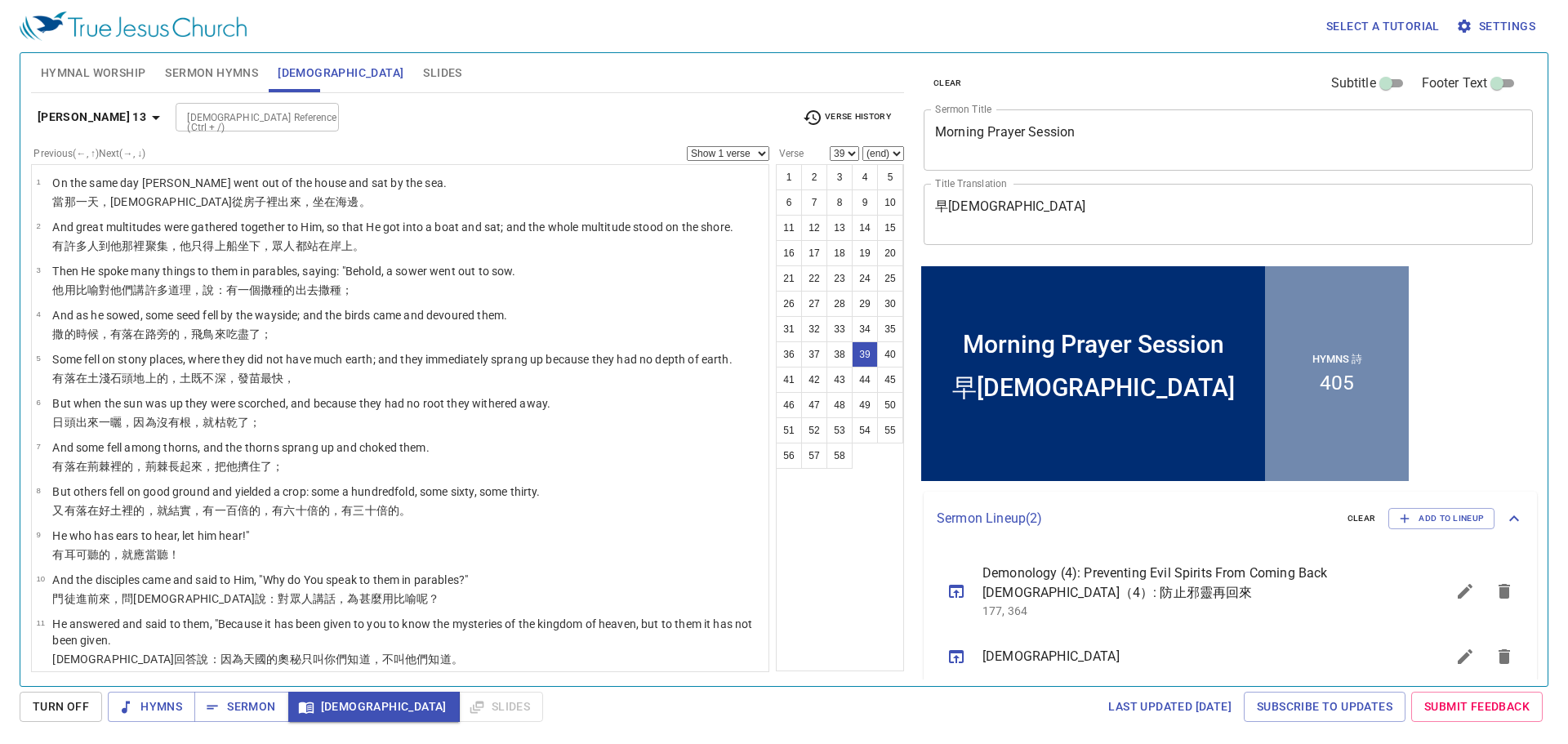
scroll to position [16, 0]
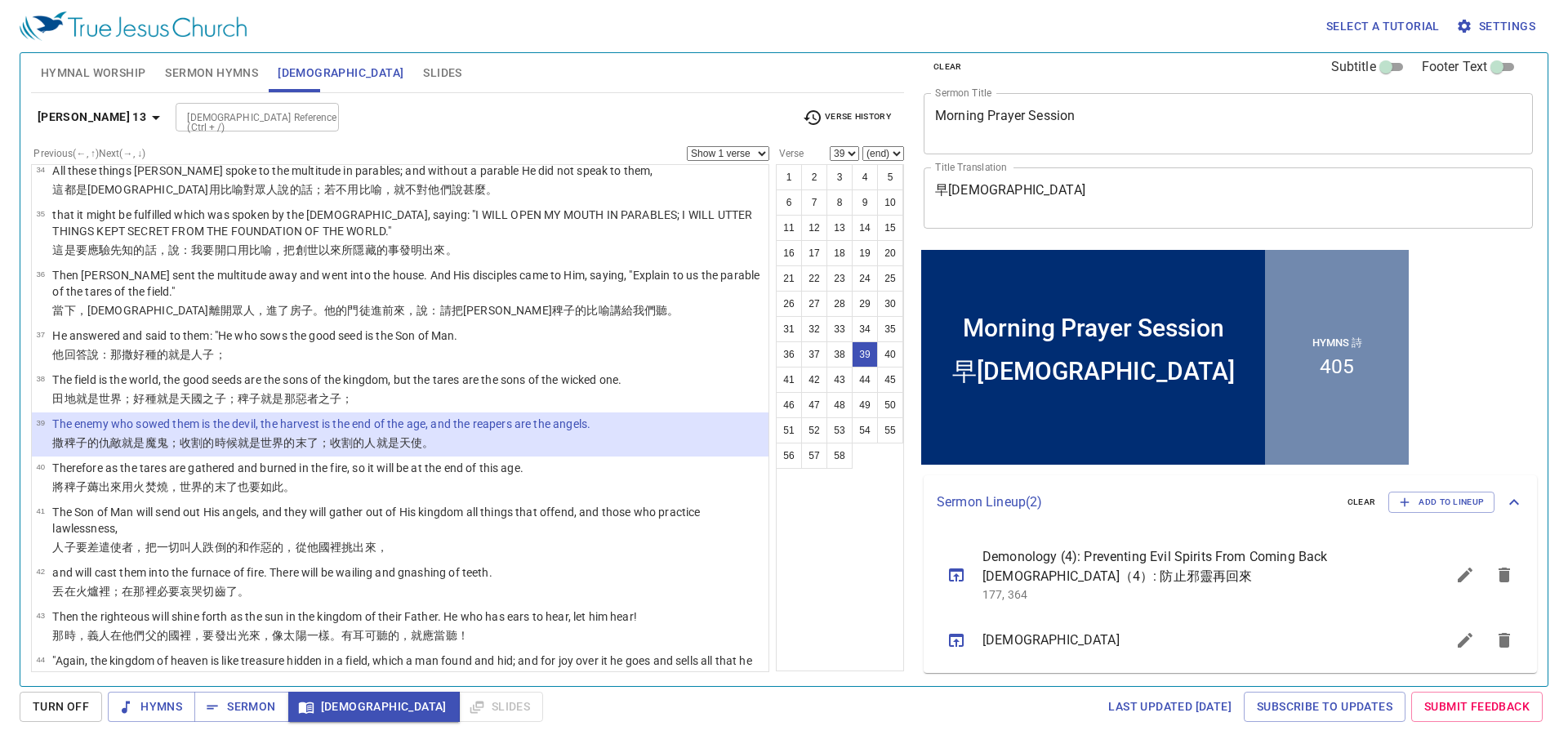
click at [204, 110] on input "[DEMOGRAPHIC_DATA] Reference (Ctrl + /)" at bounding box center [243, 117] width 126 height 19
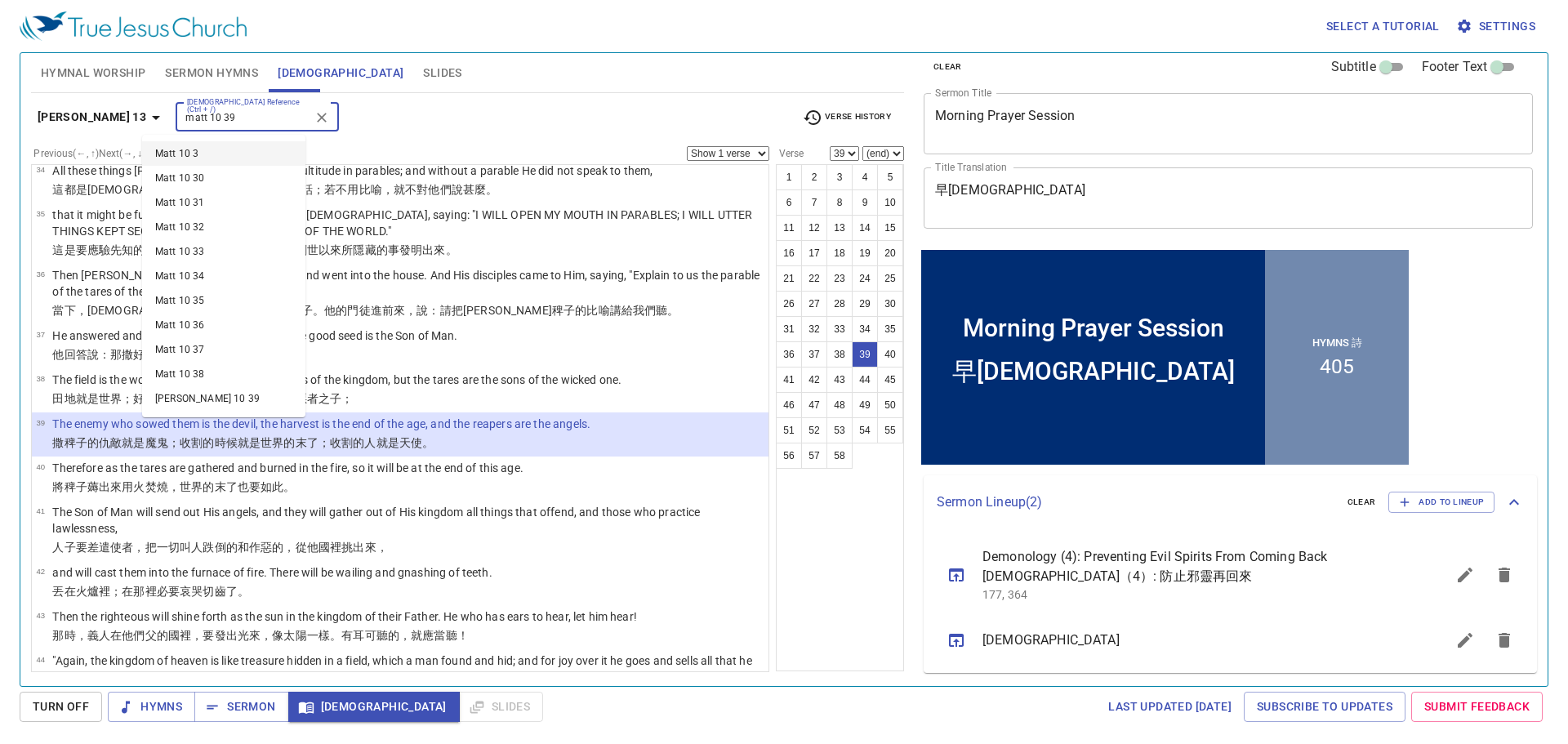
type input "matt 10 39"
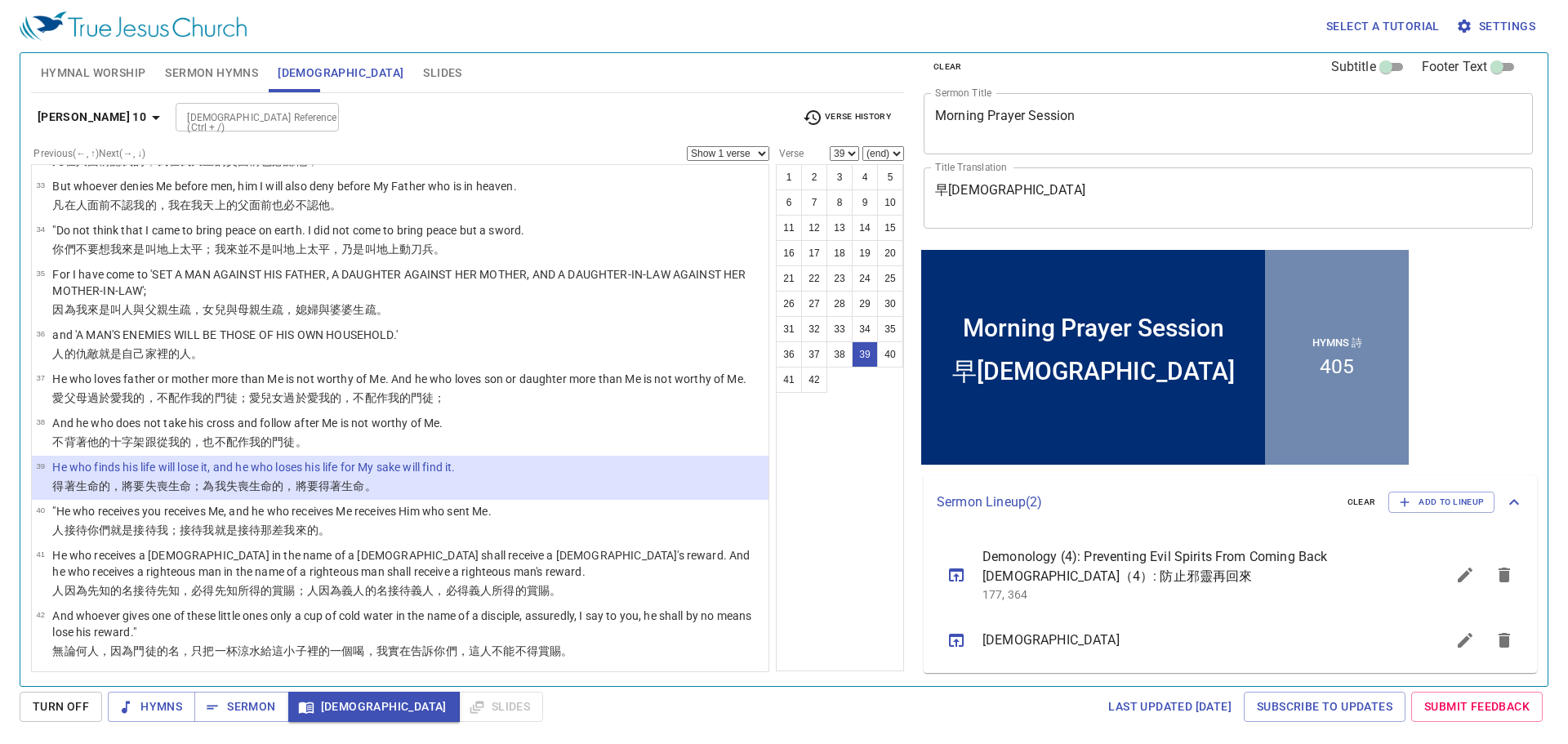
scroll to position [1538, 0]
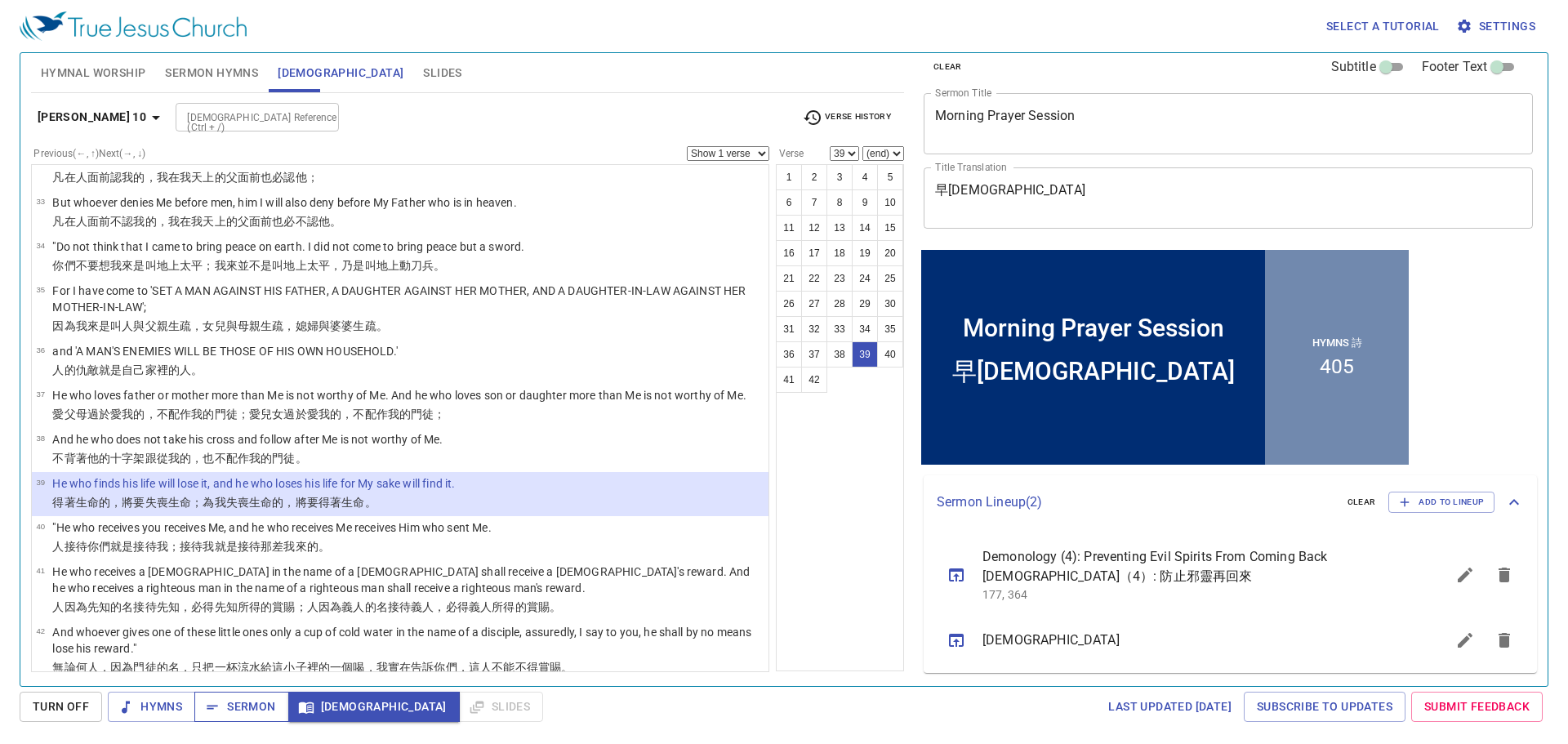
click at [240, 705] on span "Sermon" at bounding box center [241, 706] width 68 height 20
click at [423, 64] on span "Slides" at bounding box center [442, 72] width 38 height 20
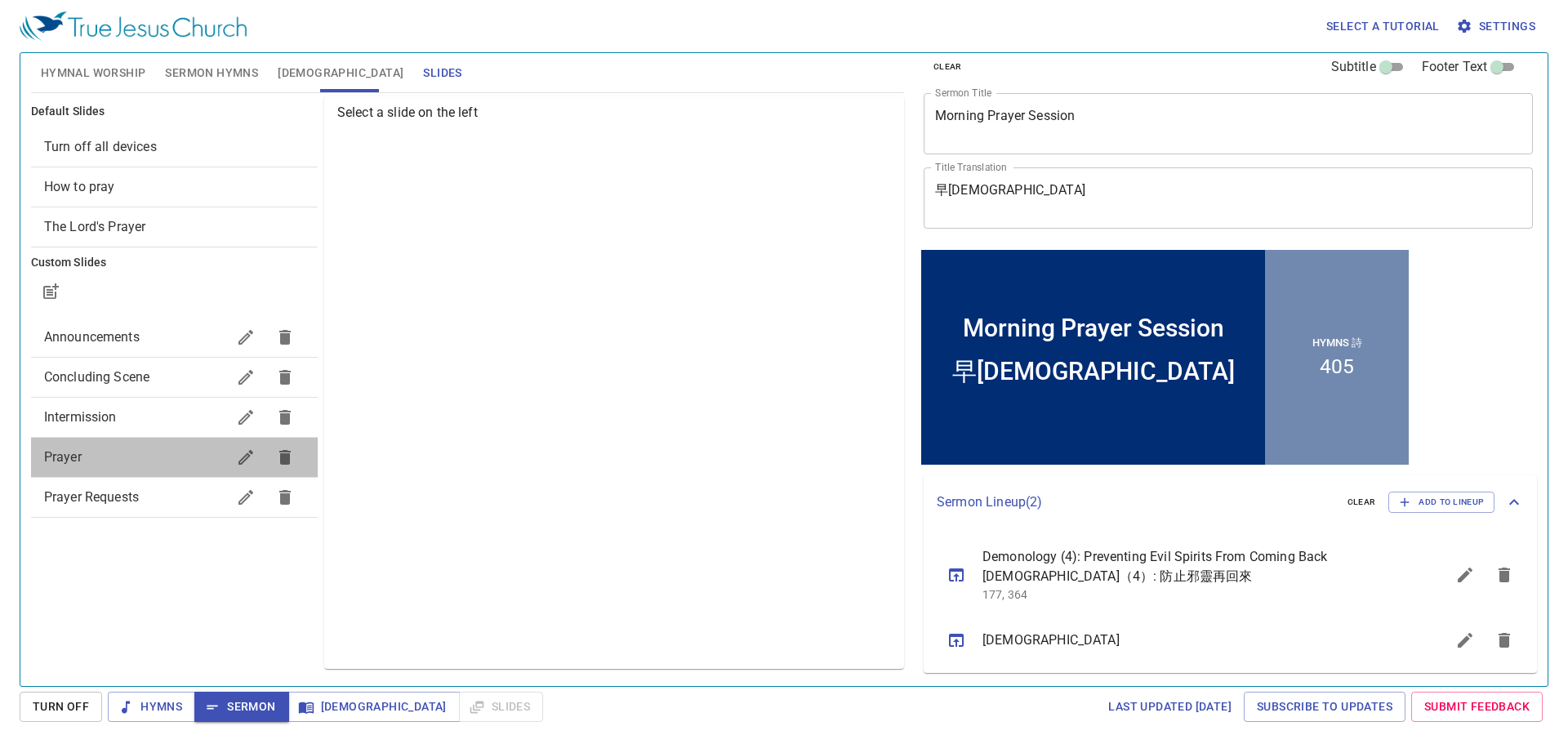
click at [147, 453] on span "Prayer" at bounding box center [135, 458] width 182 height 19
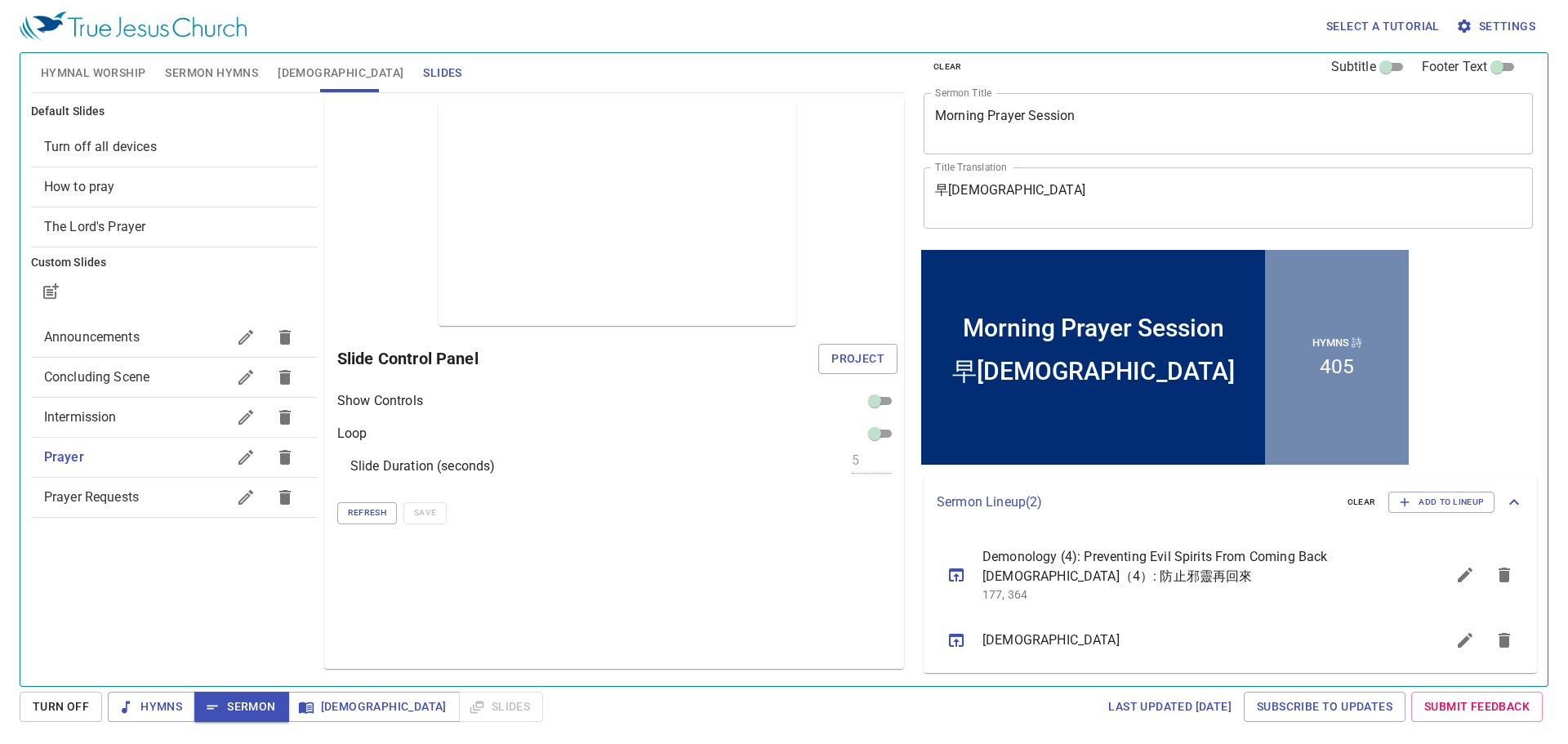
click at [237, 194] on span "How to pray" at bounding box center [174, 187] width 261 height 19
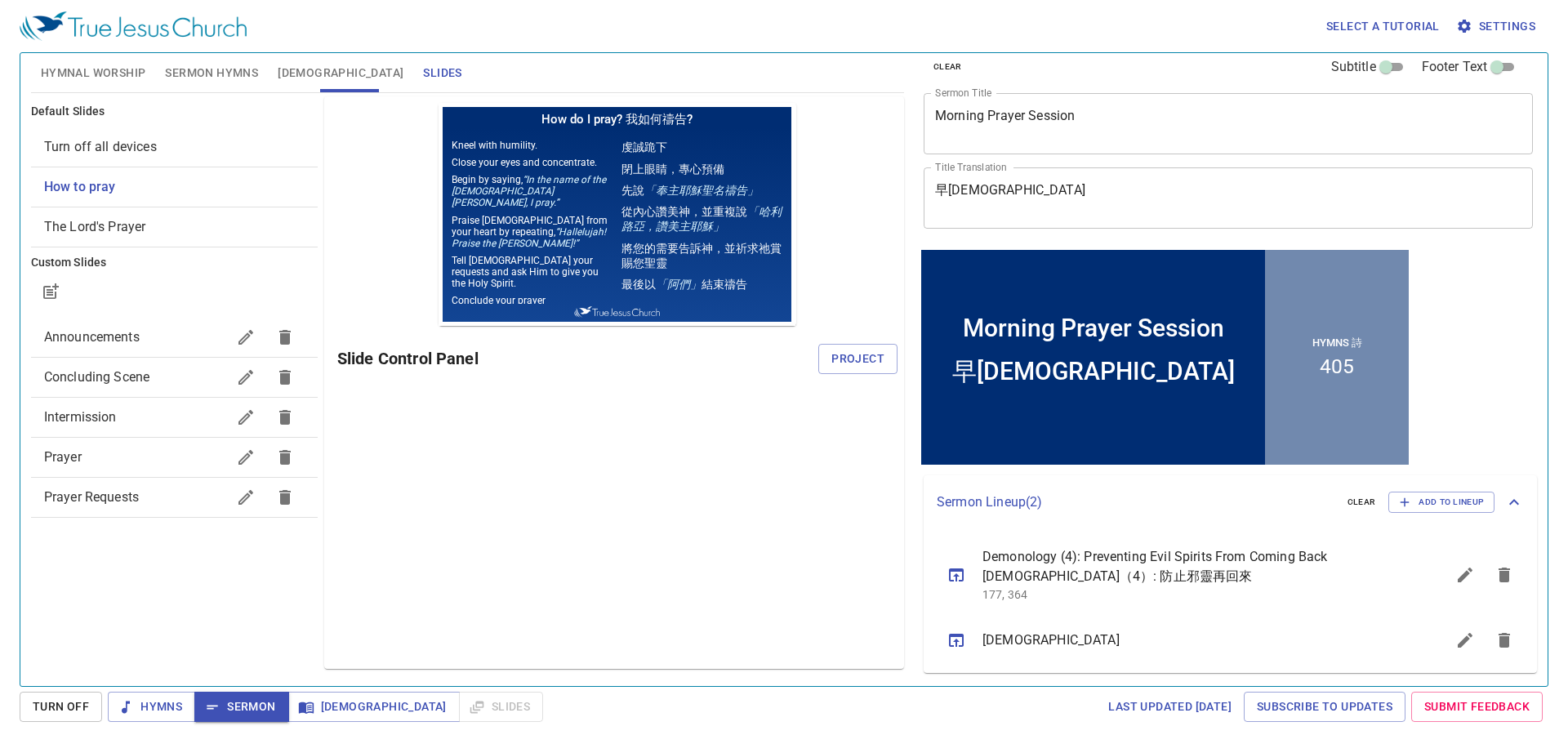
scroll to position [0, 0]
click at [867, 354] on span "Project" at bounding box center [858, 359] width 53 height 20
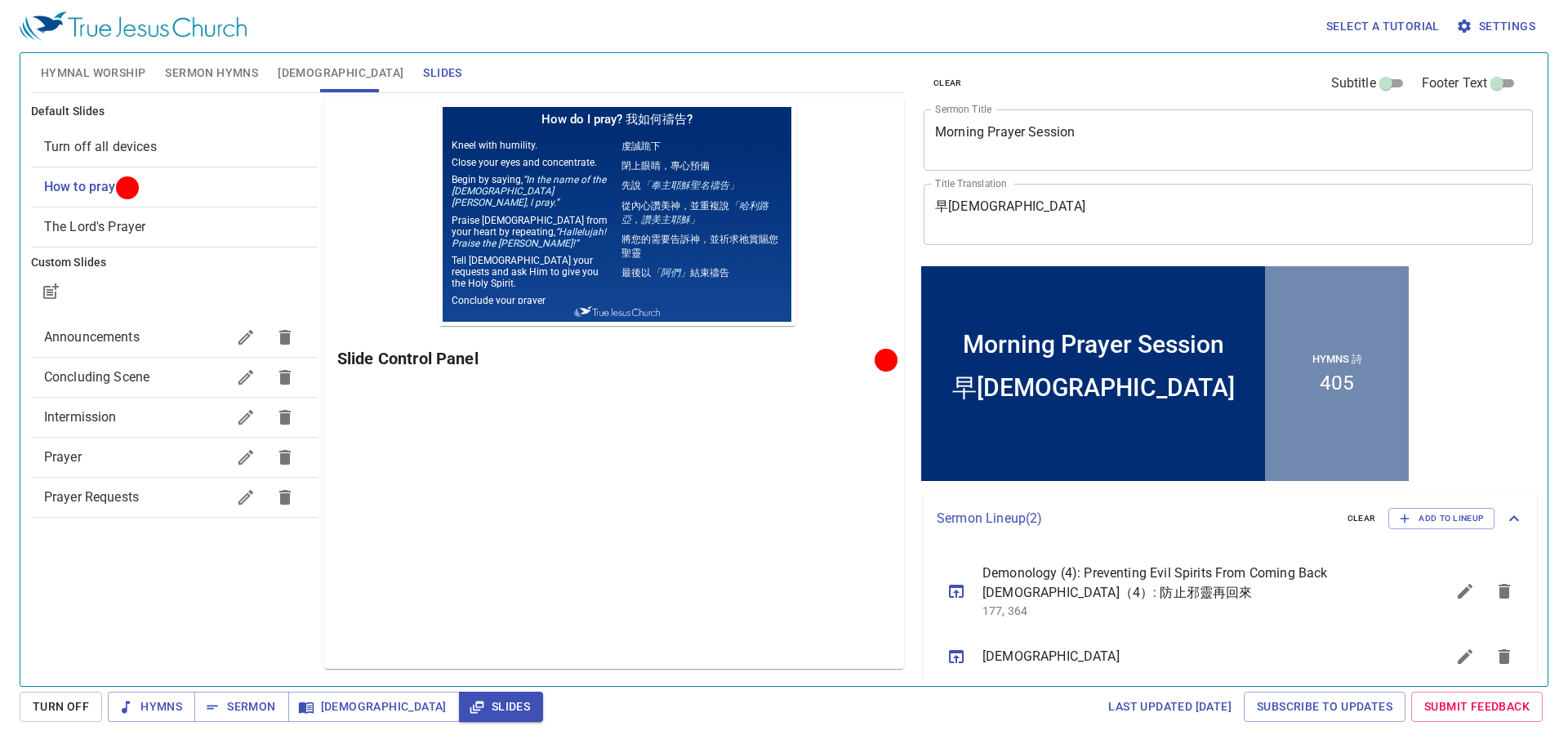
scroll to position [16, 0]
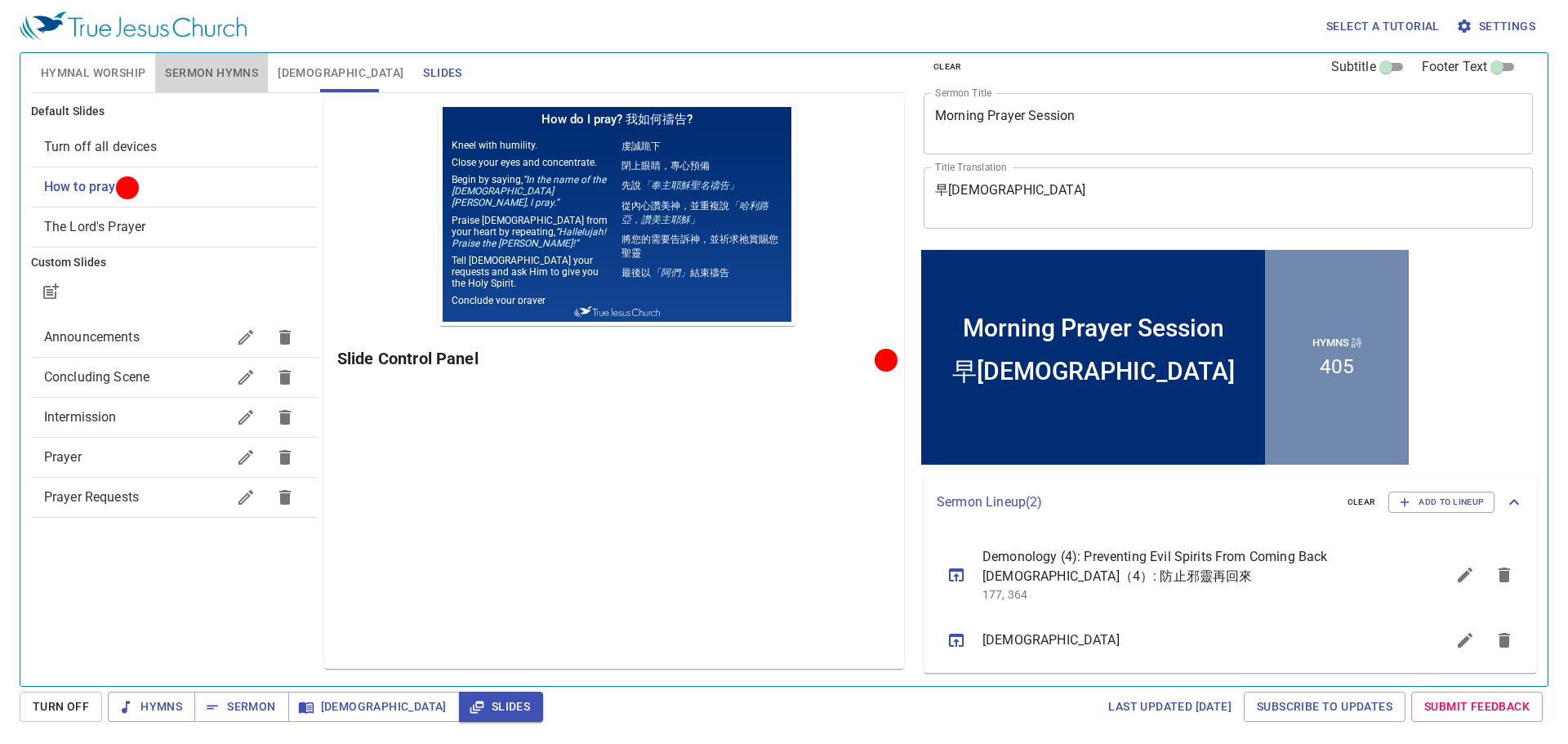
click at [219, 80] on span "Sermon Hymns" at bounding box center [211, 72] width 93 height 20
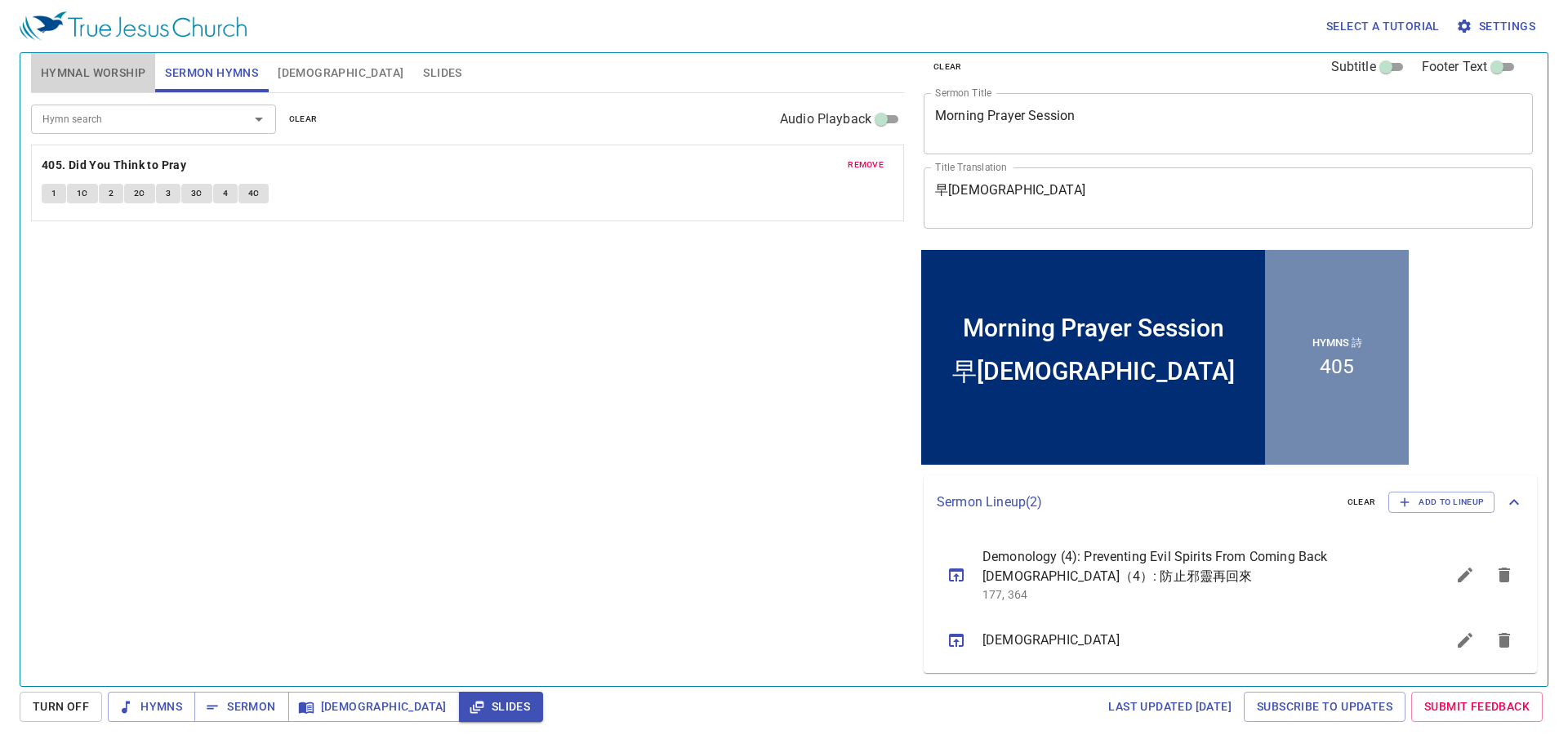
click at [110, 63] on button "Hymnal Worship" at bounding box center [93, 72] width 125 height 39
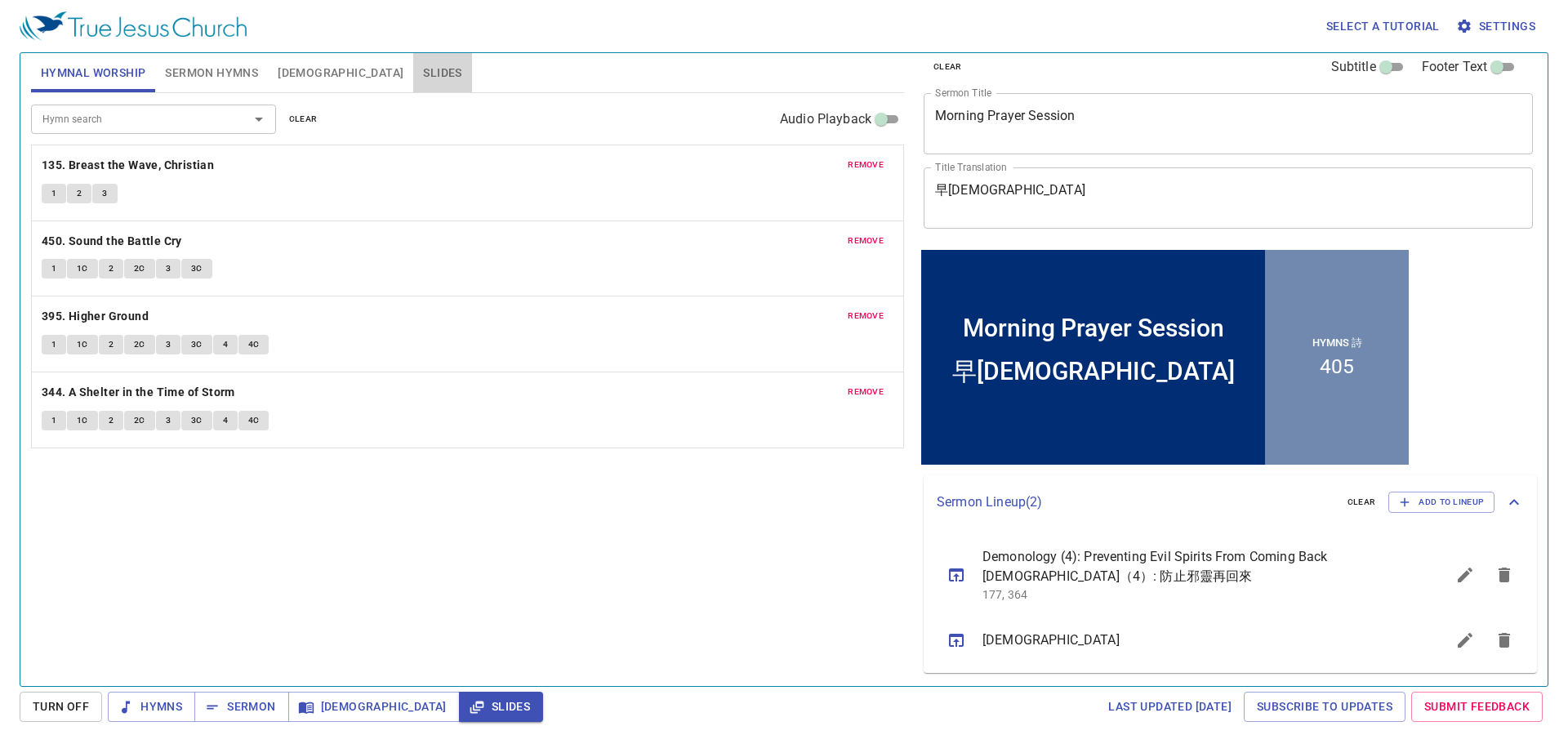
click at [423, 80] on span "Slides" at bounding box center [442, 72] width 38 height 20
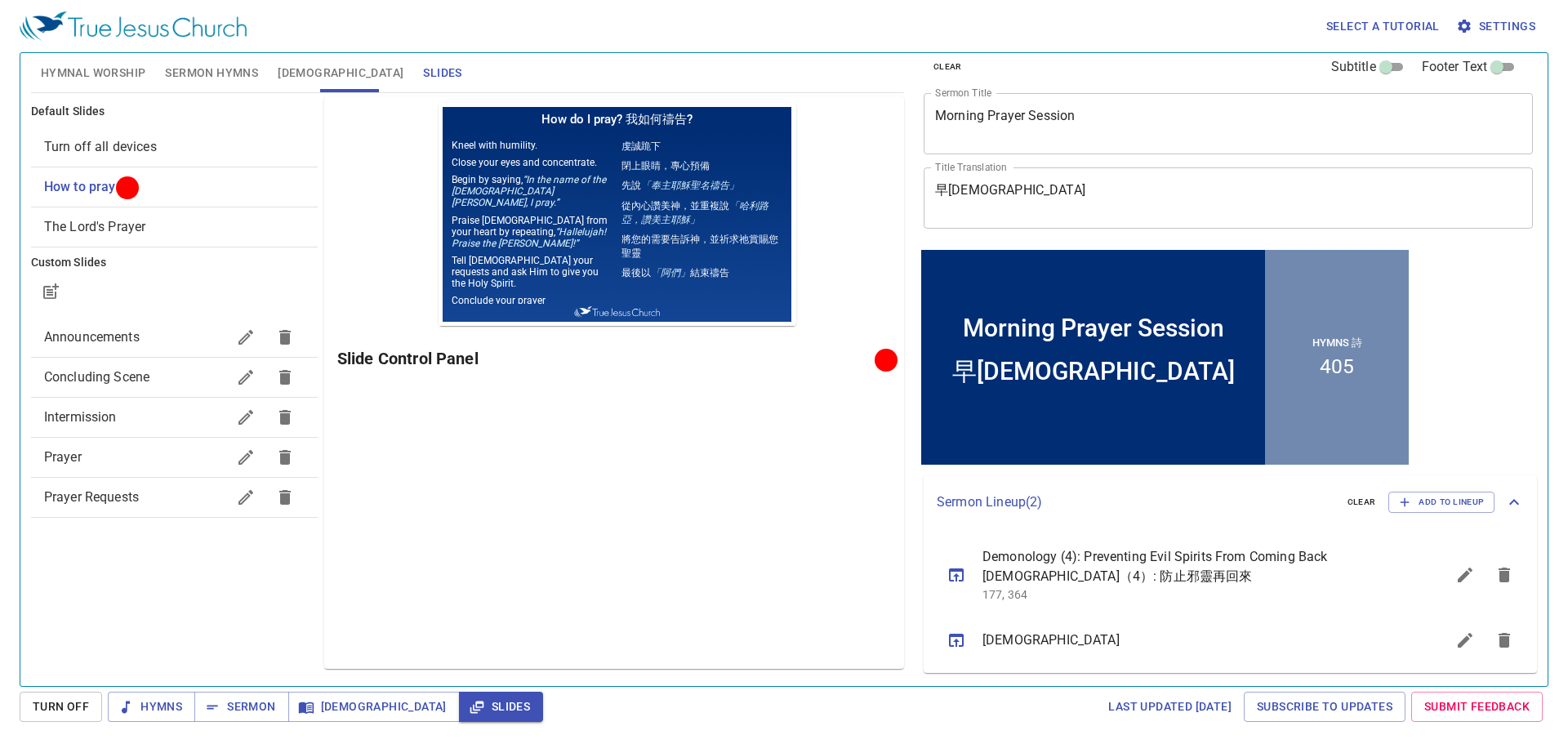
click at [1137, 127] on textarea "Morning Prayer Session" at bounding box center [1228, 123] width 587 height 31
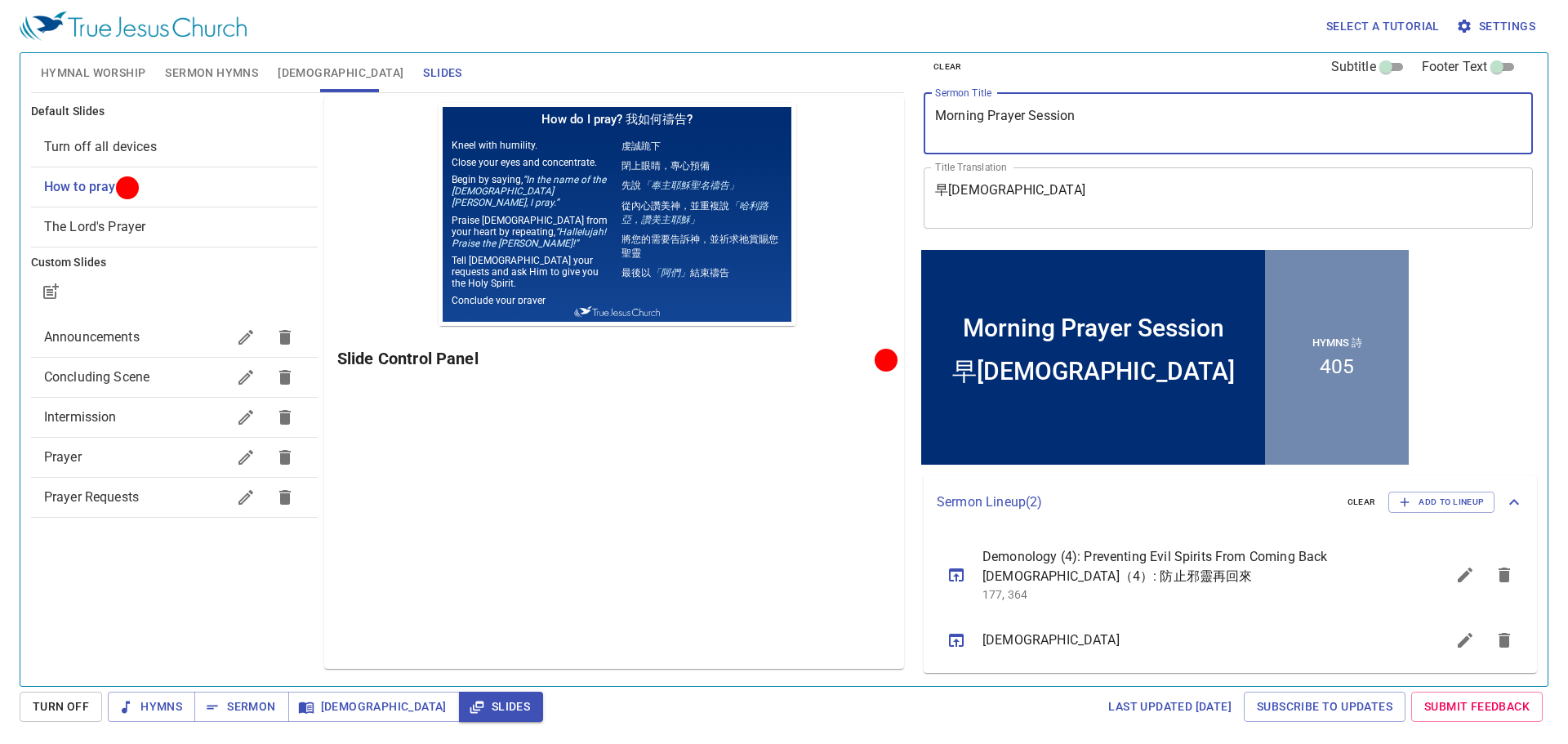
click at [1137, 127] on textarea "Morning Prayer Session" at bounding box center [1228, 123] width 587 height 31
paste textarea "Demonology (4): Preventing evil spirits from coming back"
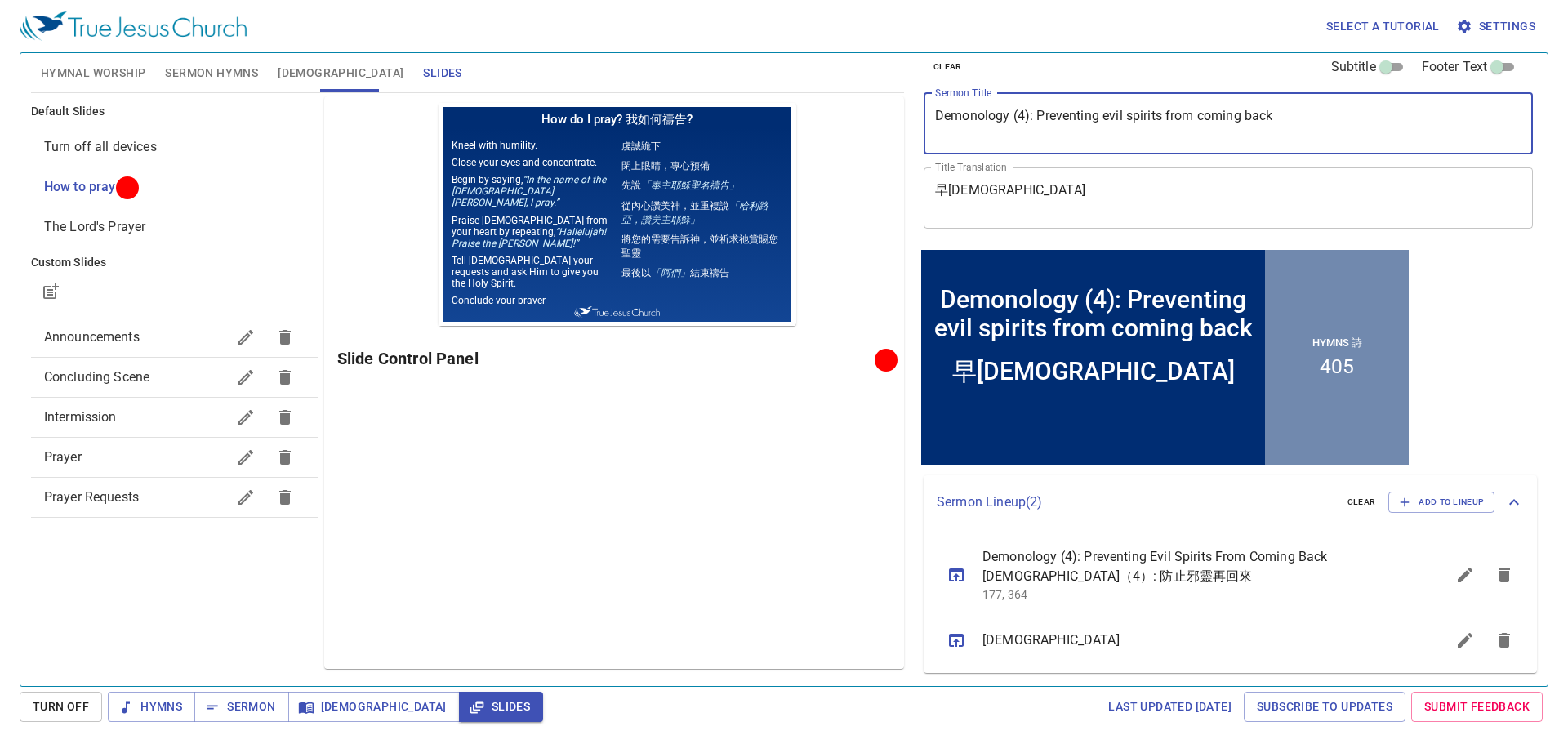
type textarea "Demonology (4): Preventing evil spirits from coming back"
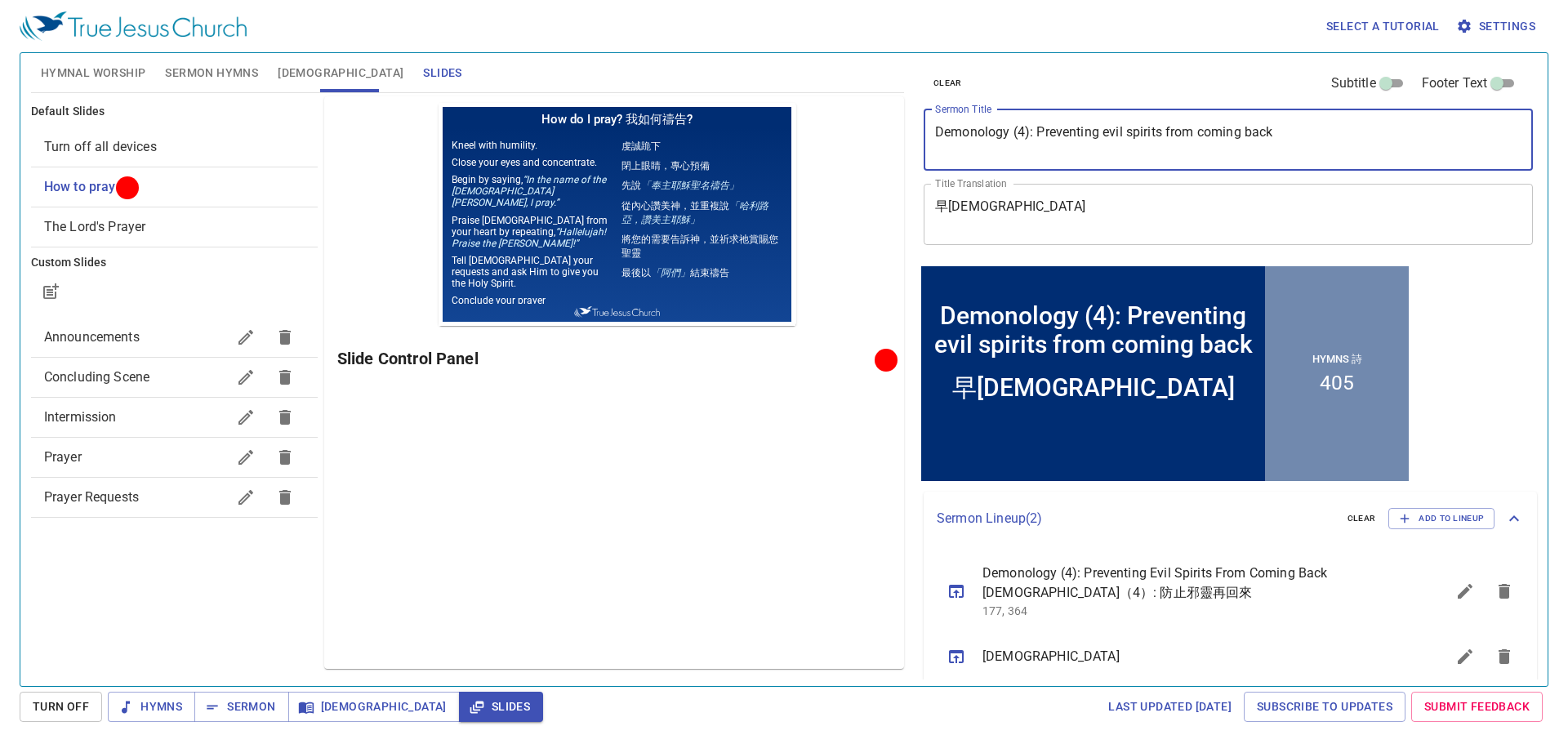
scroll to position [16, 0]
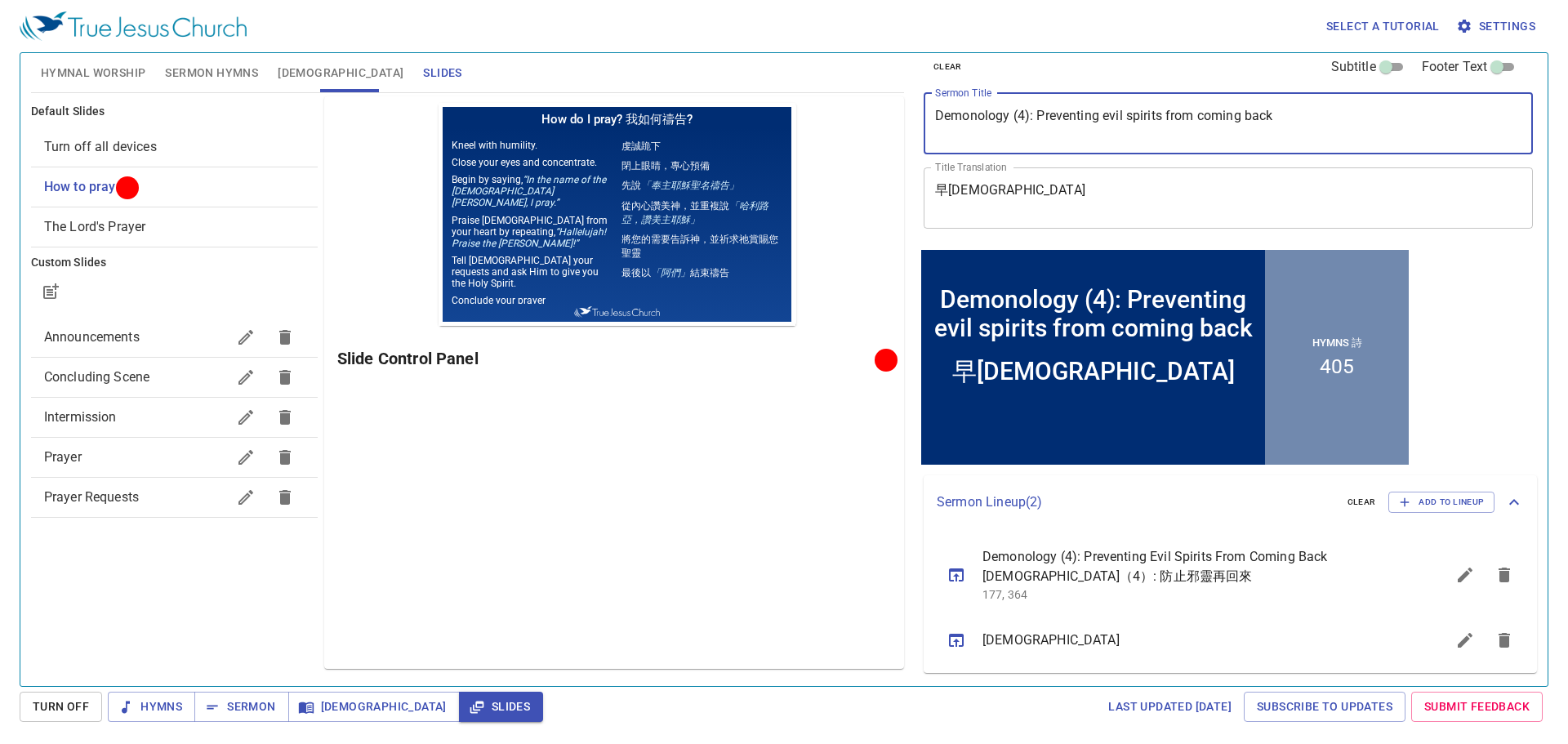
click at [1181, 196] on textarea "早禱會" at bounding box center [1228, 197] width 587 height 31
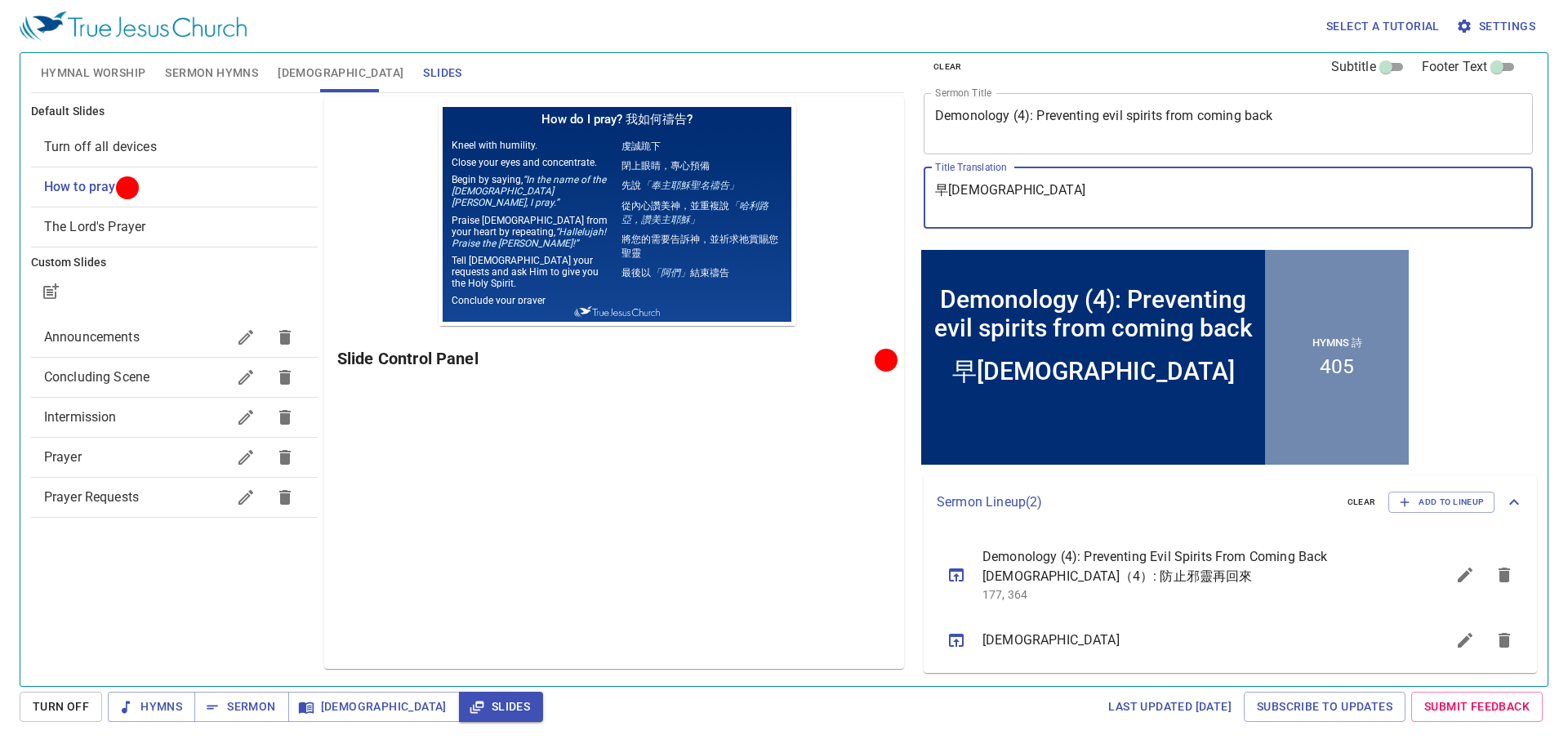
click at [1181, 196] on textarea "早禱會" at bounding box center [1228, 197] width 587 height 31
paste textarea "[DEMOGRAPHIC_DATA]（4）: 防止邪靈再回來"
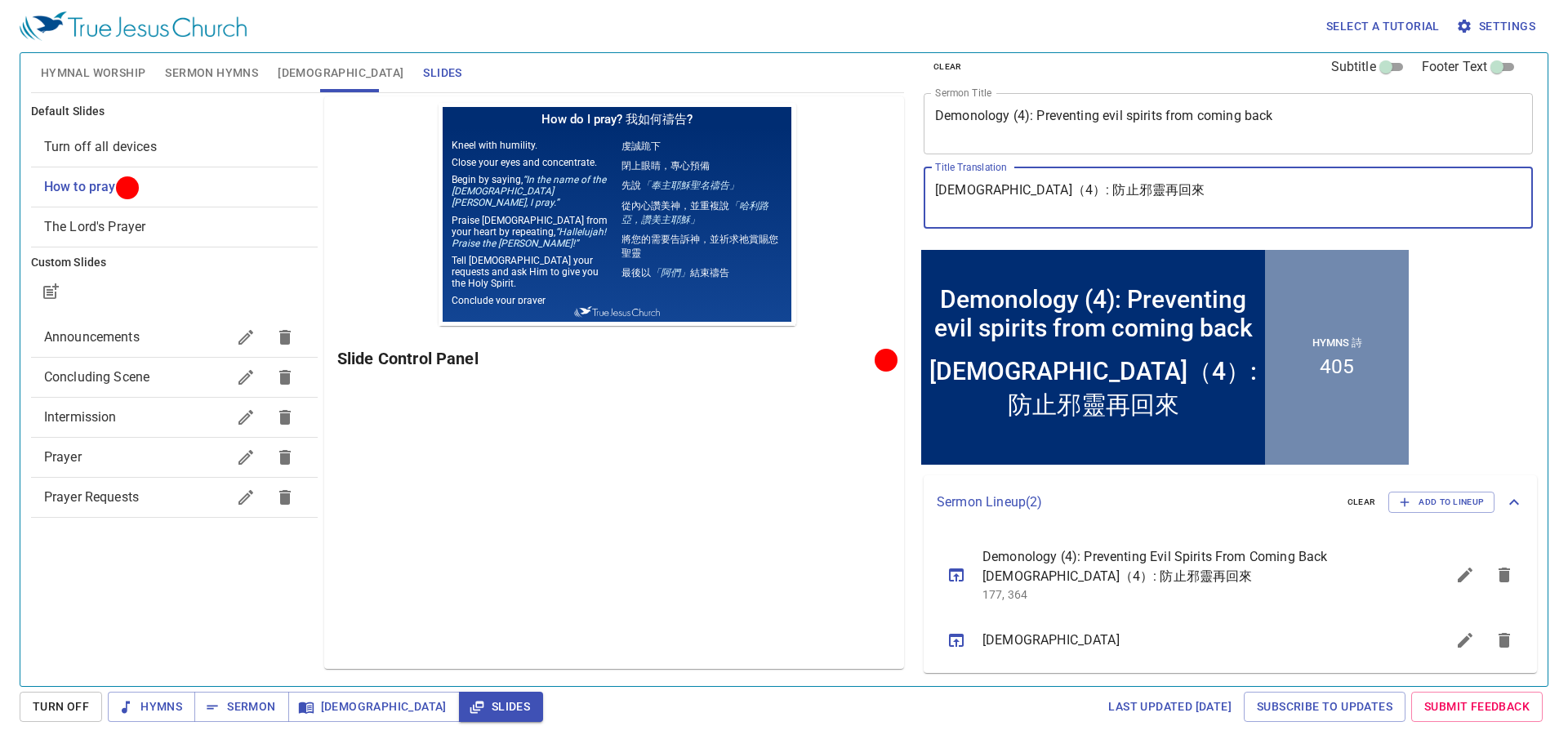
type textarea "[DEMOGRAPHIC_DATA]（4）: 防止邪靈再回來"
click at [229, 87] on button "Sermon Hymns" at bounding box center [212, 72] width 113 height 39
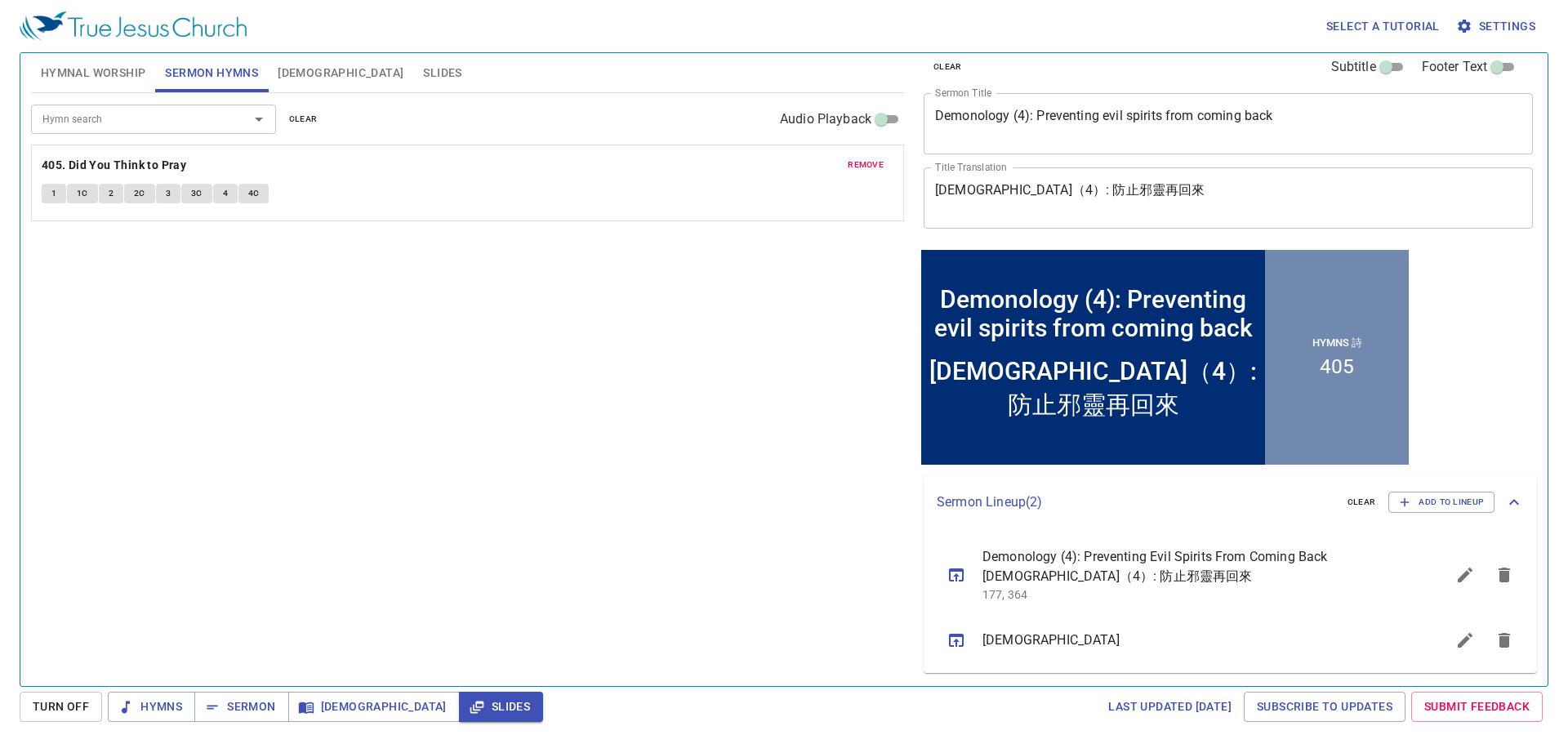
click at [850, 157] on span "remove" at bounding box center [865, 164] width 36 height 15
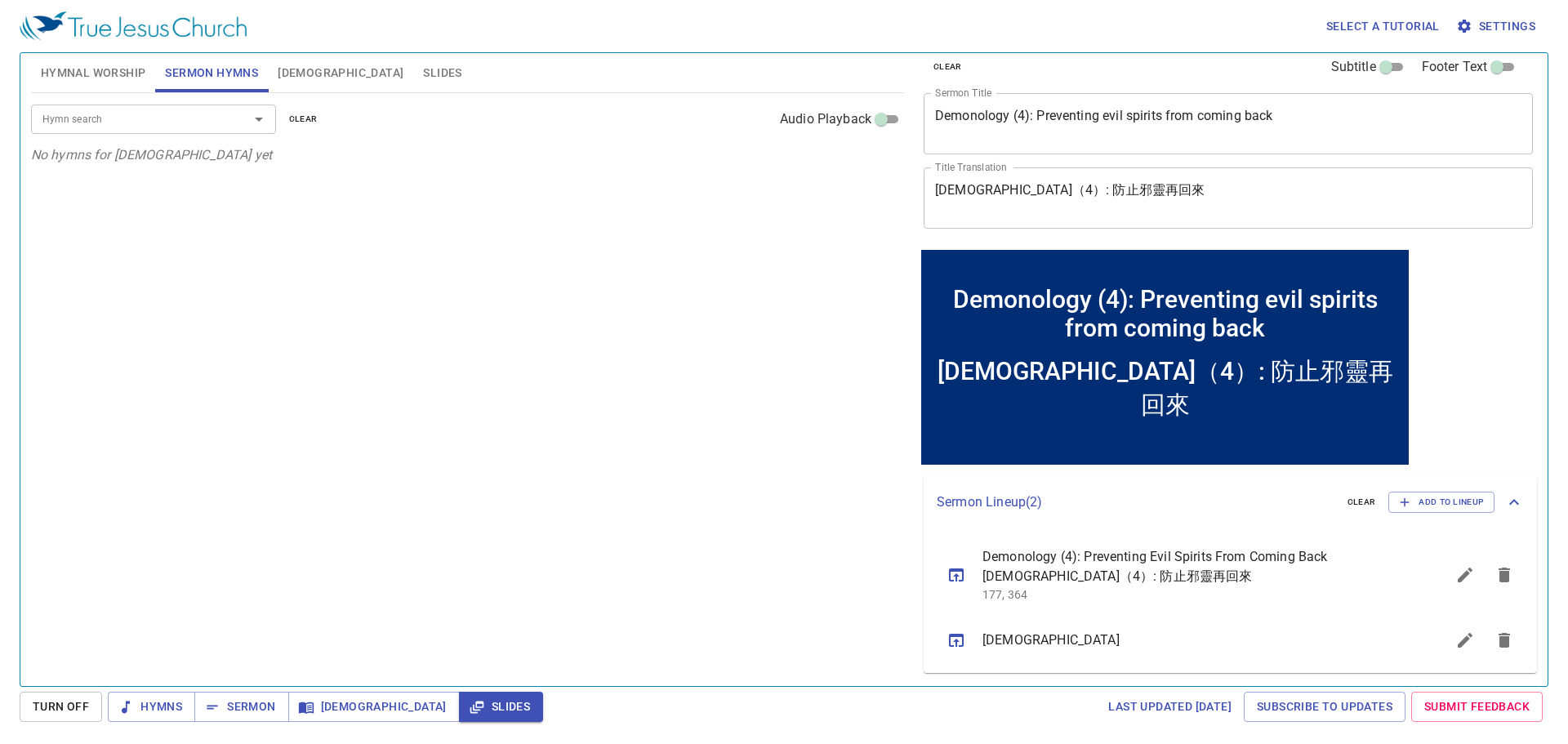
click at [170, 128] on input "Hymn search" at bounding box center [130, 118] width 187 height 19
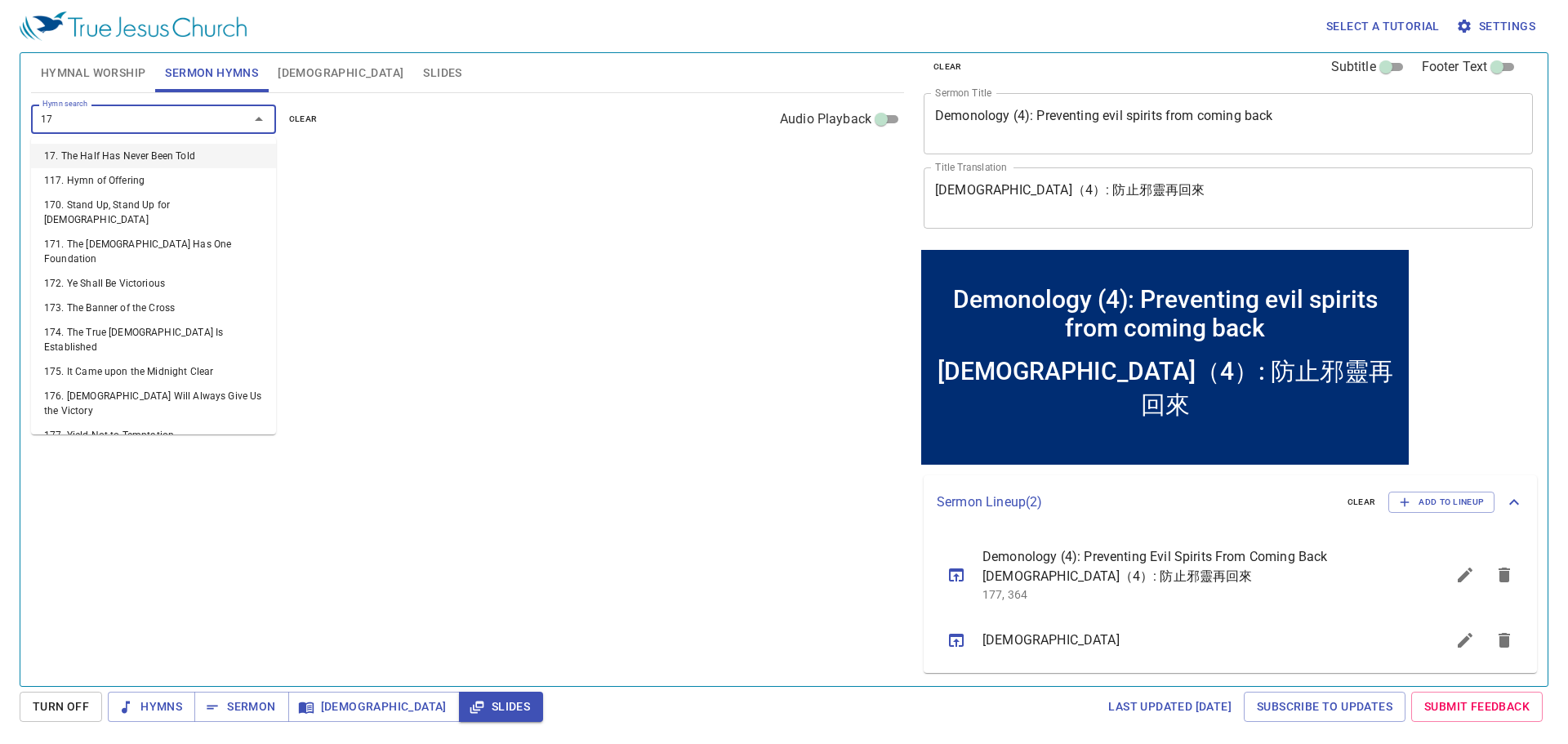
type input "177"
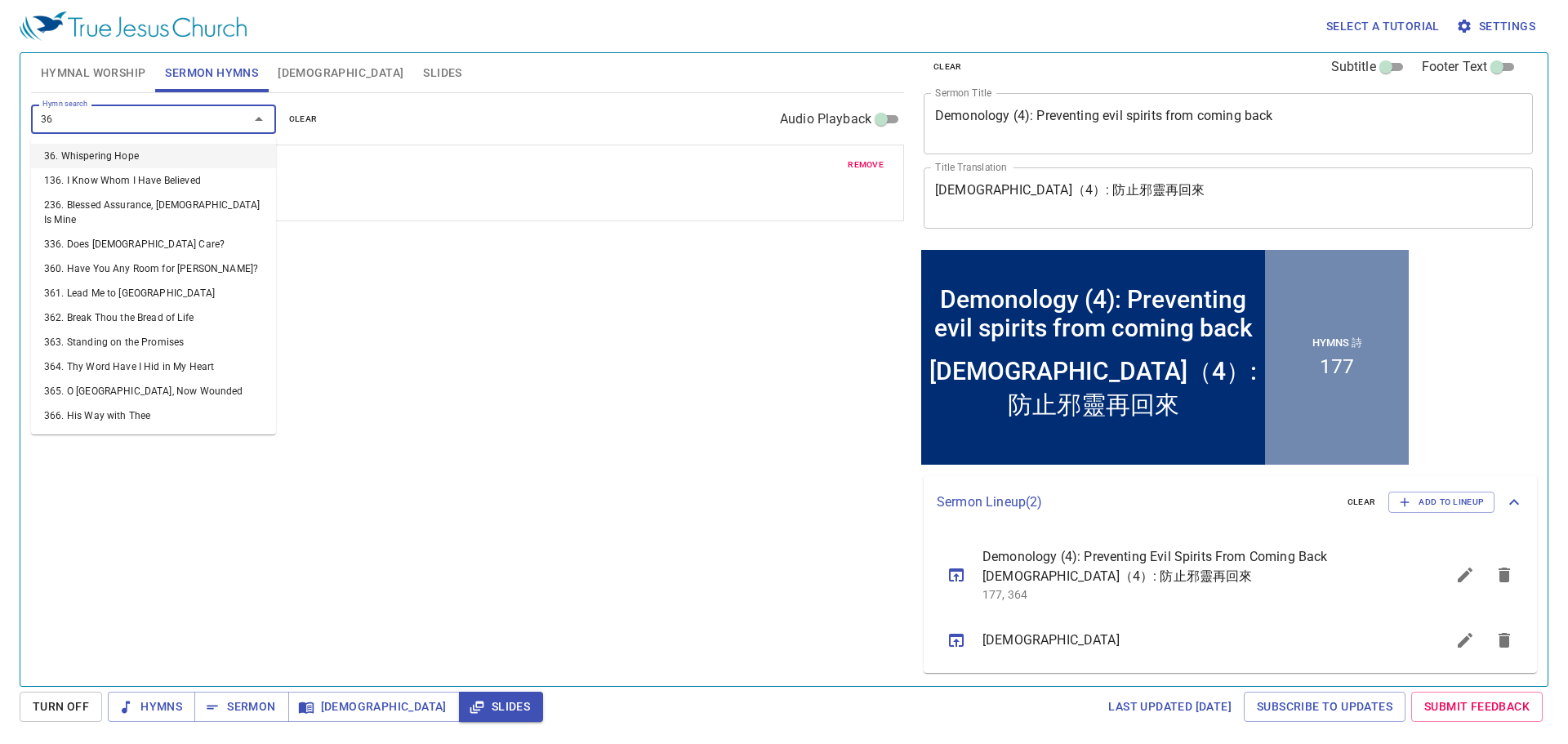
type input "364"
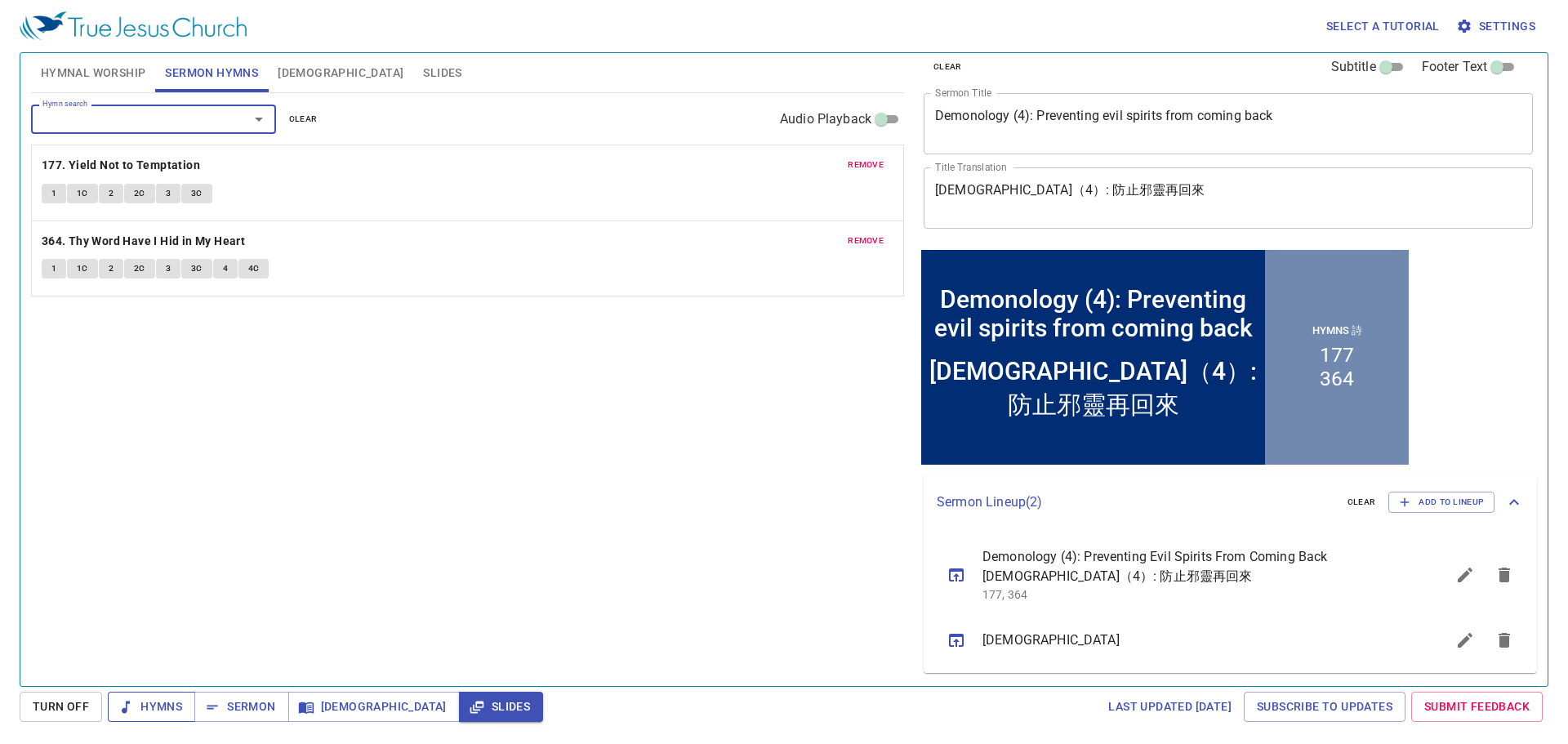
click at [174, 702] on span "Hymns" at bounding box center [151, 706] width 61 height 20
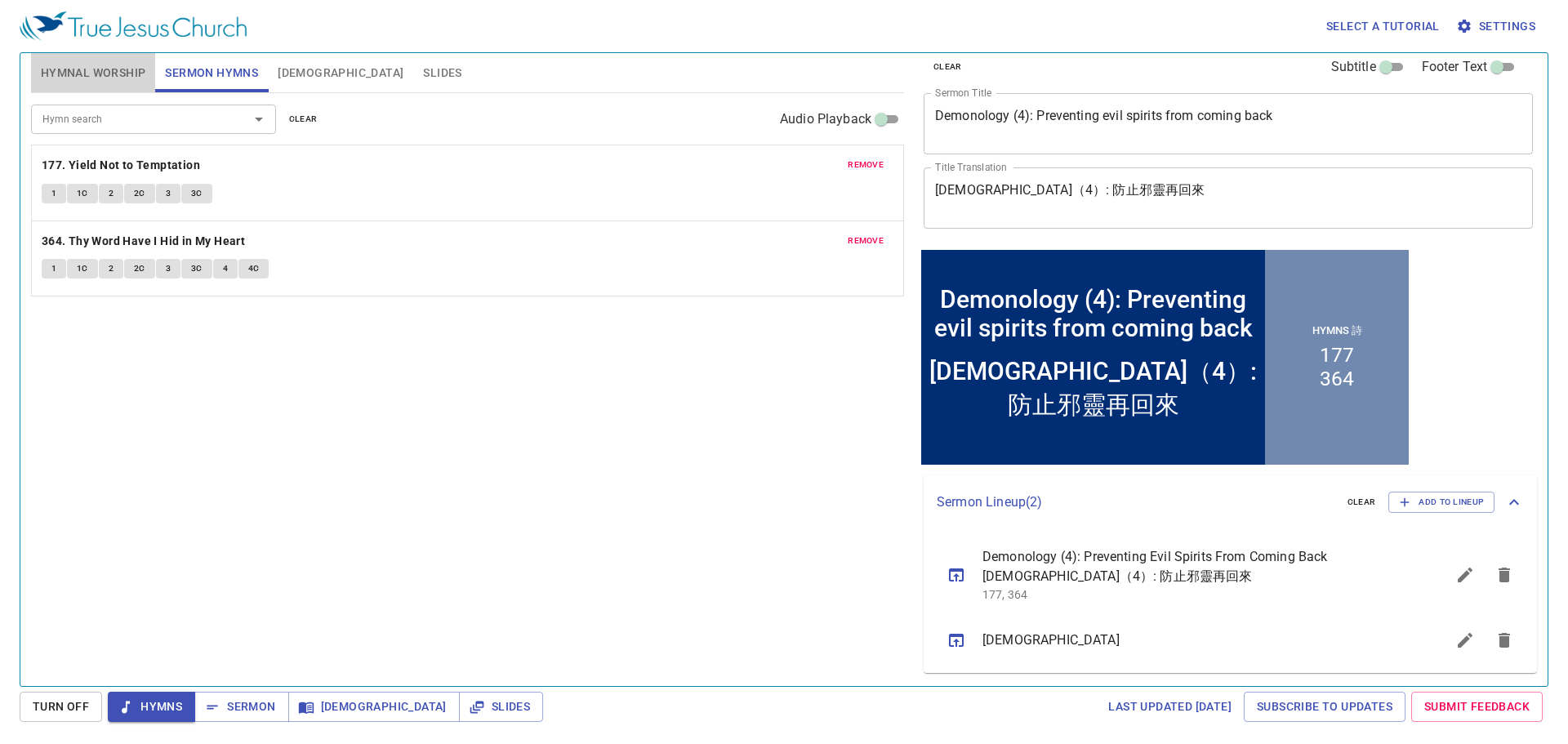
click at [118, 80] on span "Hymnal Worship" at bounding box center [93, 72] width 105 height 20
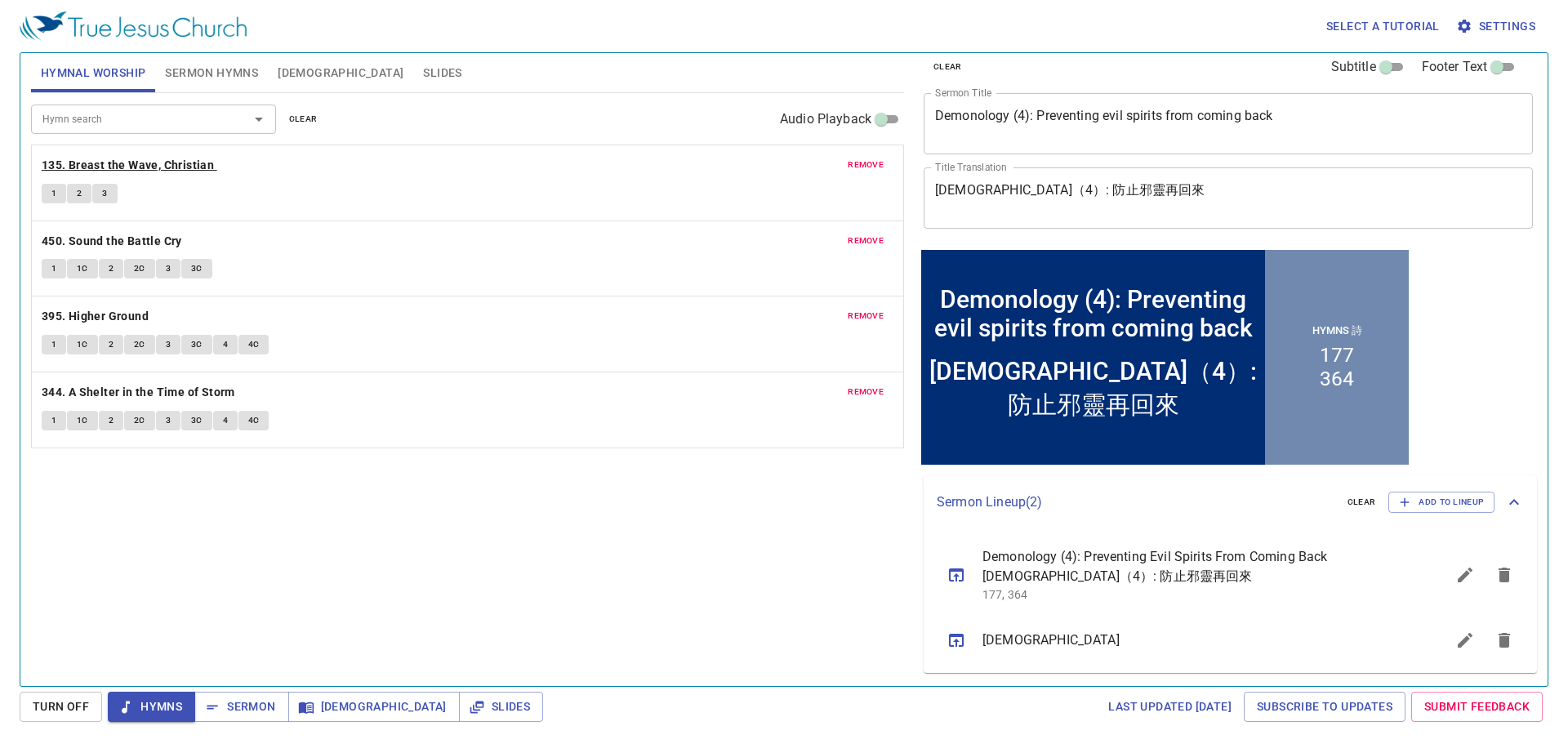
click at [168, 163] on b "135. Breast the Wave, Christian" at bounding box center [127, 165] width 172 height 20
click at [44, 191] on button "1" at bounding box center [54, 194] width 25 height 19
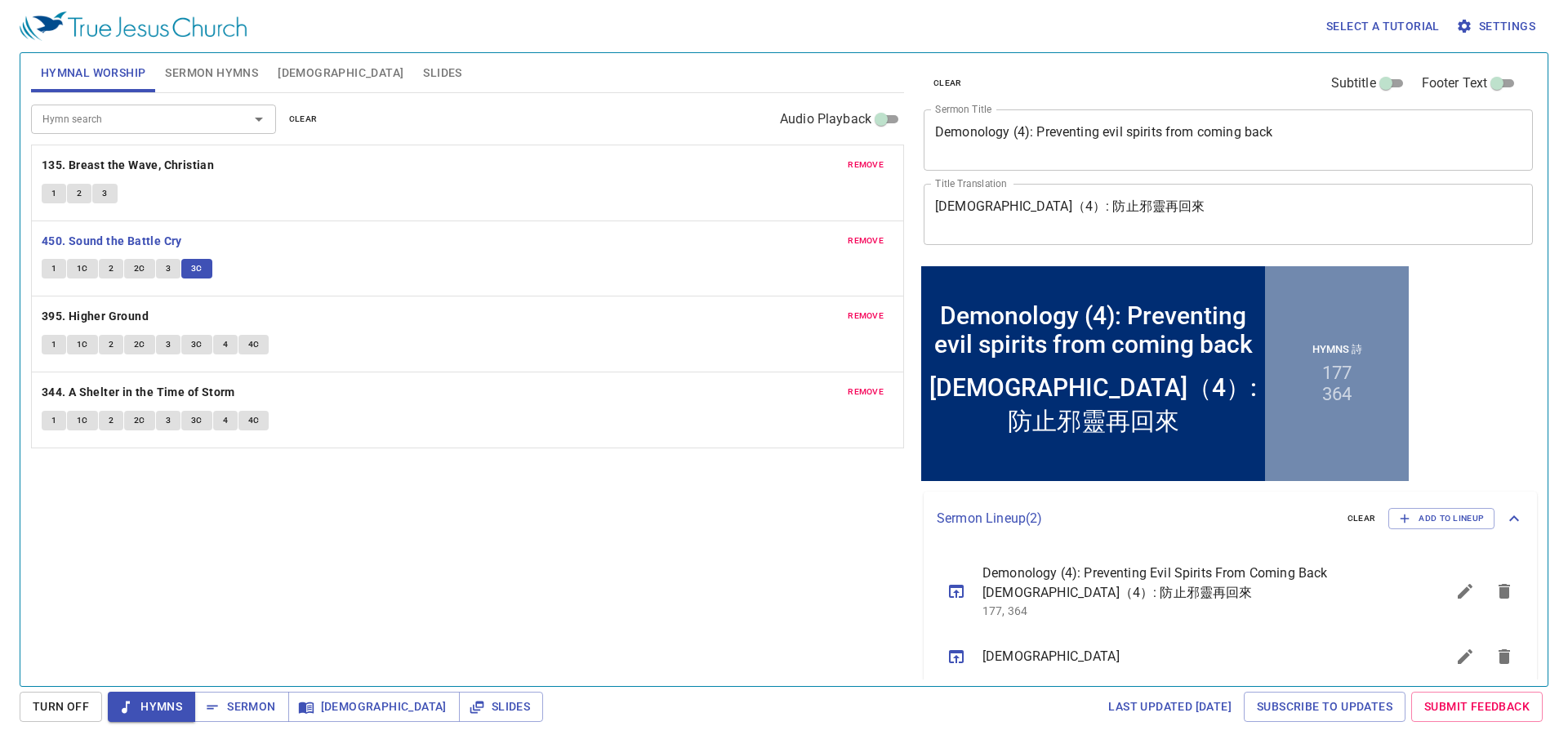
scroll to position [16, 0]
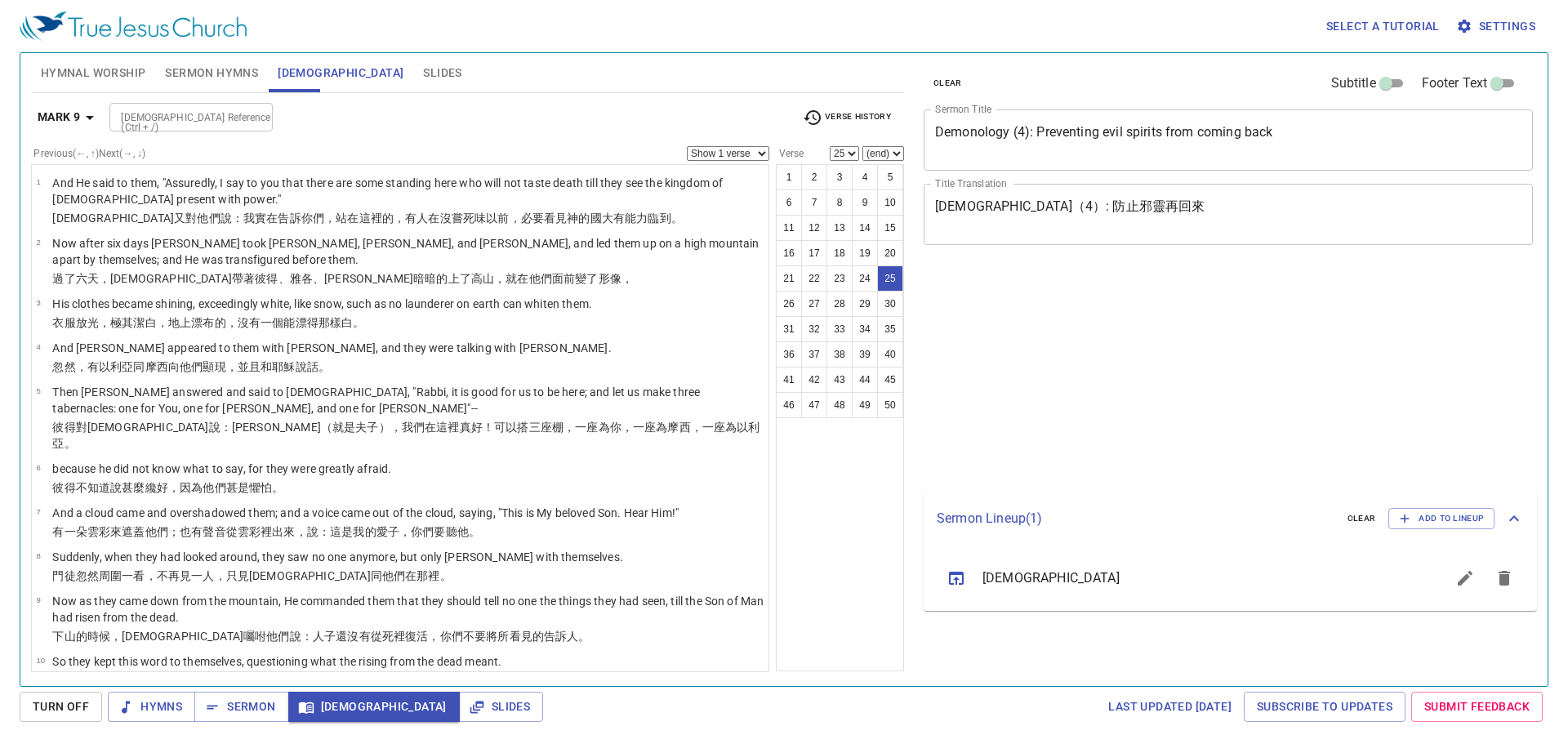
select select "25"
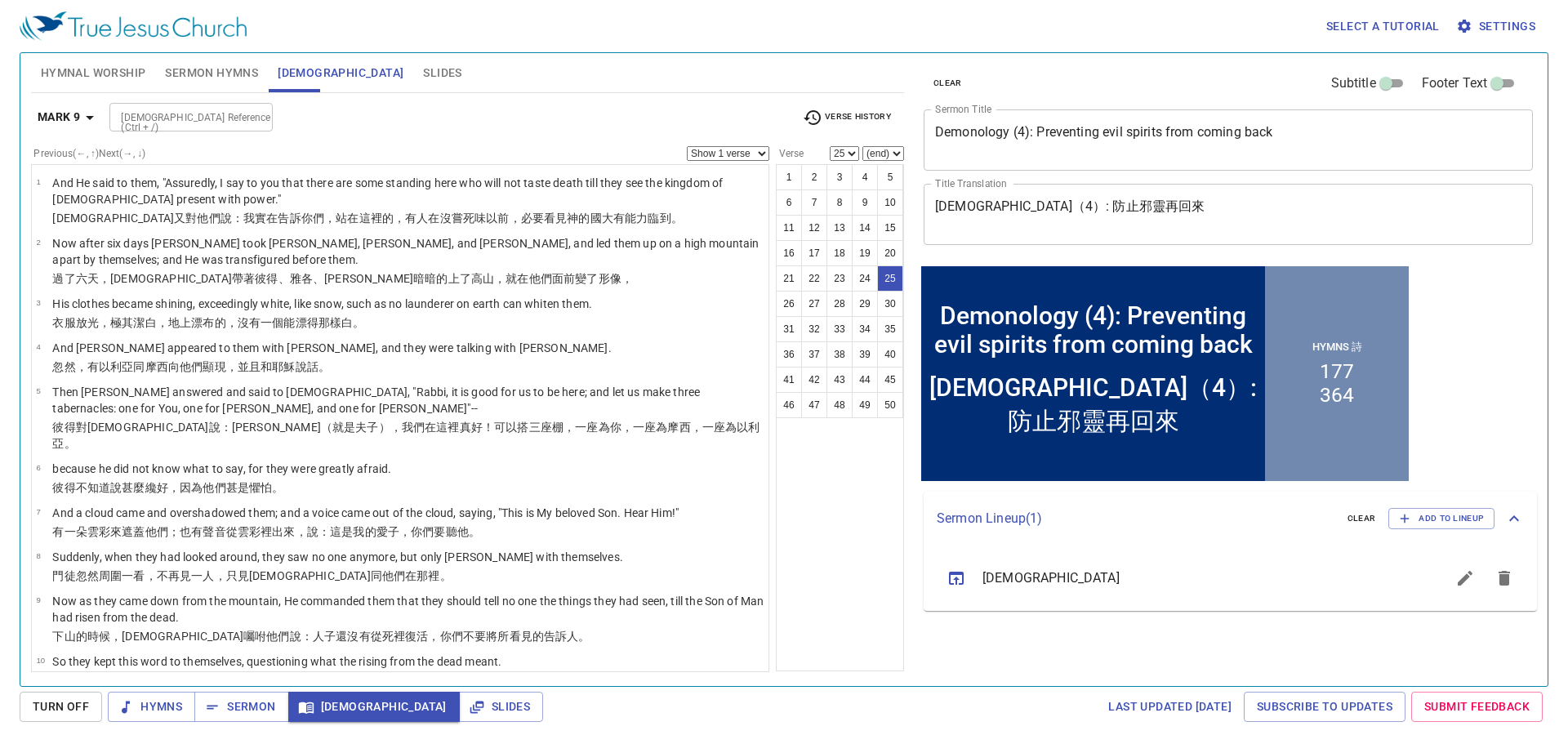
click at [230, 113] on input "[DEMOGRAPHIC_DATA] Reference (Ctrl + /)" at bounding box center [177, 117] width 126 height 19
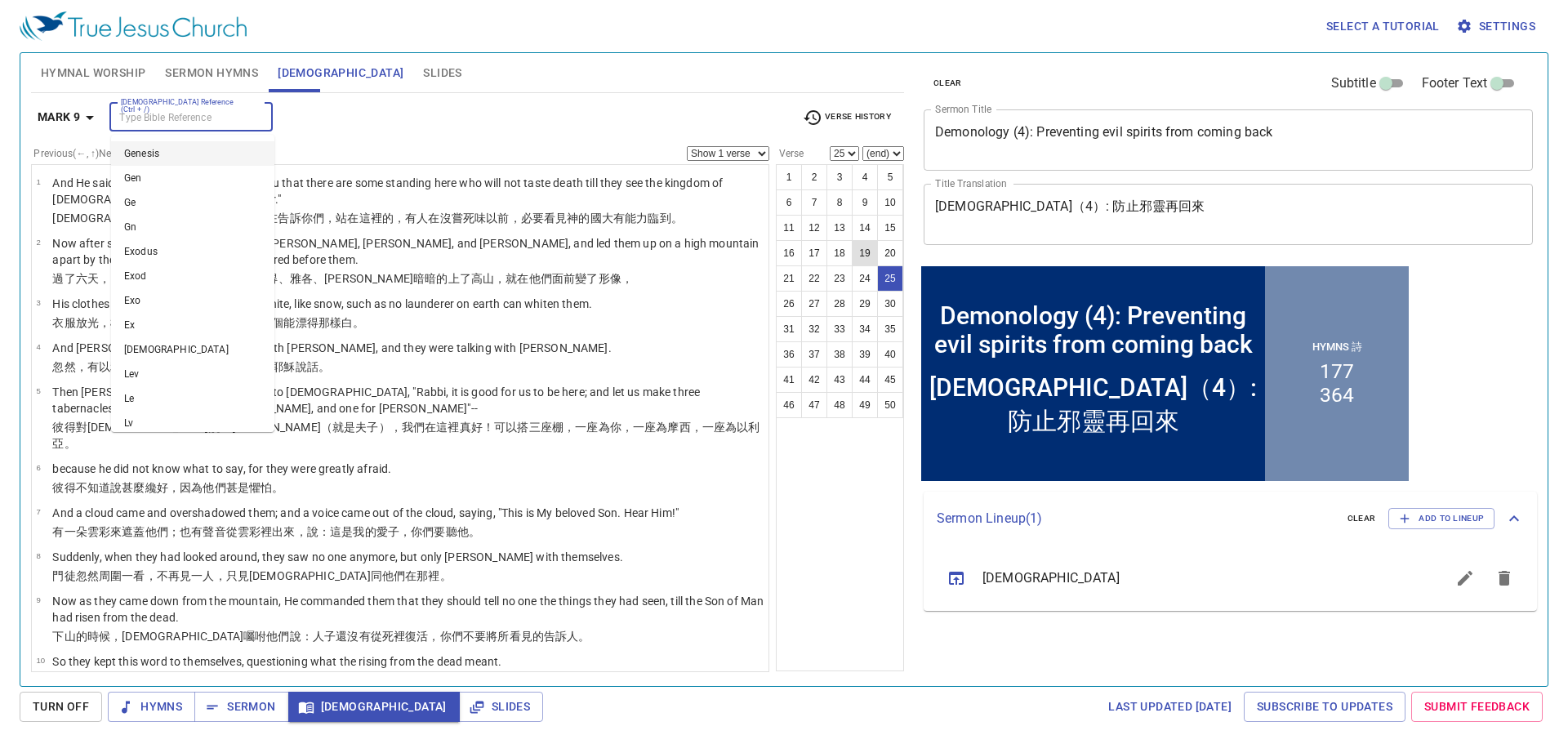
scroll to position [973, 0]
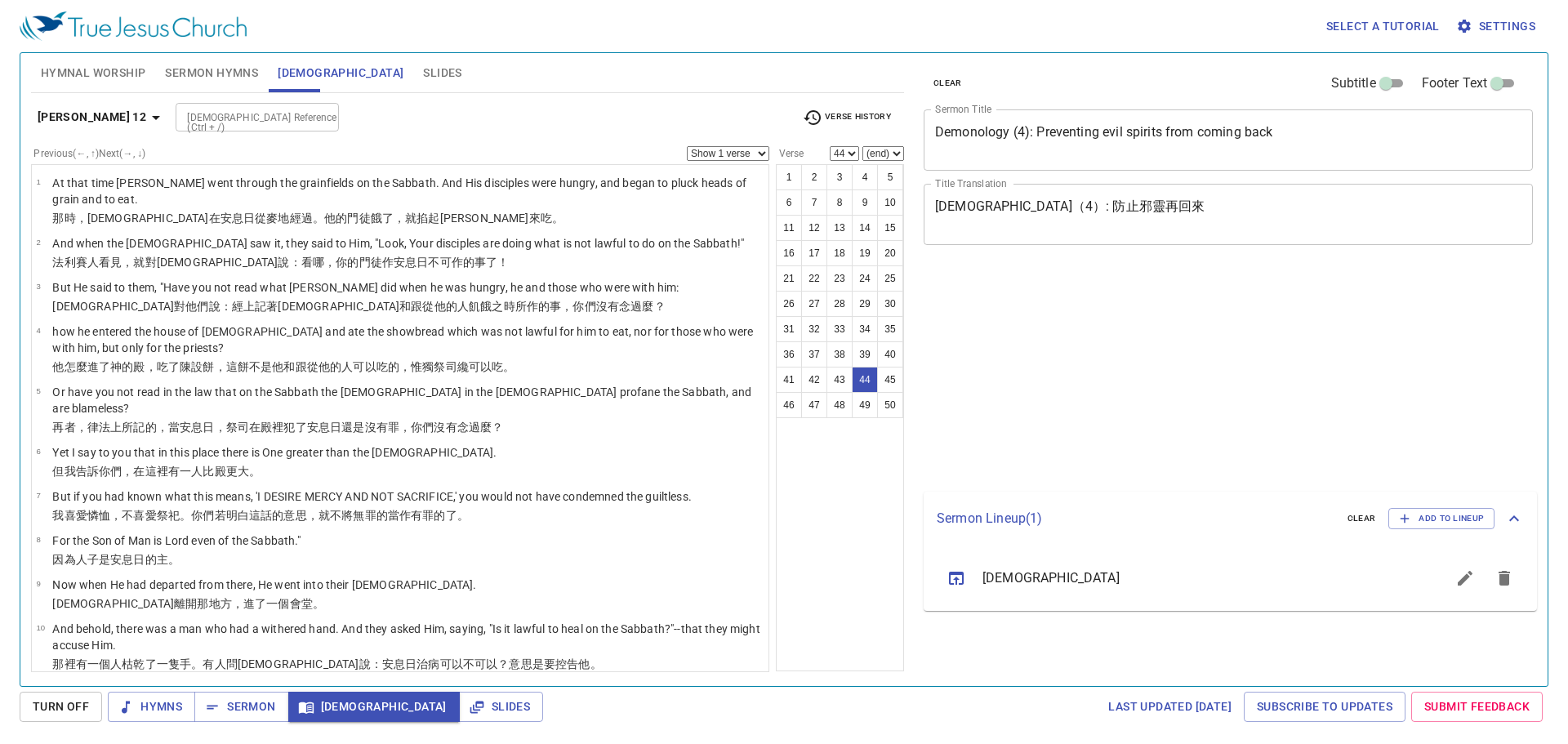
select select "44"
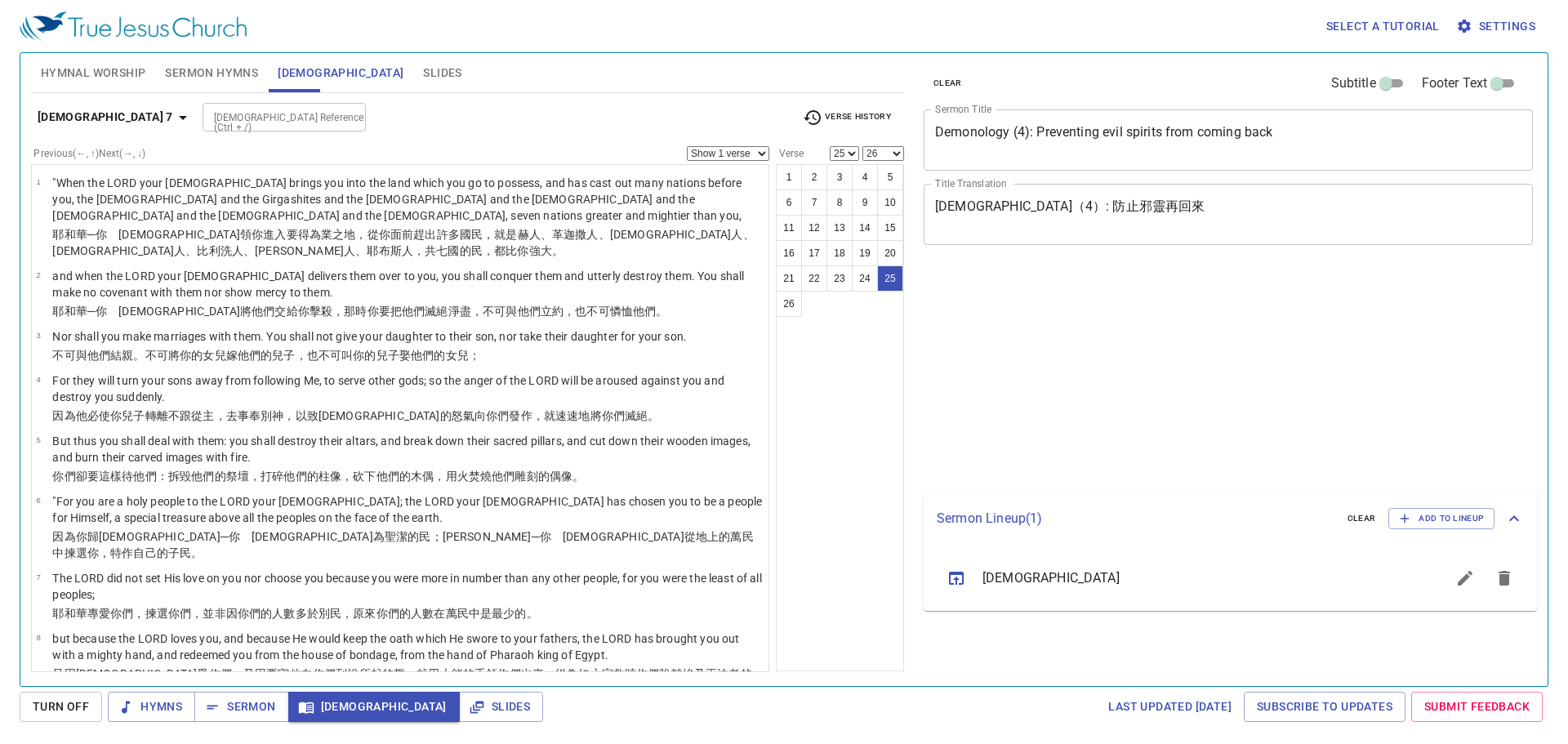
select select "25"
select select "26"
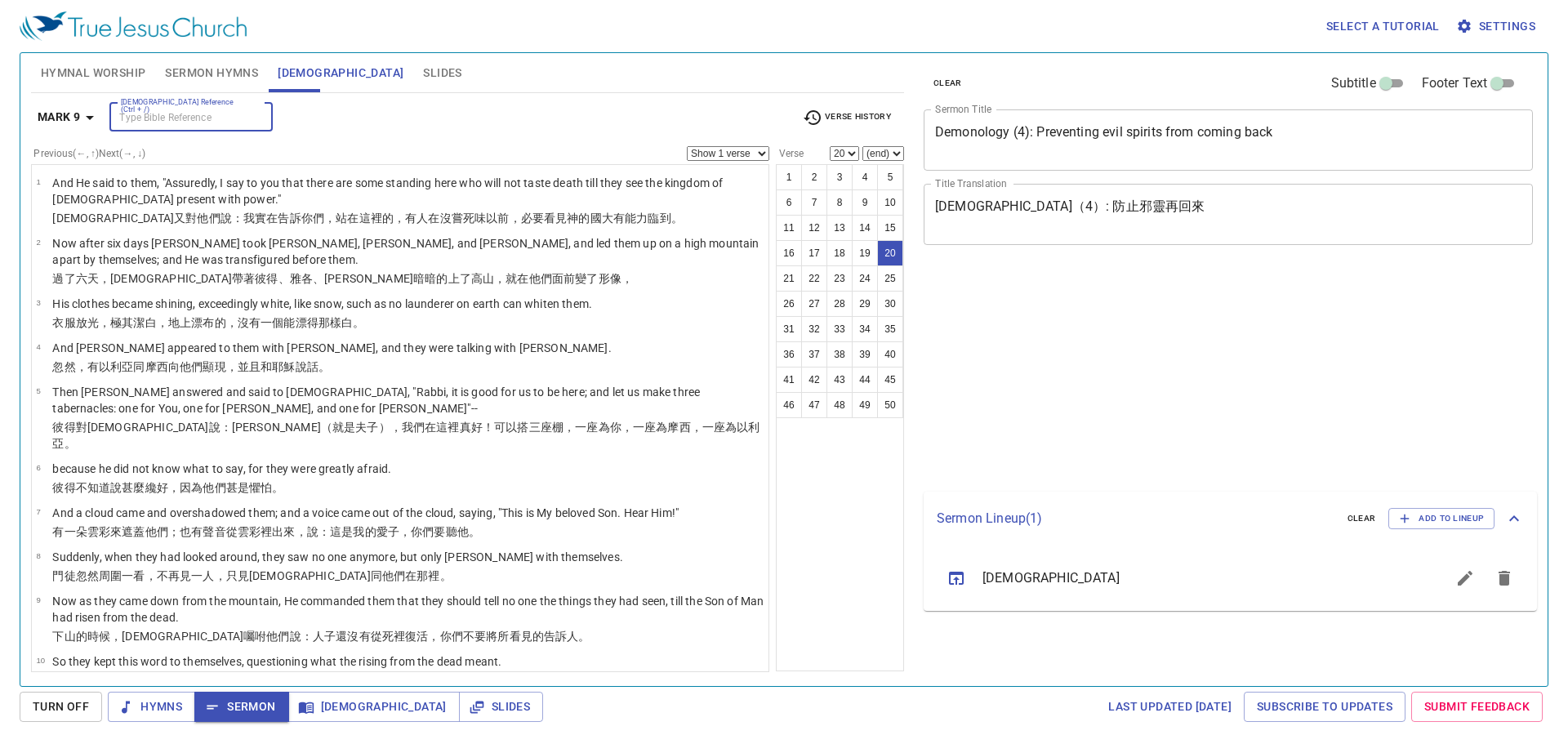
select select "20"
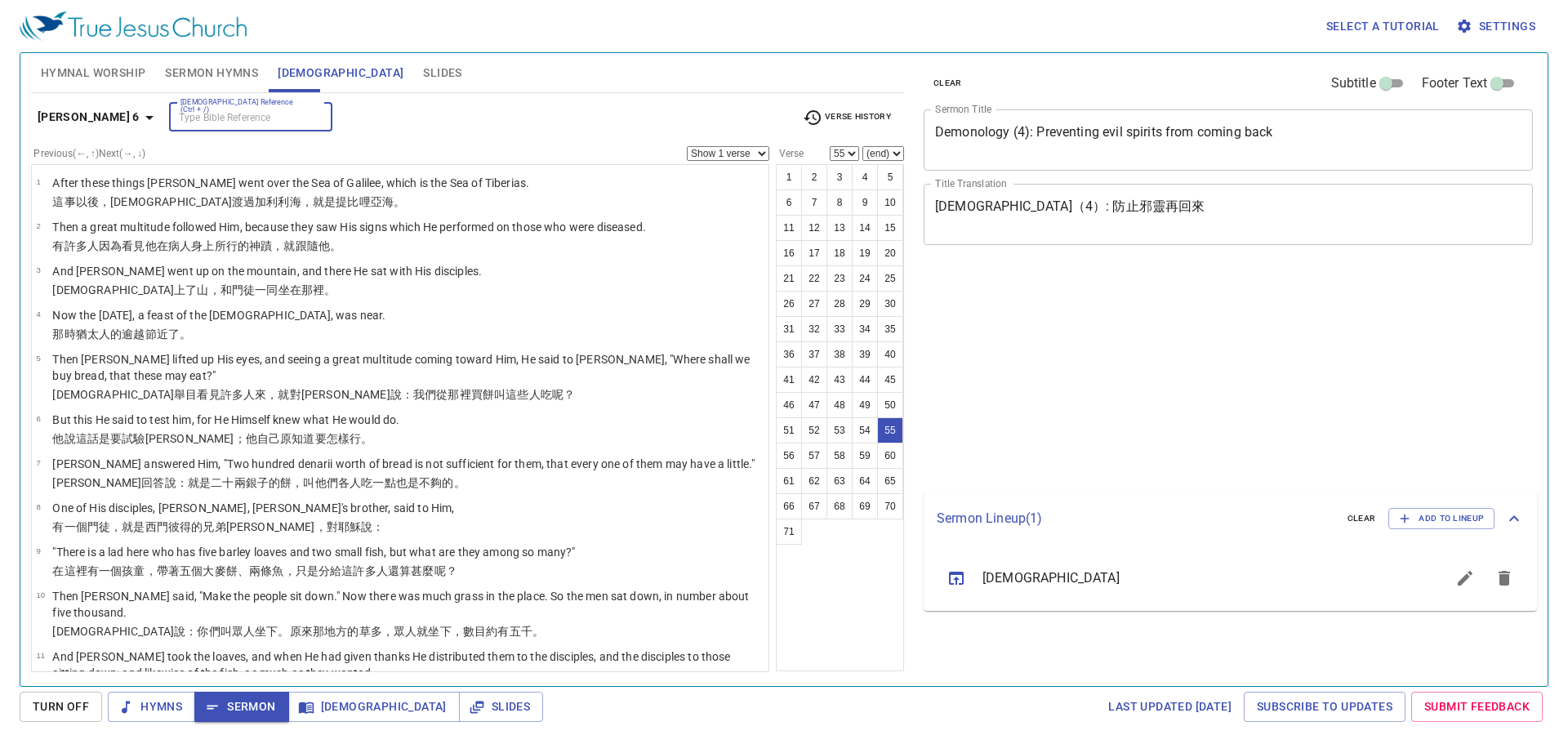
select select "55"
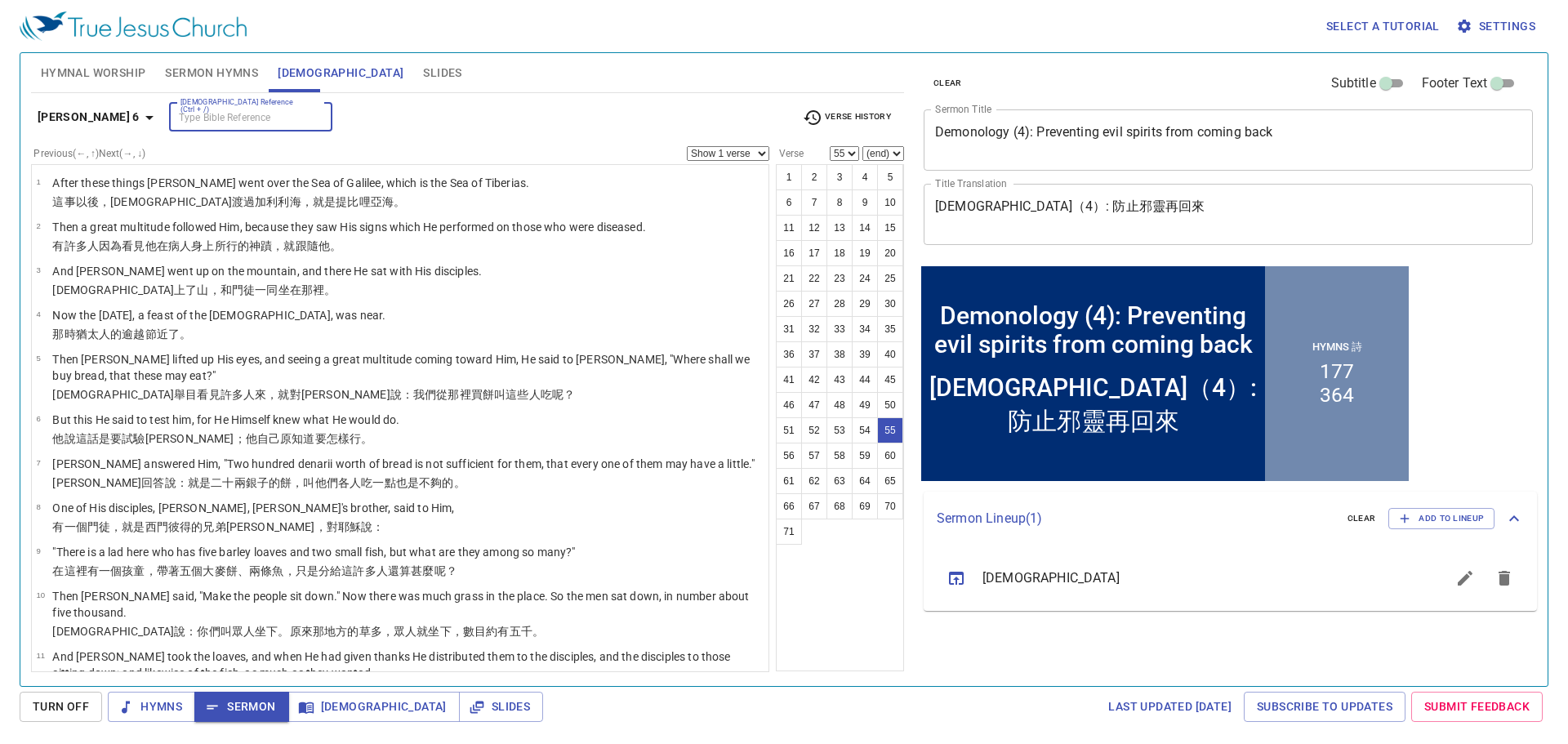
scroll to position [2322, 0]
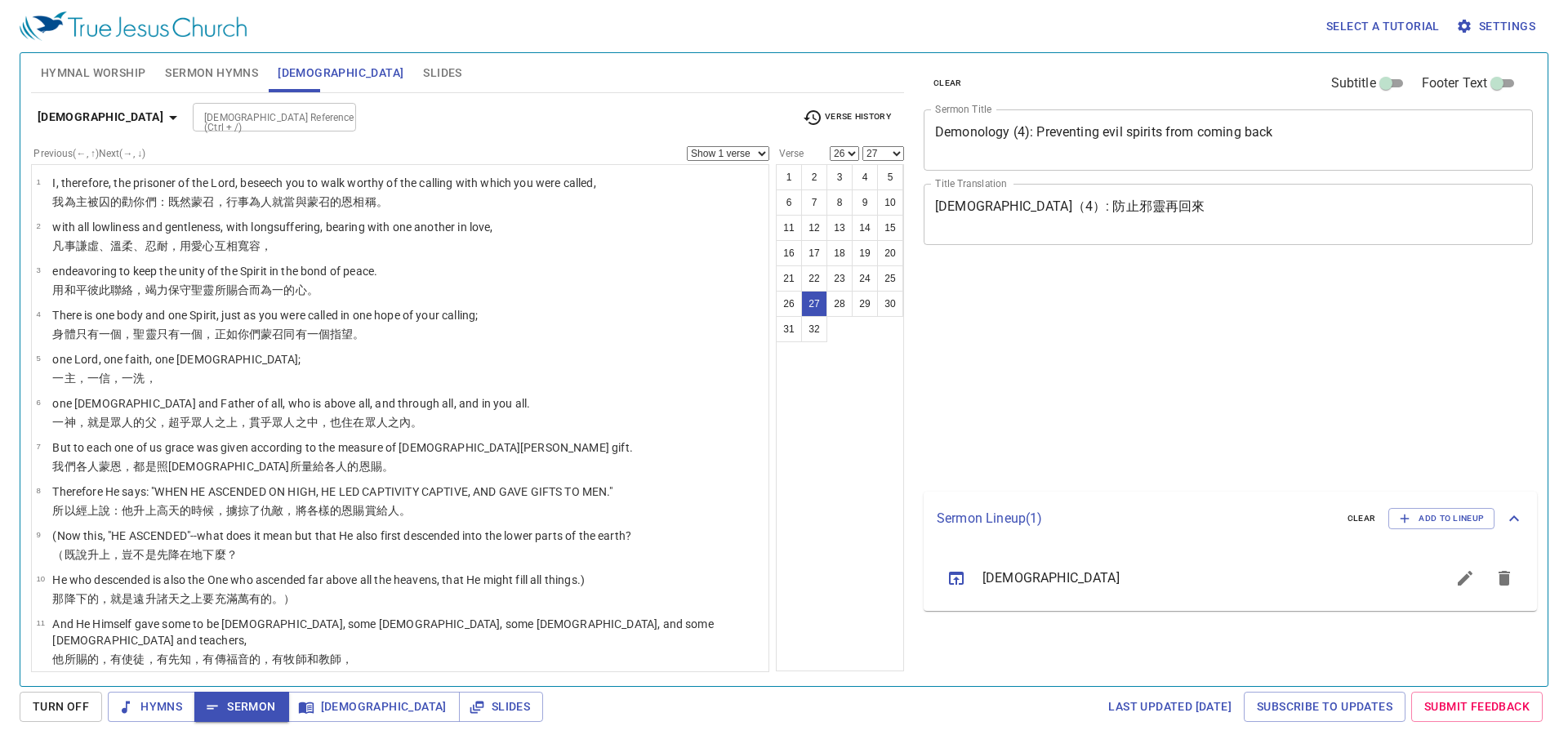
select select "26"
select select "27"
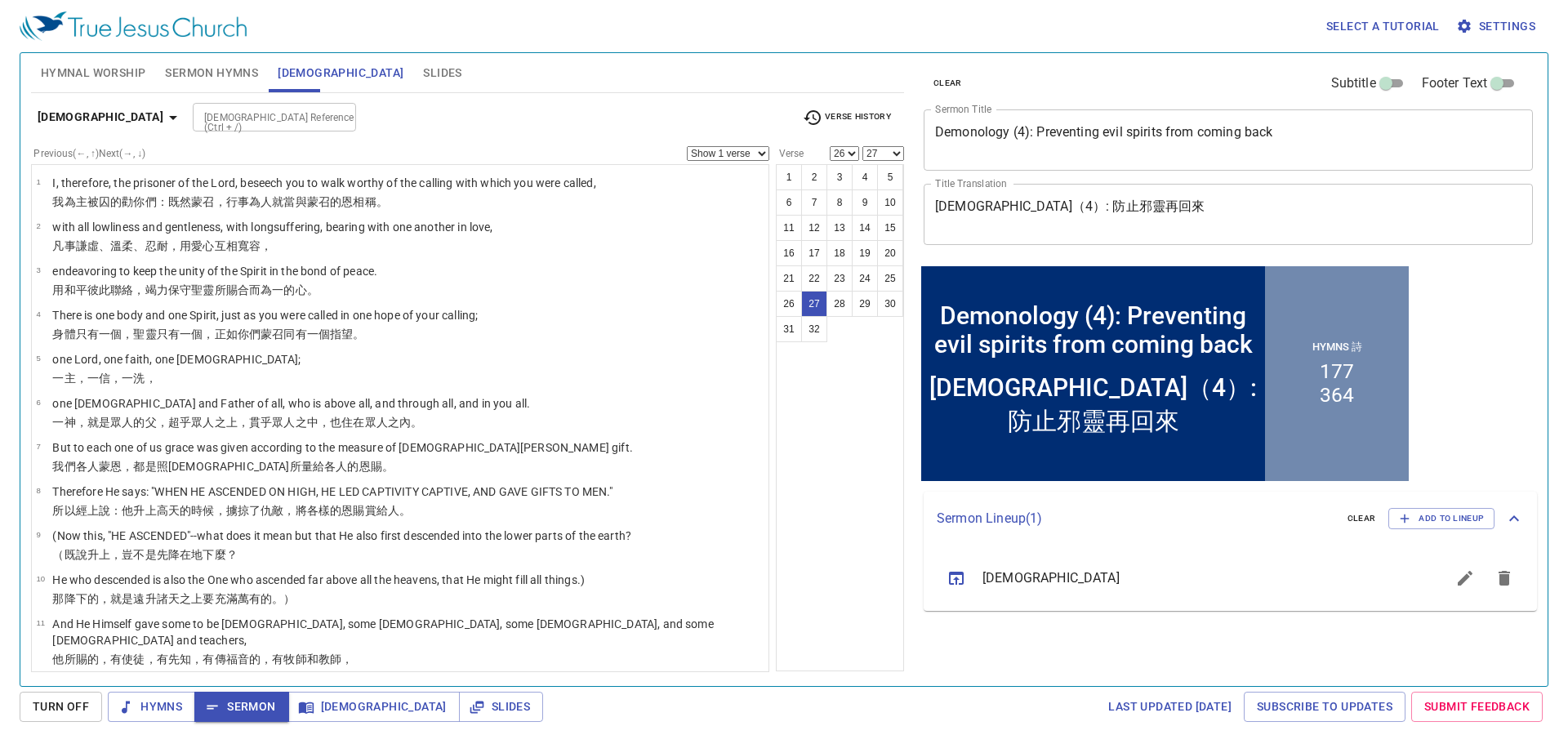
scroll to position [999, 0]
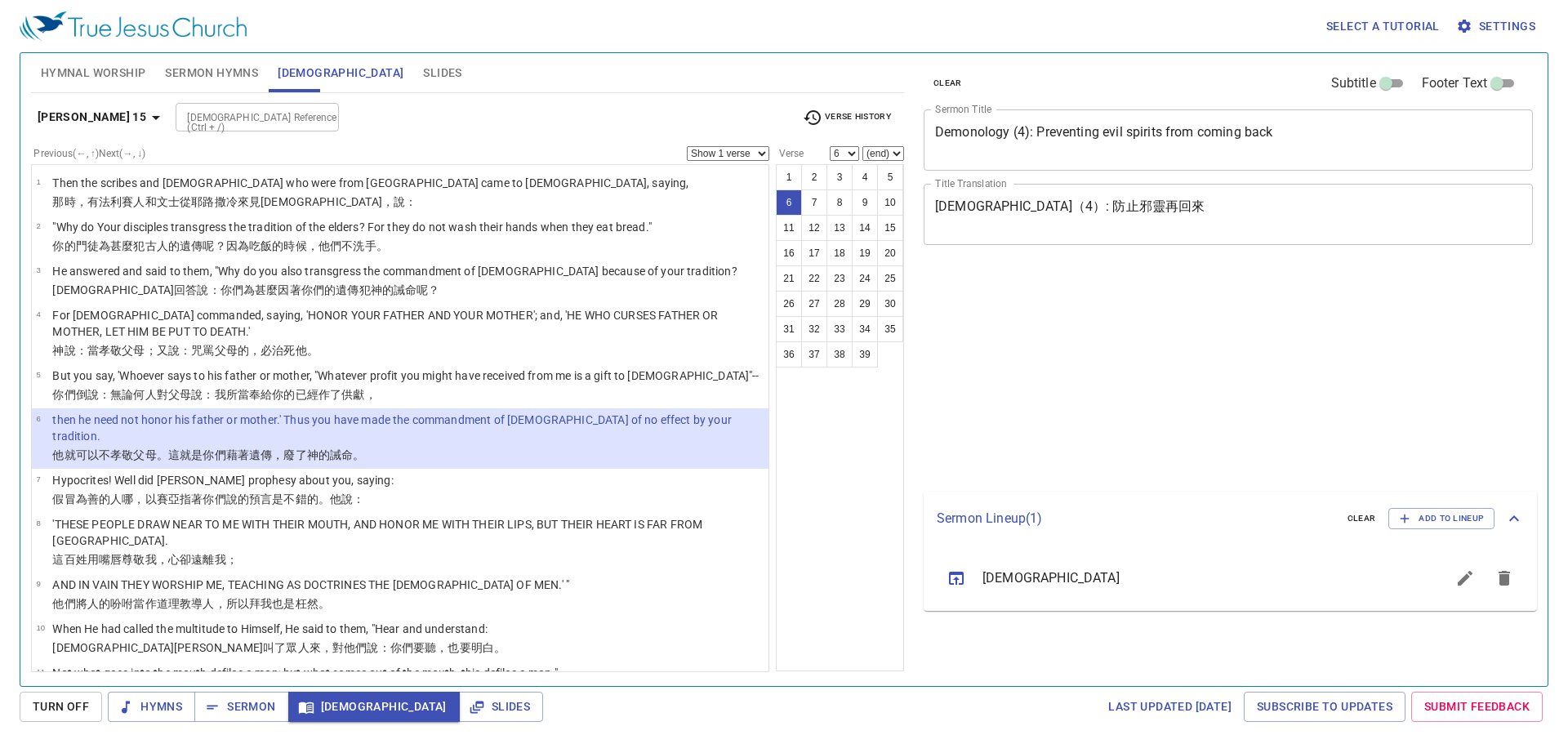
select select "6"
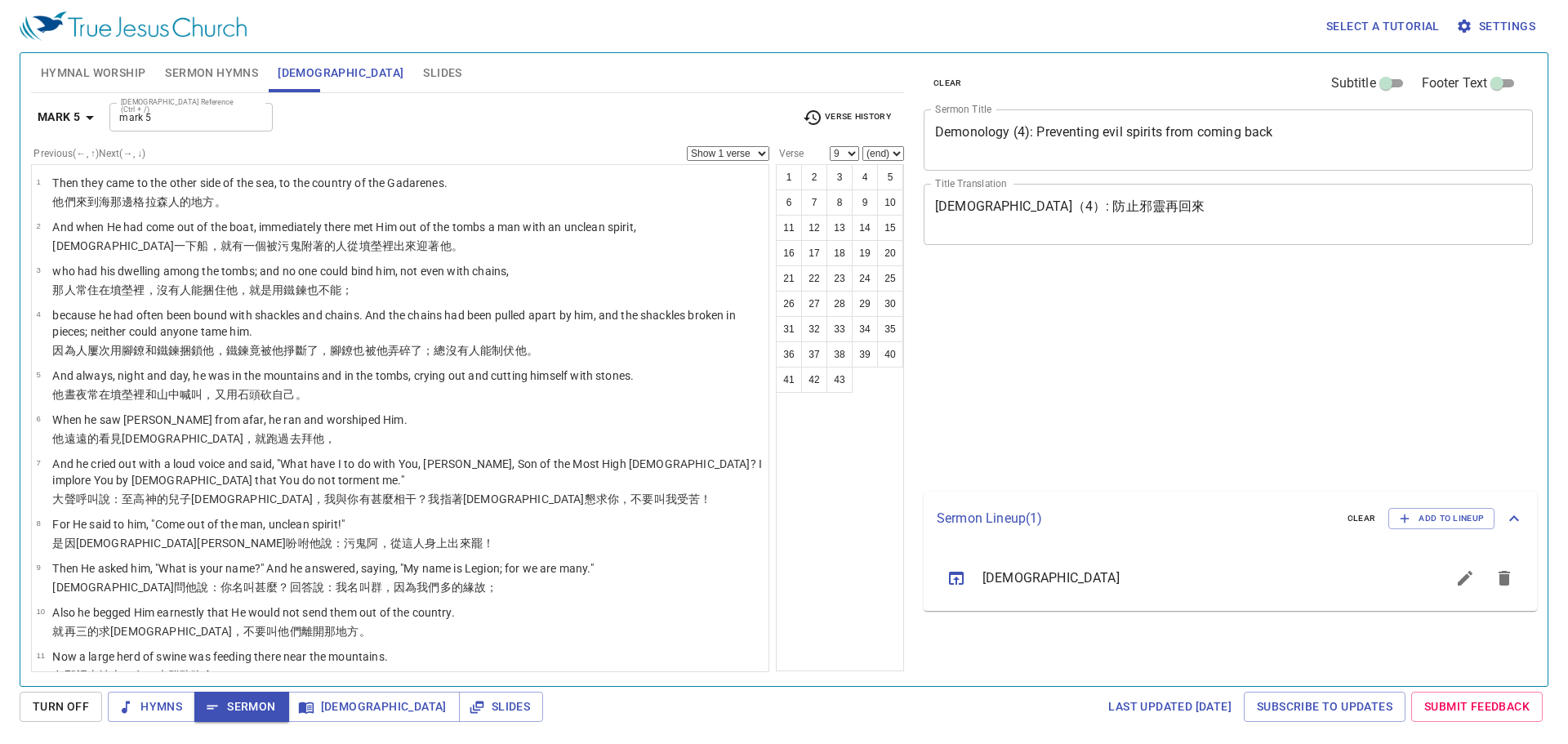
select select "9"
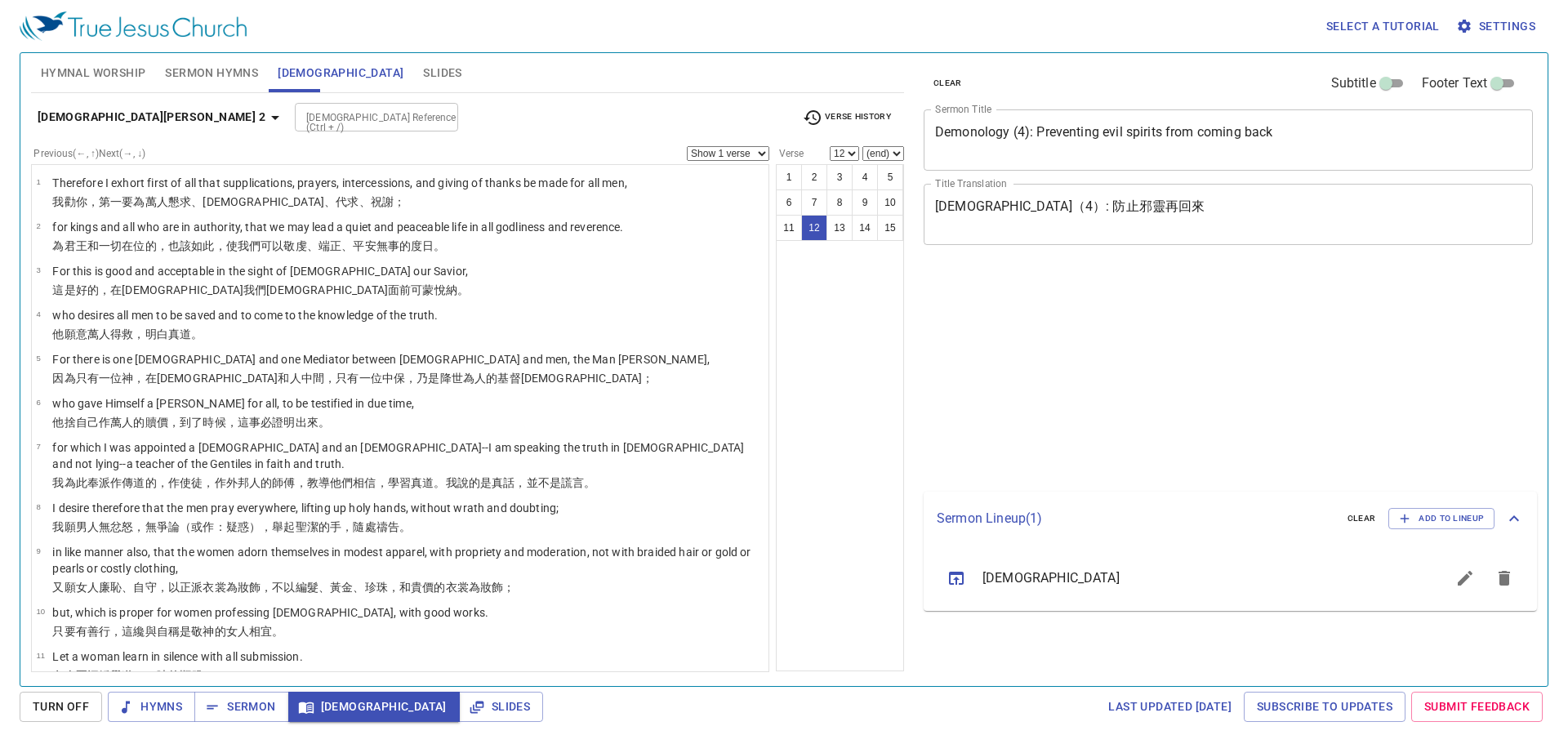
select select "12"
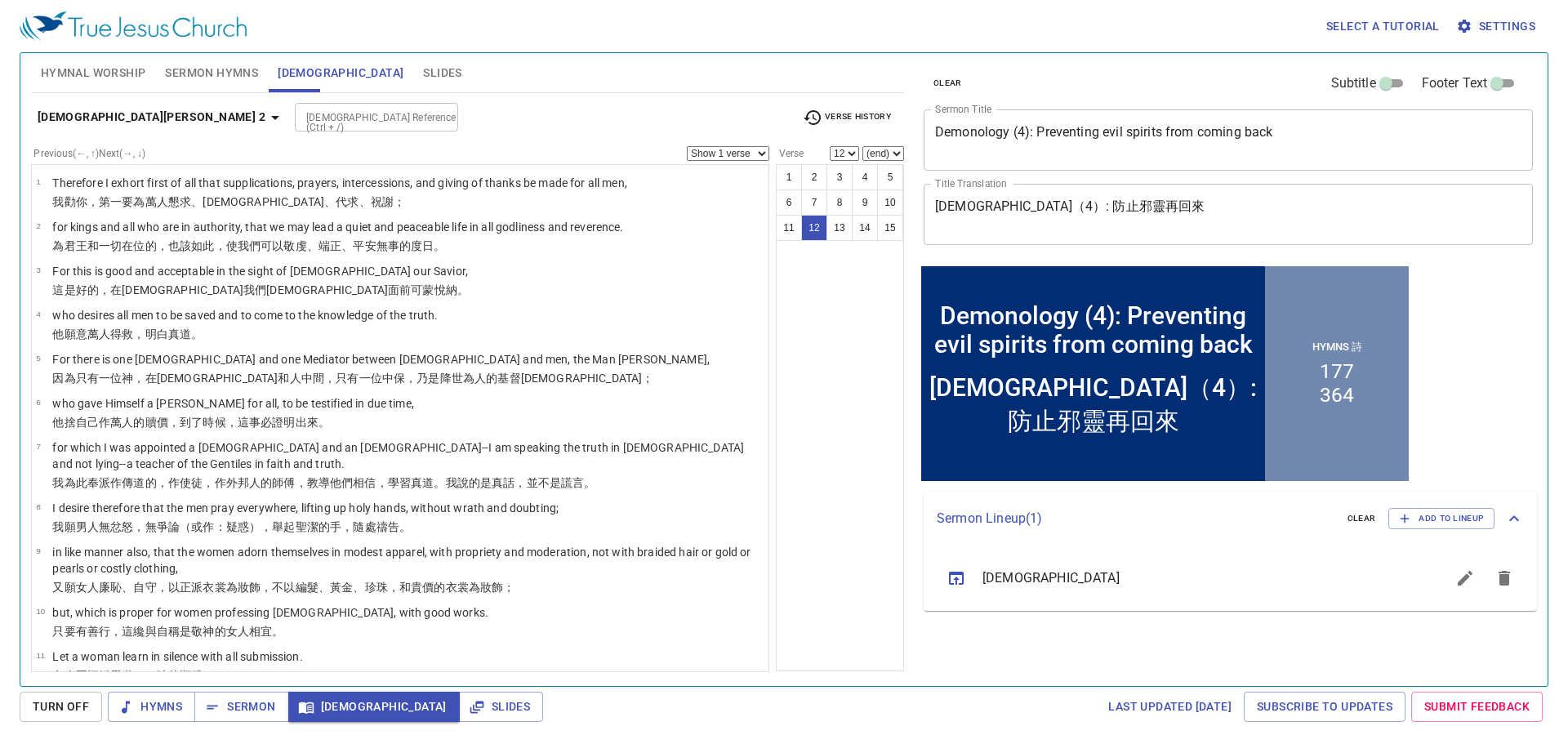
scroll to position [201, 0]
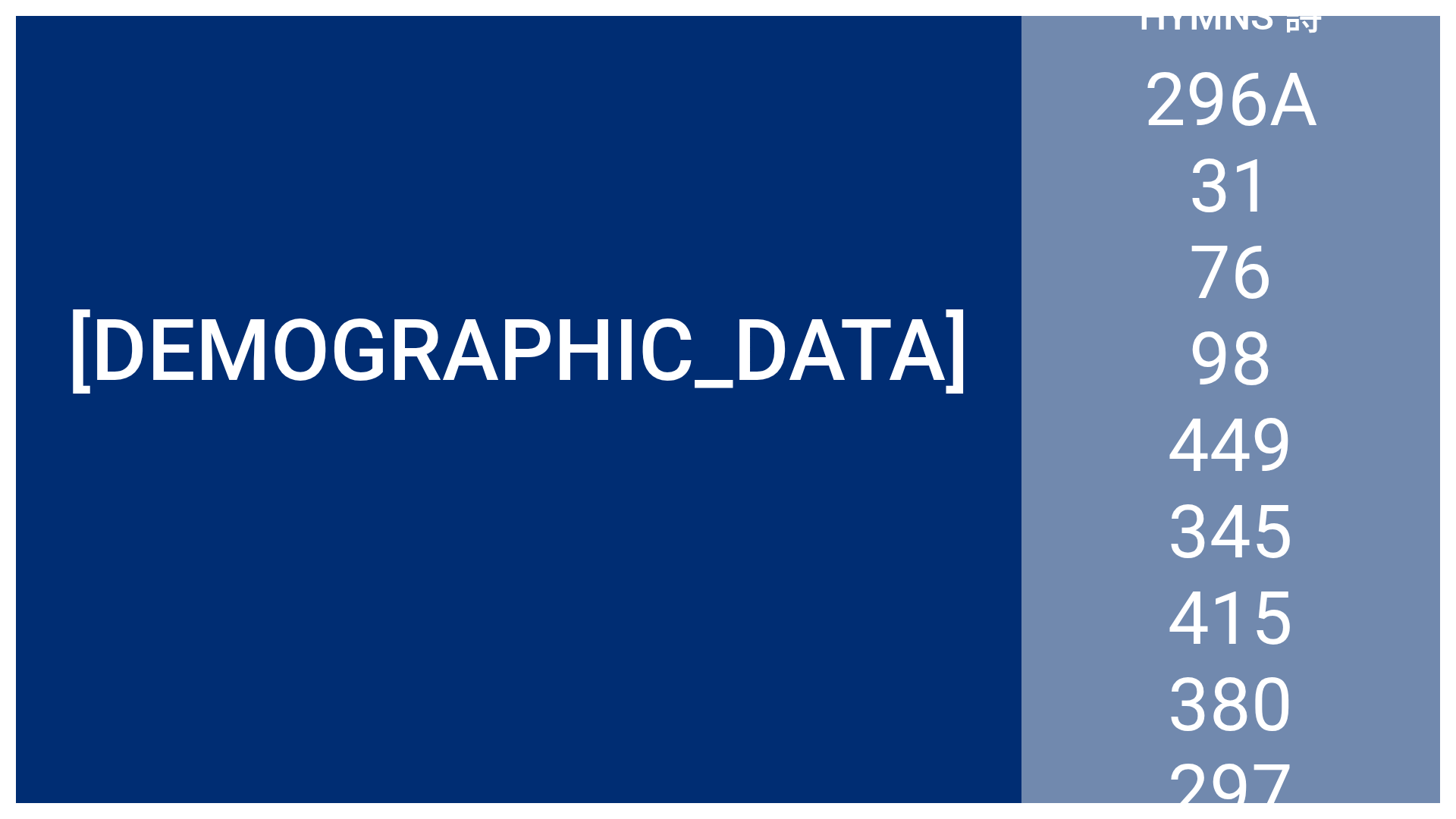
click at [132, 773] on div at bounding box center [518, 705] width 1006 height 197
